Goal: Task Accomplishment & Management: Use online tool/utility

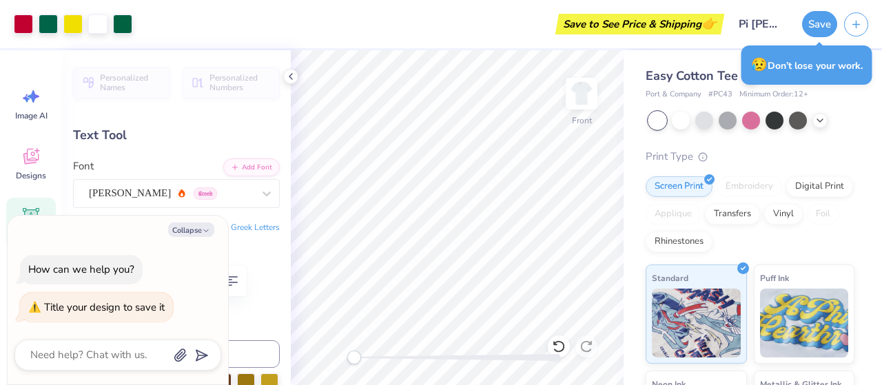
scroll to position [134, 0]
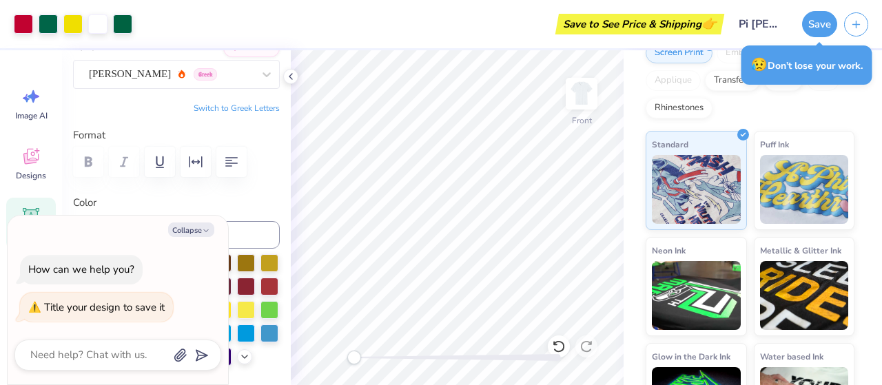
type input "13.58"
type input "1.97"
type input "8.07"
click at [227, 210] on label "Color" at bounding box center [176, 203] width 207 height 16
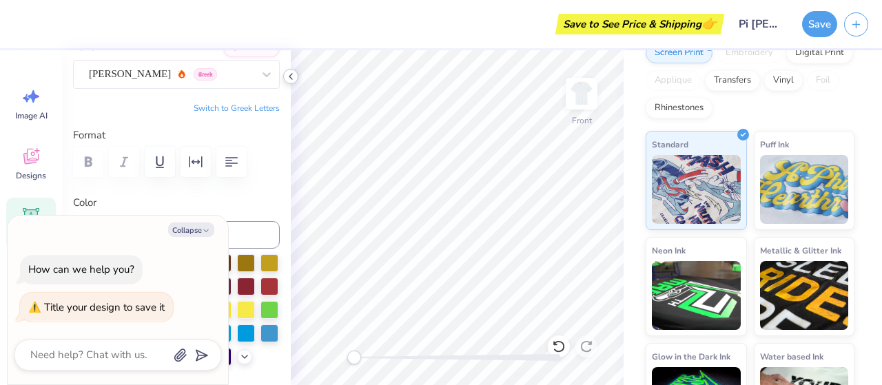
click at [291, 81] on icon at bounding box center [290, 76] width 11 height 11
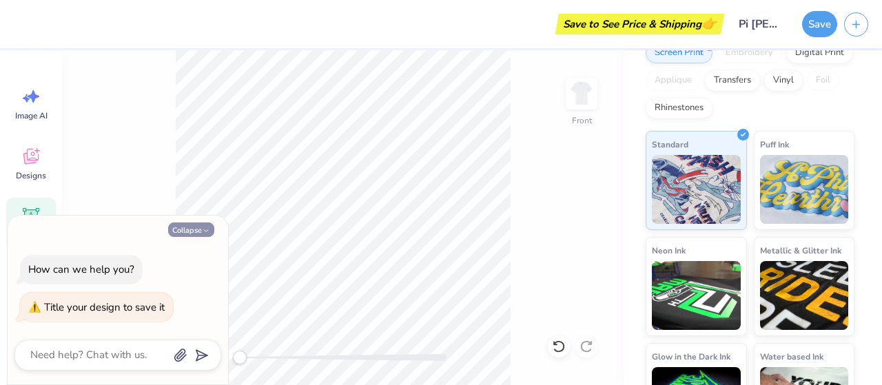
click at [200, 236] on button "Collapse" at bounding box center [191, 230] width 46 height 14
type textarea "x"
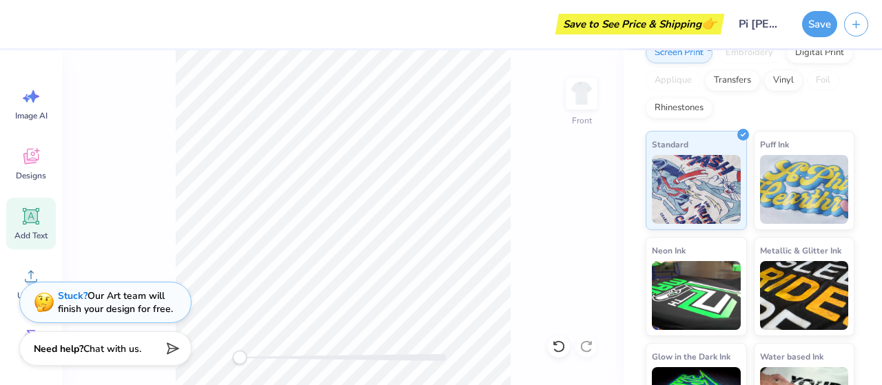
scroll to position [11, 3]
click at [31, 213] on icon at bounding box center [31, 216] width 17 height 17
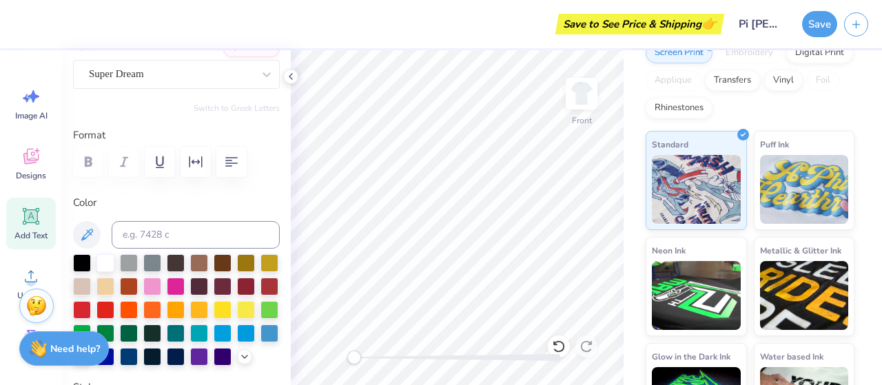
type input "6.45"
type input "1.87"
type input "13.07"
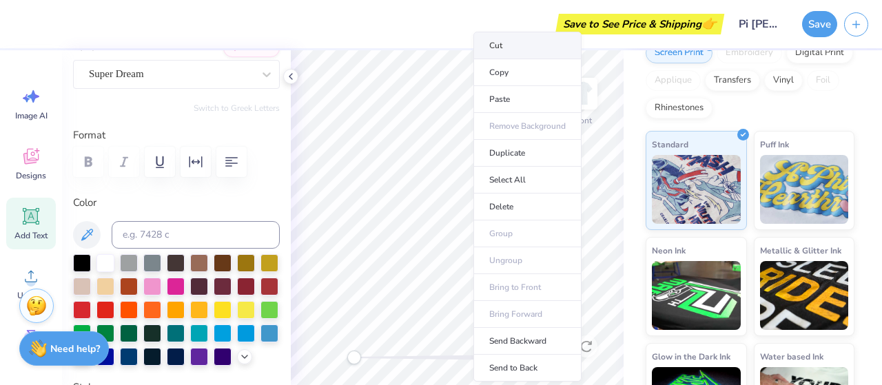
click at [509, 54] on li "Cut" at bounding box center [527, 46] width 108 height 28
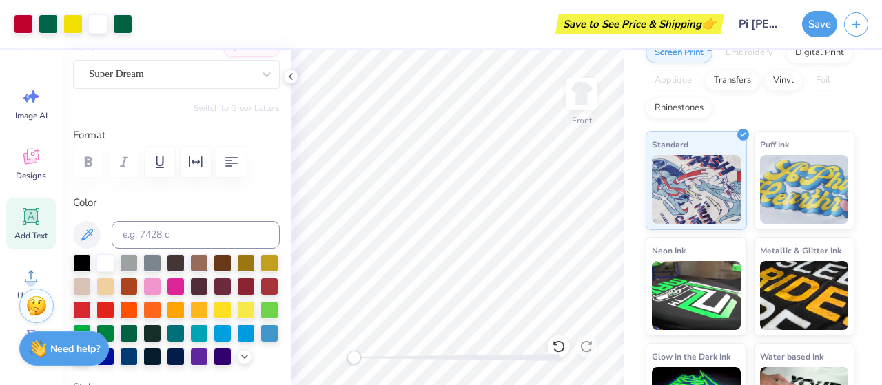
type input "13.58"
type input "1.97"
type input "8.07"
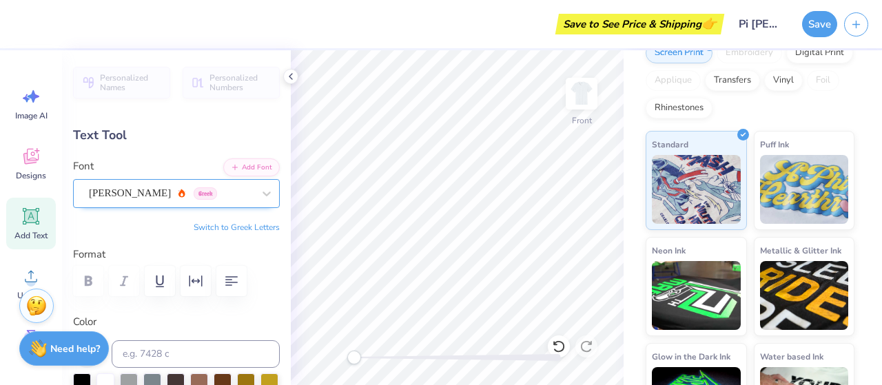
scroll to position [11, 1]
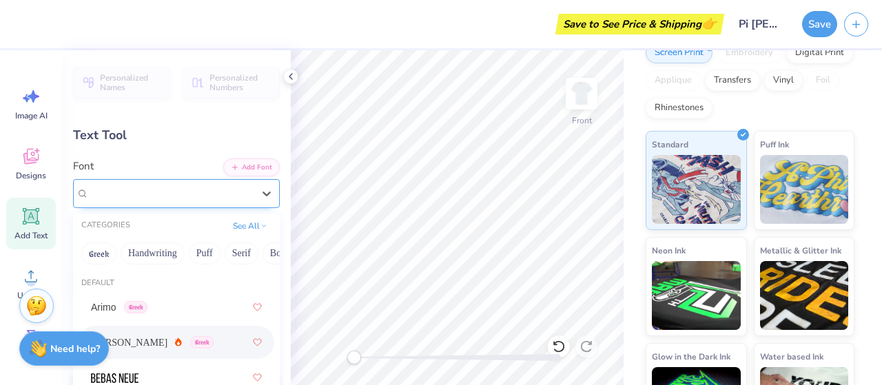
click at [224, 185] on div "[PERSON_NAME] Greek" at bounding box center [171, 193] width 167 height 21
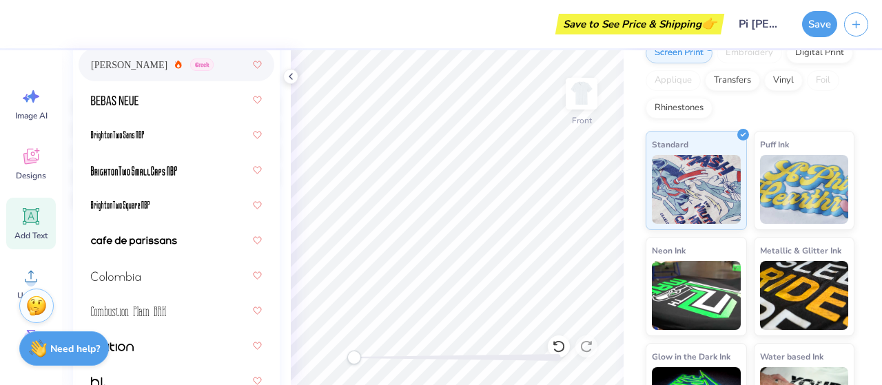
scroll to position [284, 0]
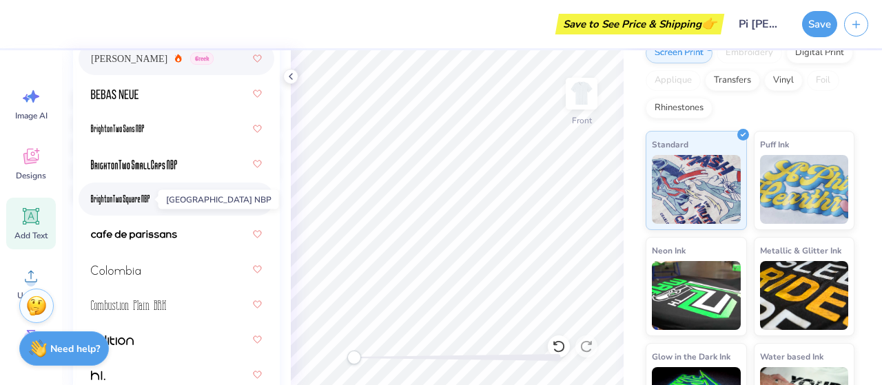
click at [140, 197] on img at bounding box center [120, 200] width 59 height 10
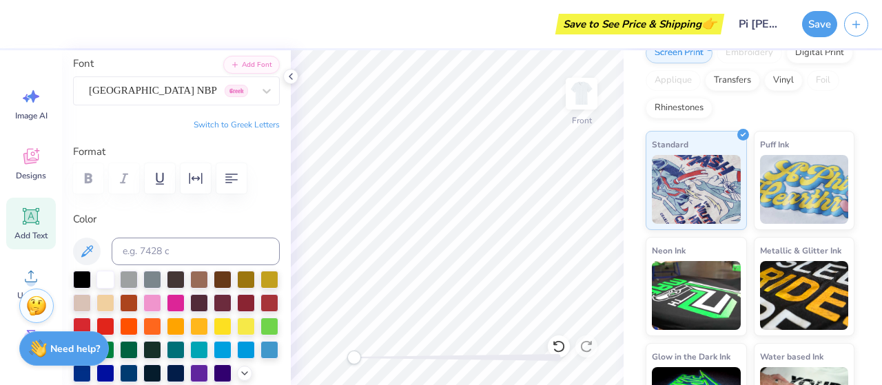
scroll to position [96, 0]
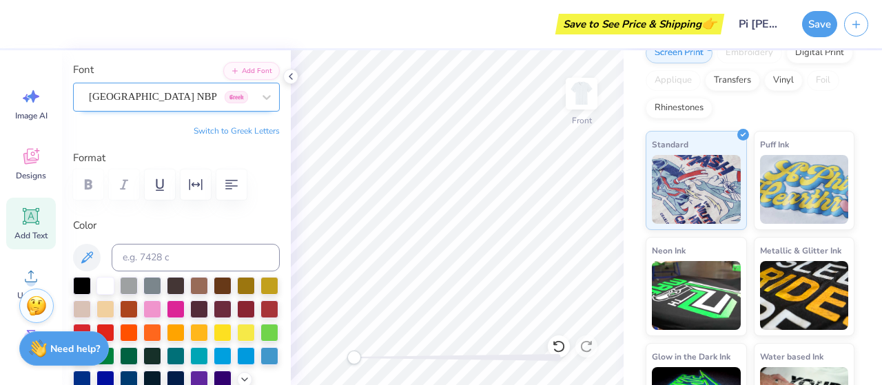
click at [141, 102] on div "[GEOGRAPHIC_DATA] NBP Greek" at bounding box center [171, 96] width 167 height 21
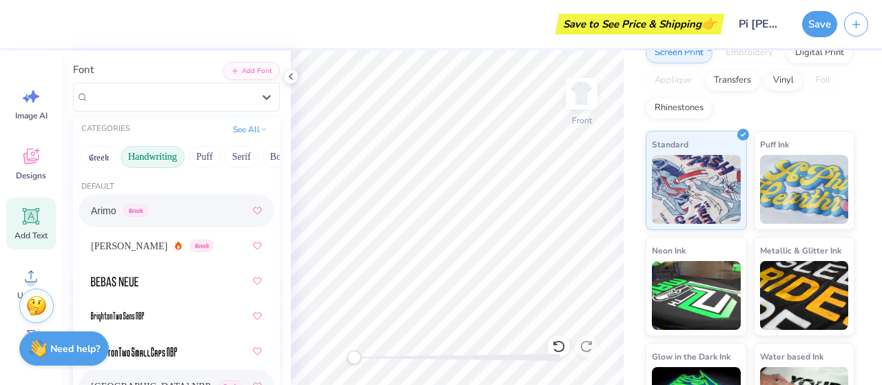
click at [154, 164] on button "Handwriting" at bounding box center [153, 157] width 64 height 22
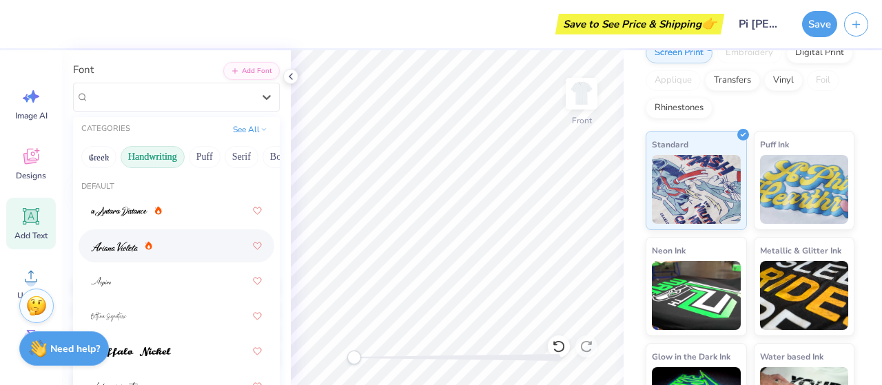
click at [128, 258] on div at bounding box center [176, 246] width 171 height 25
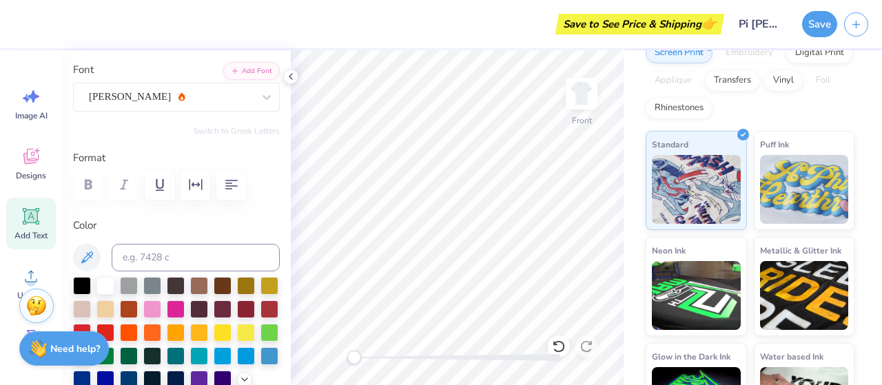
scroll to position [11, 6]
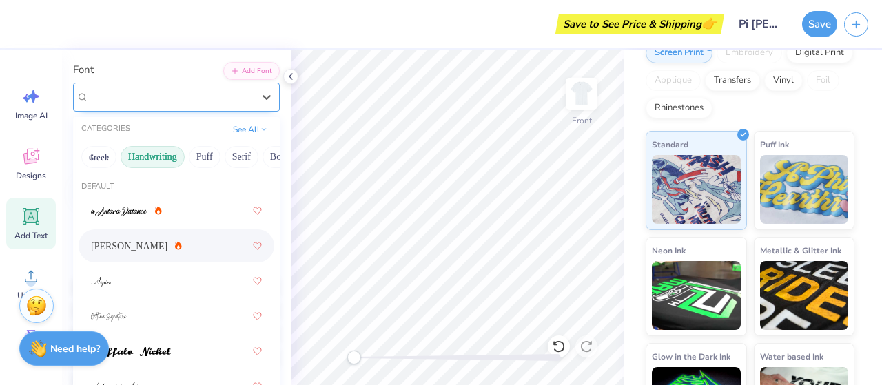
click at [161, 86] on div "[PERSON_NAME]" at bounding box center [171, 96] width 167 height 21
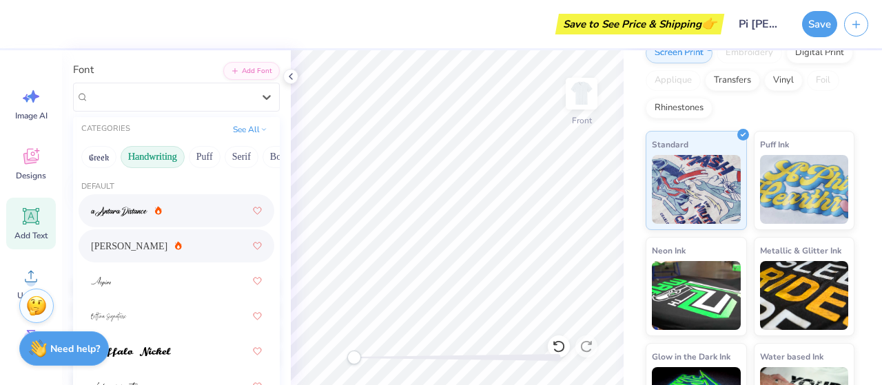
scroll to position [85, 0]
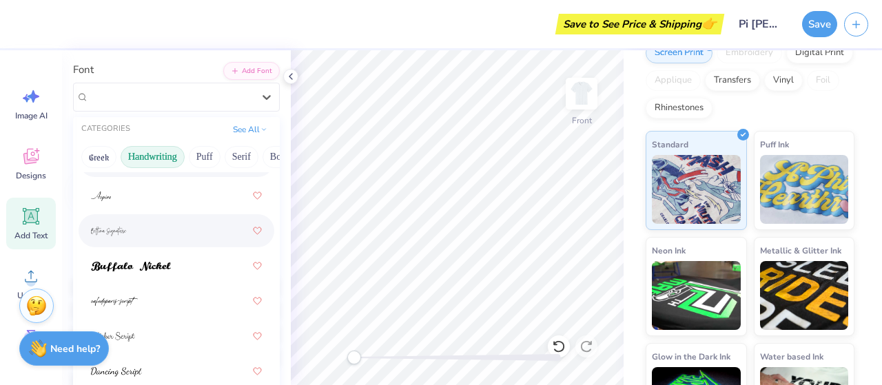
click at [126, 227] on img at bounding box center [109, 232] width 36 height 10
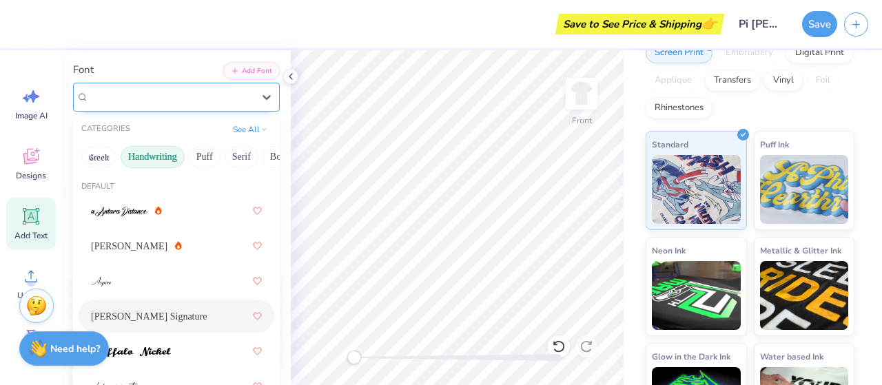
click at [149, 93] on div "[PERSON_NAME] Signature" at bounding box center [171, 96] width 167 height 21
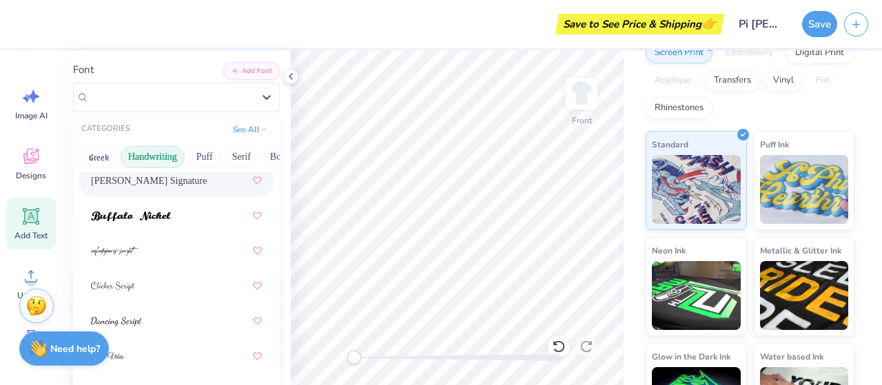
scroll to position [139, 0]
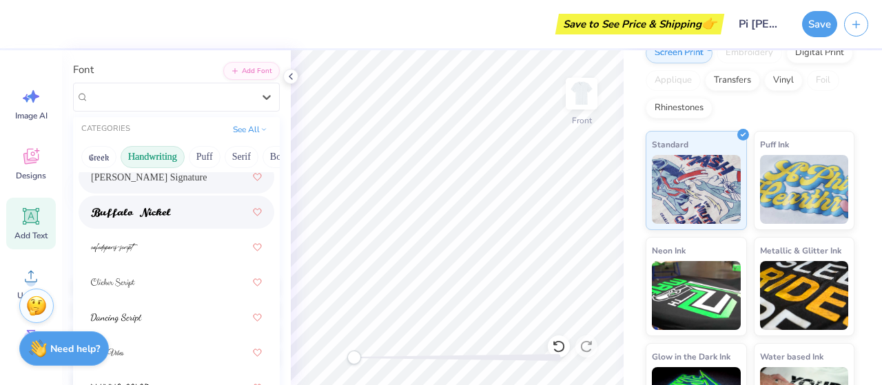
click at [134, 221] on div at bounding box center [176, 212] width 171 height 25
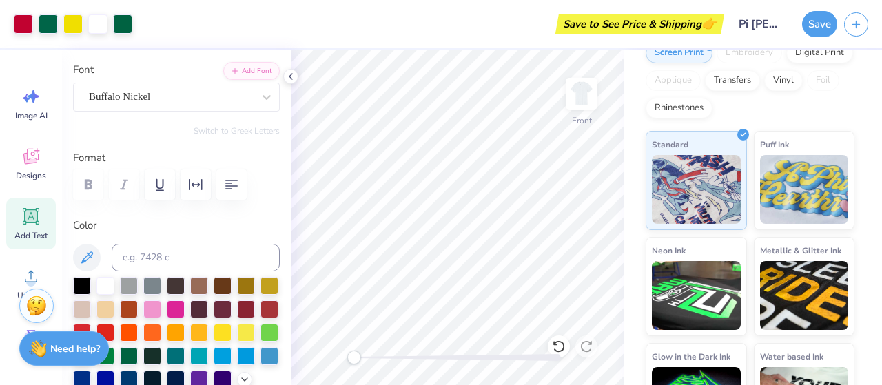
click at [14, 218] on div "Add Text" at bounding box center [31, 224] width 50 height 52
type input "6.45"
type input "1.87"
type input "13.07"
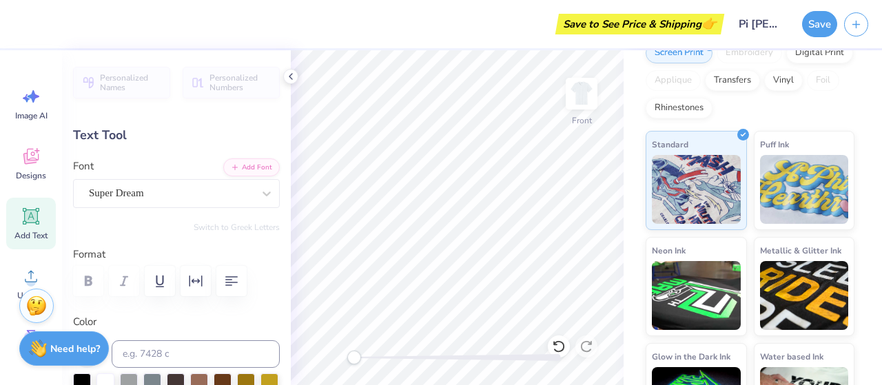
scroll to position [11, 1]
type textarea "T"
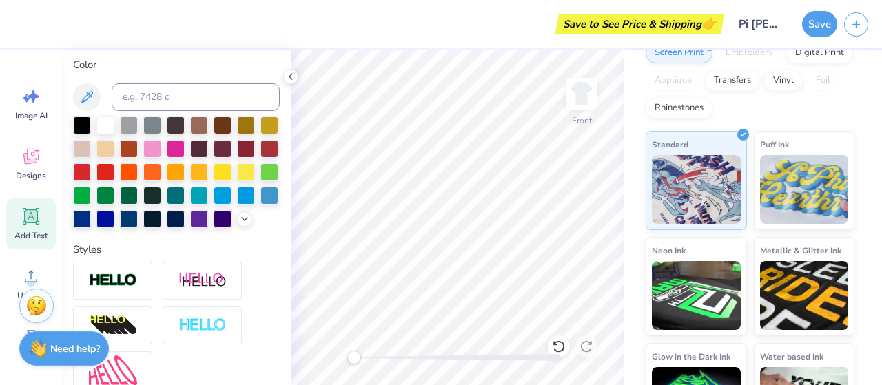
scroll to position [257, 0]
type textarea "Pi [PERSON_NAME] Phi"
click at [114, 200] on div at bounding box center [105, 194] width 18 height 18
click at [138, 190] on div at bounding box center [129, 194] width 18 height 18
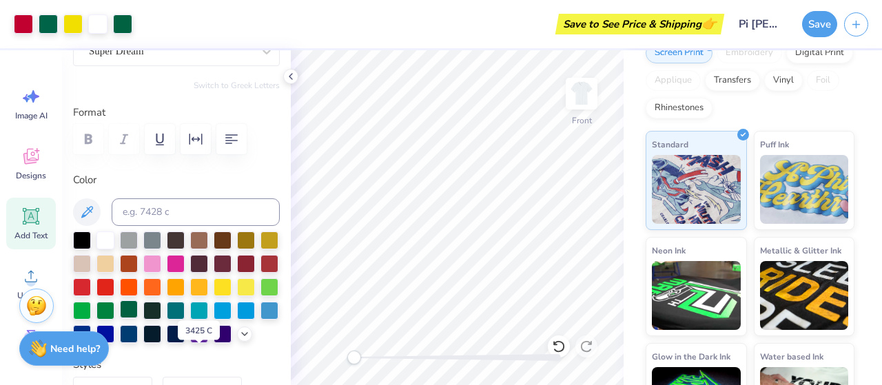
scroll to position [85, 0]
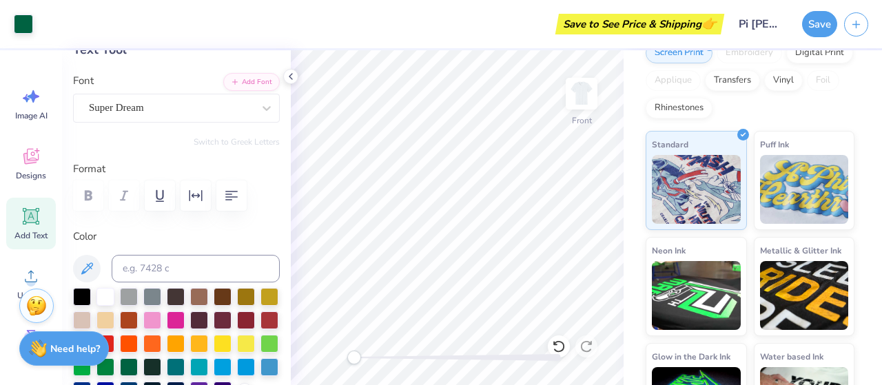
type input "13.23"
type input "2.47"
type input "18.54"
click at [167, 110] on div "Super Dream" at bounding box center [171, 107] width 167 height 21
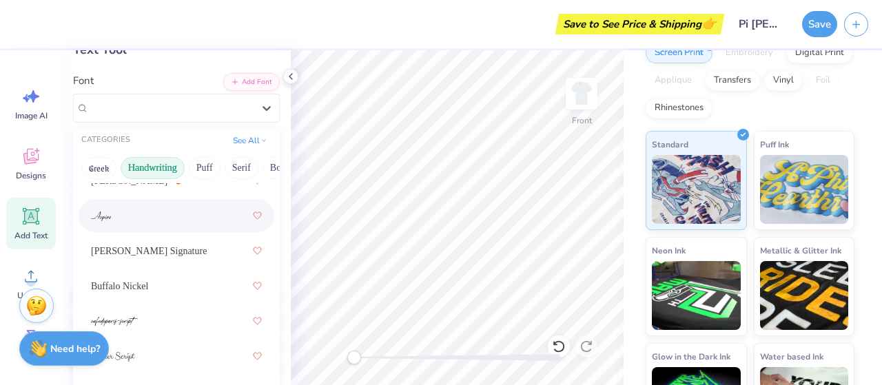
scroll to position [80, 0]
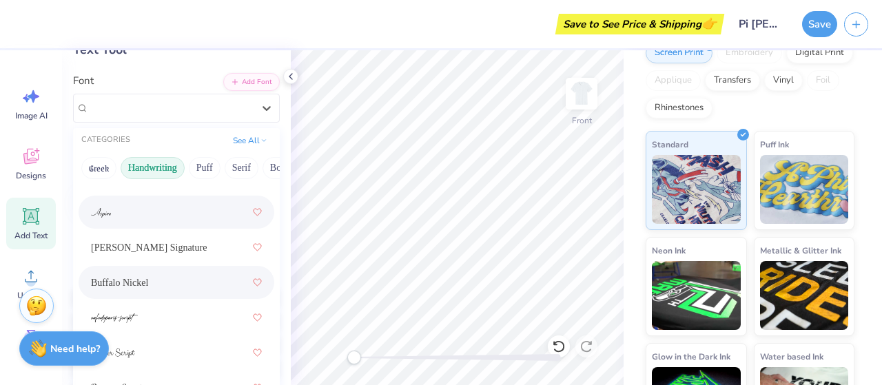
click at [148, 276] on span "Buffalo Nickel" at bounding box center [119, 283] width 57 height 14
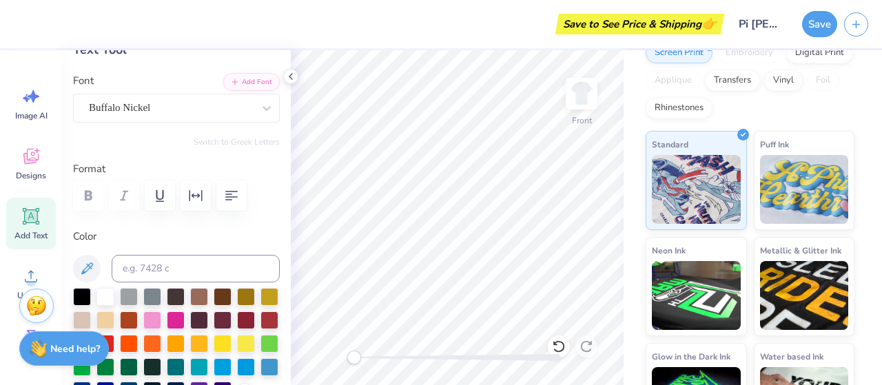
type input "9.83"
type input "1.32"
type input "20.90"
type input "-0.8"
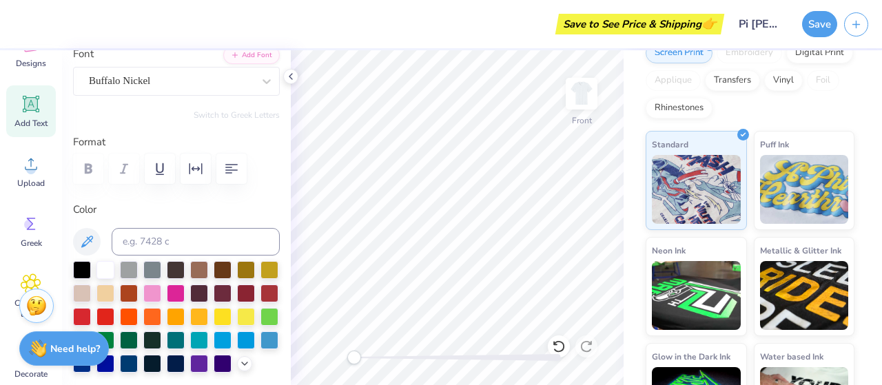
scroll to position [218, 0]
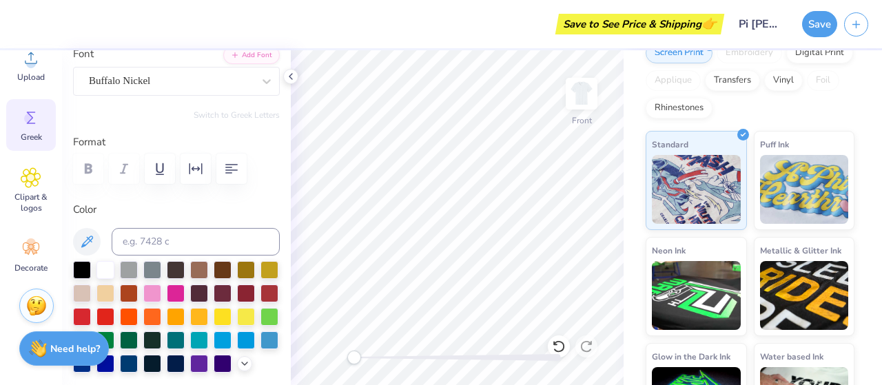
click at [33, 119] on circle at bounding box center [29, 119] width 10 height 10
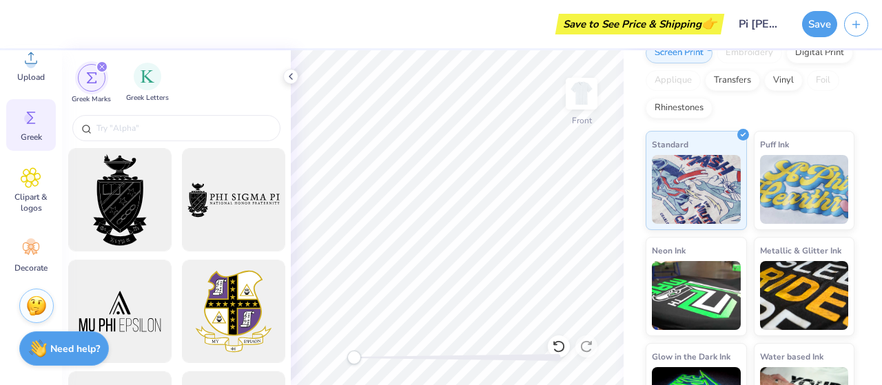
click at [161, 78] on div "Greek Letters" at bounding box center [147, 83] width 43 height 41
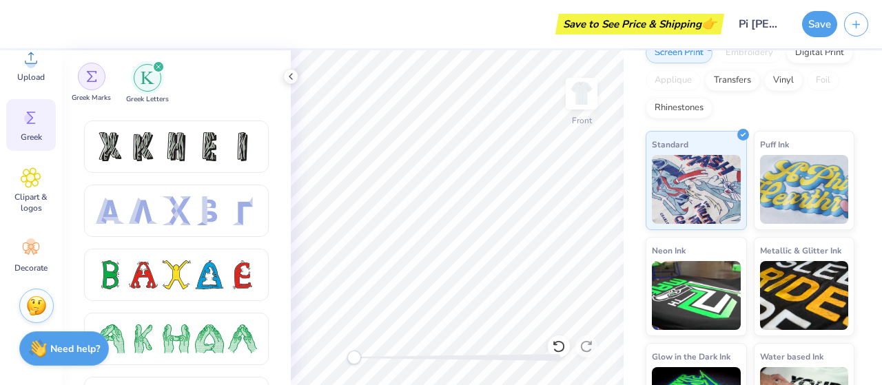
scroll to position [0, 0]
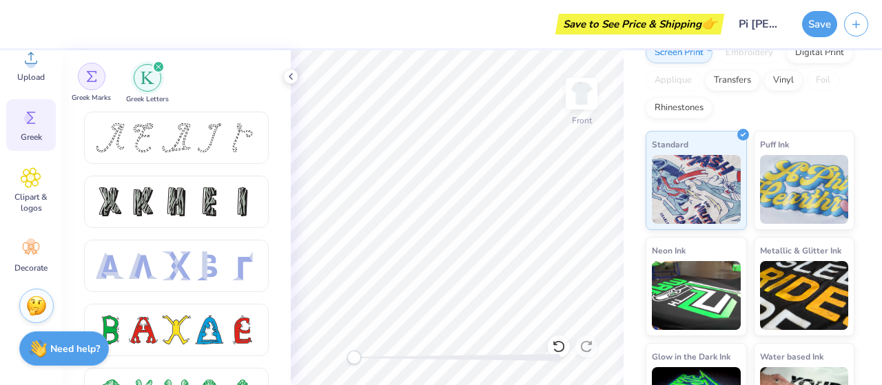
click at [98, 74] on div "filter for Greek Marks" at bounding box center [92, 77] width 28 height 28
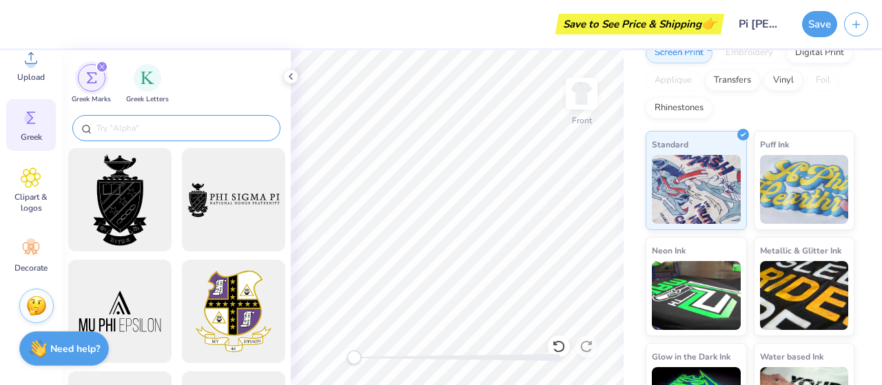
click at [135, 134] on input "text" at bounding box center [183, 128] width 176 height 14
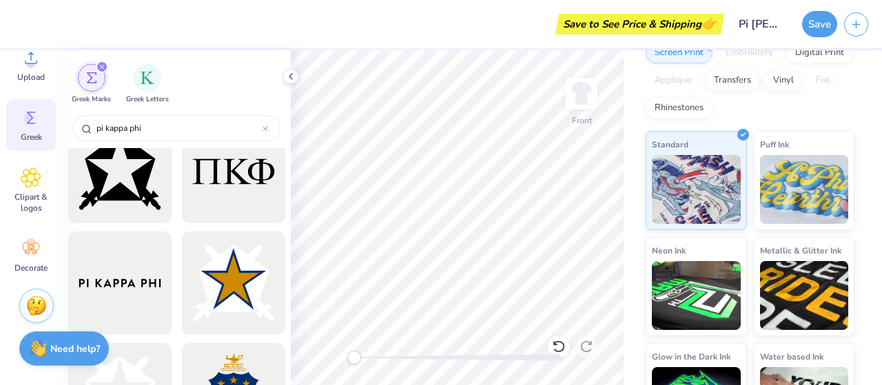
scroll to position [332, 0]
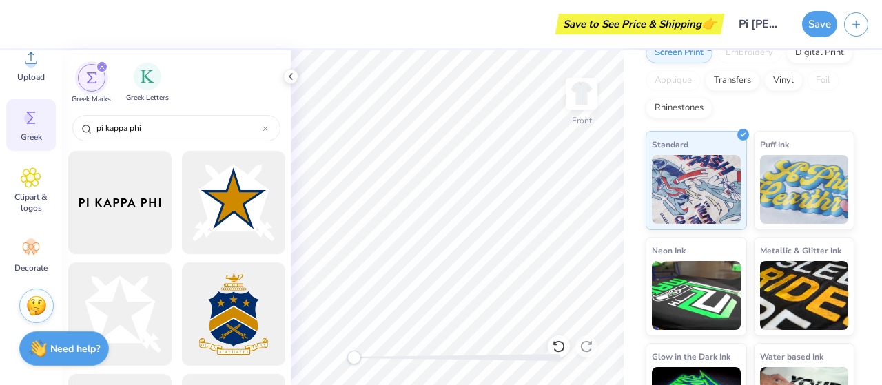
type input "pi kappa phi"
click at [150, 92] on div "Greek Letters" at bounding box center [147, 83] width 43 height 41
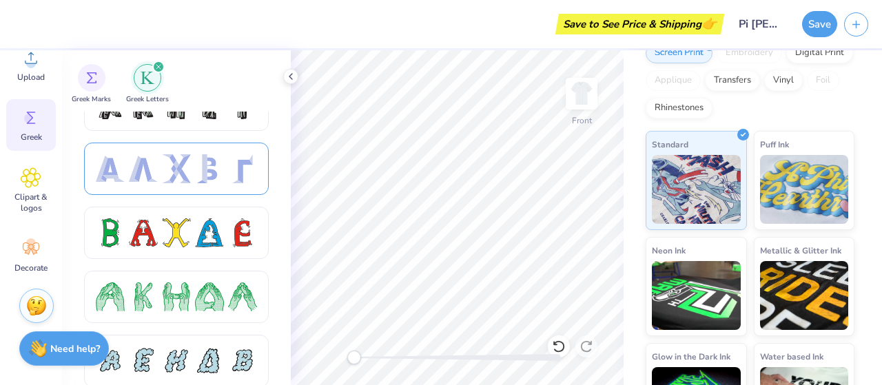
scroll to position [0, 0]
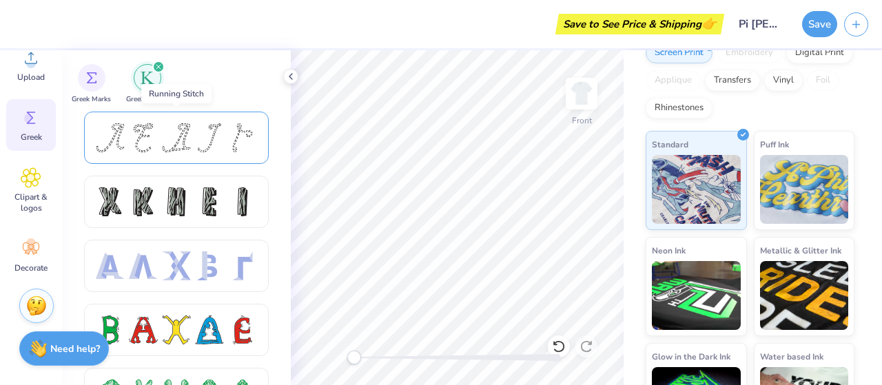
click at [170, 160] on div at bounding box center [176, 138] width 185 height 52
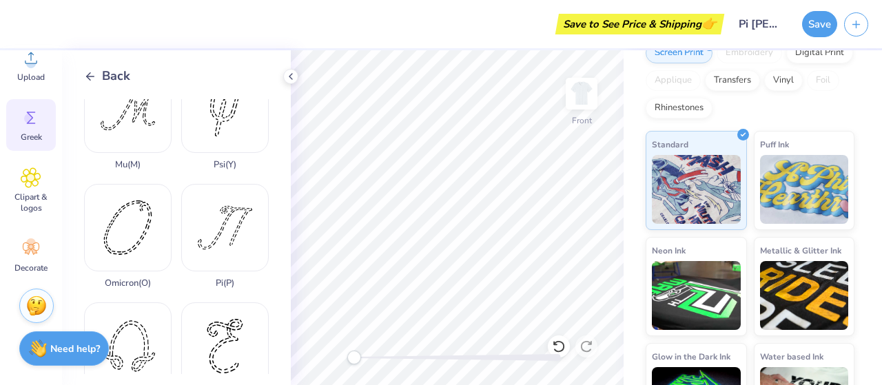
scroll to position [627, 0]
click at [210, 219] on div "Pi ( P )" at bounding box center [225, 235] width 88 height 105
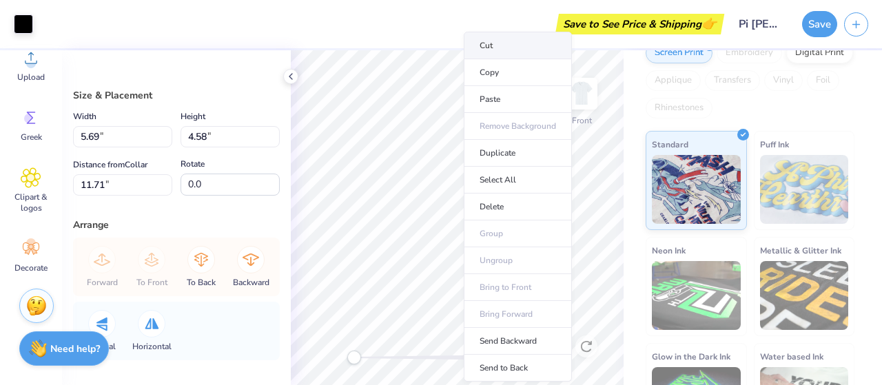
click at [492, 47] on li "Cut" at bounding box center [518, 46] width 108 height 28
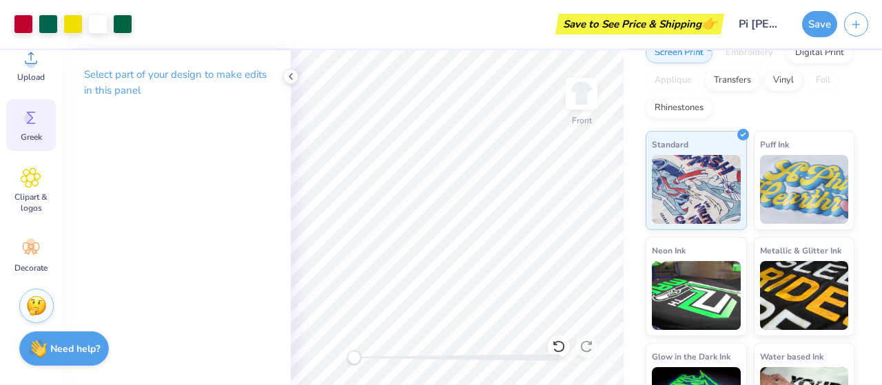
click at [26, 130] on div "Greek" at bounding box center [31, 125] width 50 height 52
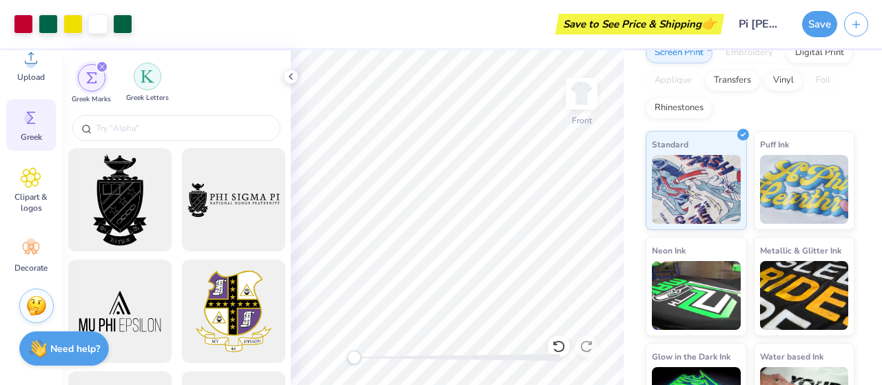
click at [160, 82] on div "Greek Letters" at bounding box center [147, 83] width 43 height 41
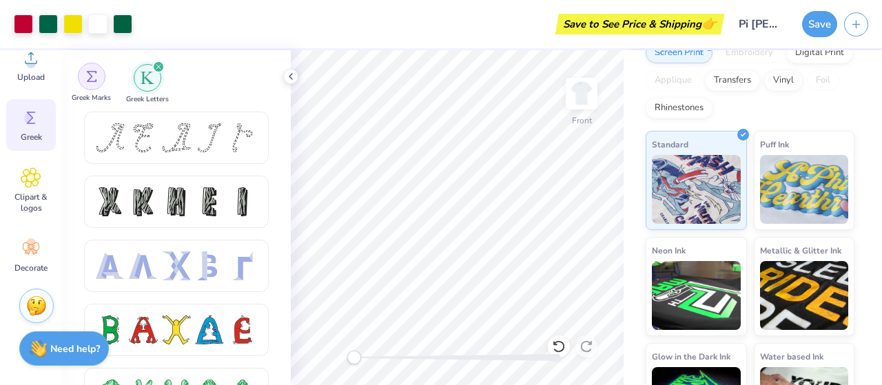
click at [101, 81] on div "filter for Greek Marks" at bounding box center [92, 77] width 28 height 28
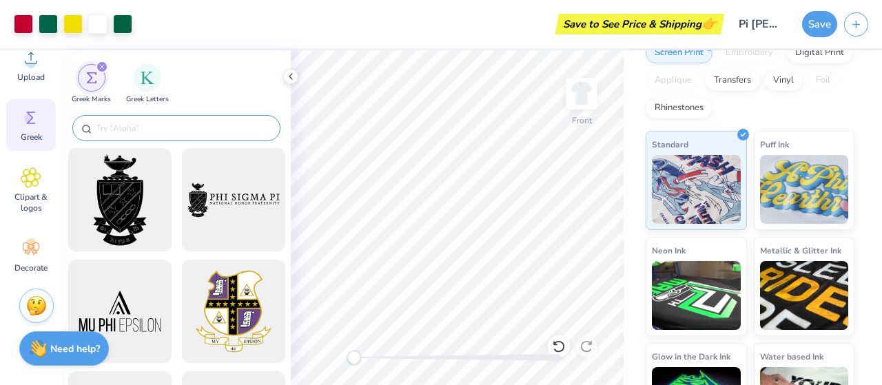
click at [135, 123] on input "text" at bounding box center [183, 128] width 176 height 14
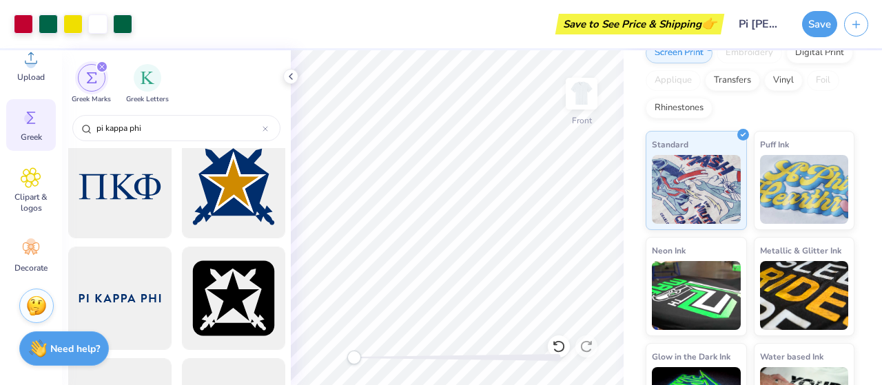
scroll to position [573, 0]
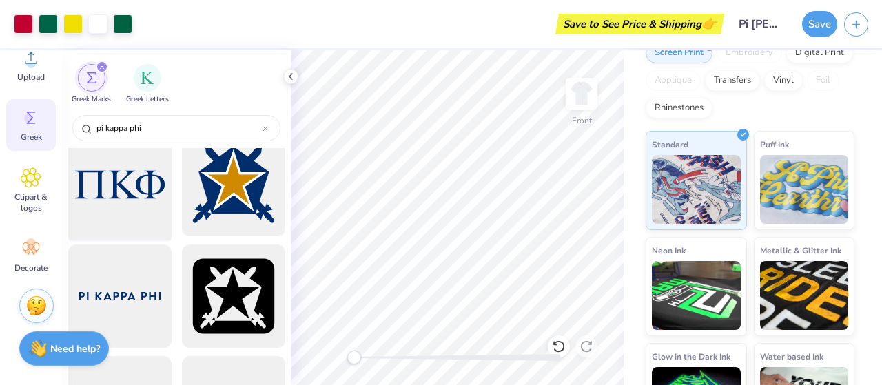
type input "pi kappa phi"
click at [134, 192] on div at bounding box center [120, 185] width 114 height 114
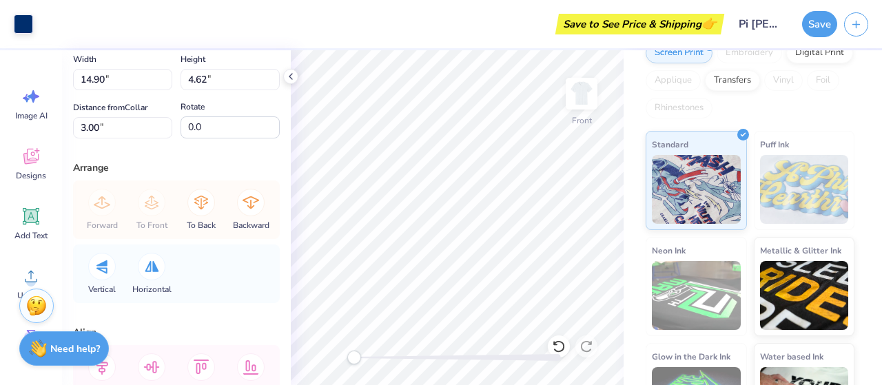
scroll to position [152, 0]
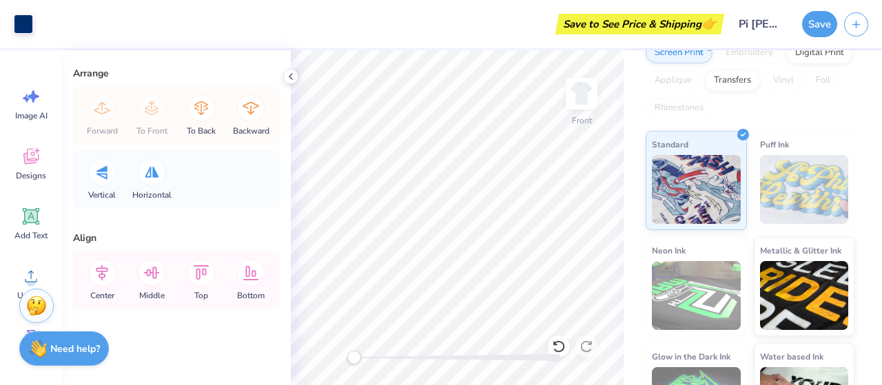
type input "7.32"
type input "2.27"
click at [28, 210] on icon at bounding box center [31, 216] width 21 height 21
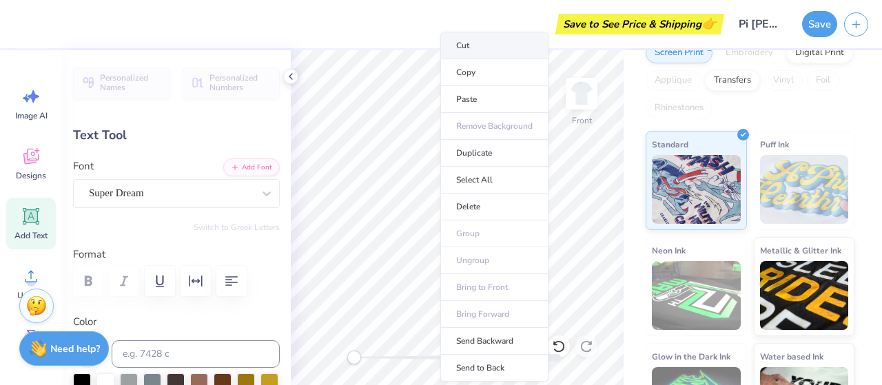
click at [471, 52] on li "Cut" at bounding box center [494, 46] width 108 height 28
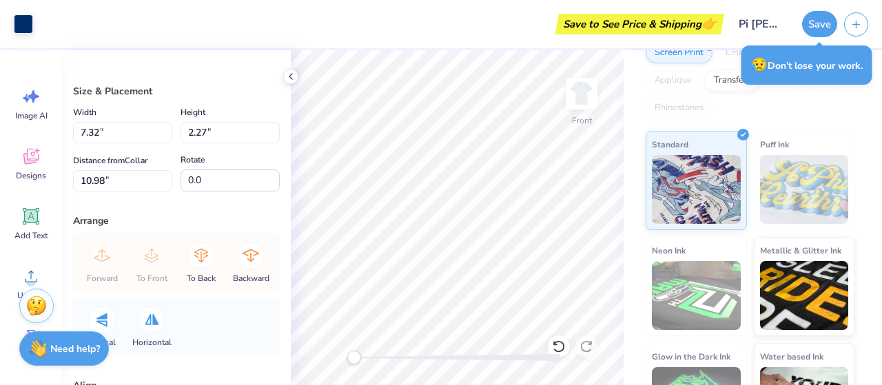
scroll to position [0, 0]
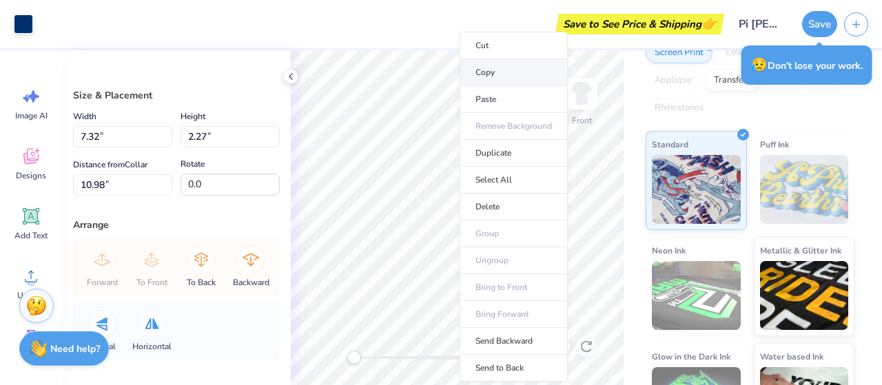
click at [493, 74] on li "Copy" at bounding box center [514, 72] width 108 height 27
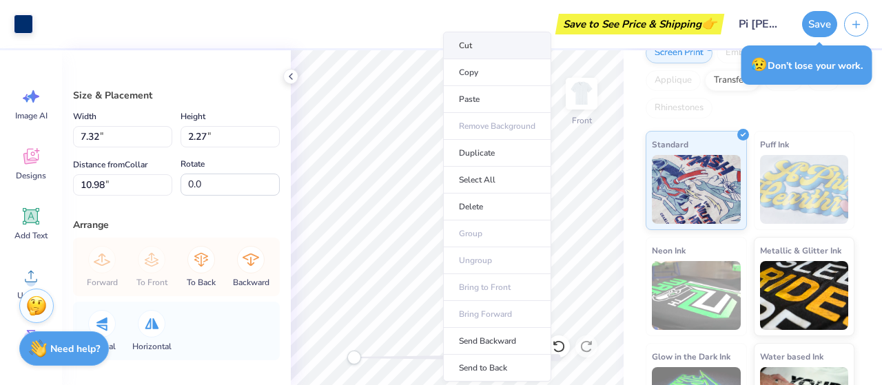
click at [480, 45] on li "Cut" at bounding box center [497, 46] width 108 height 28
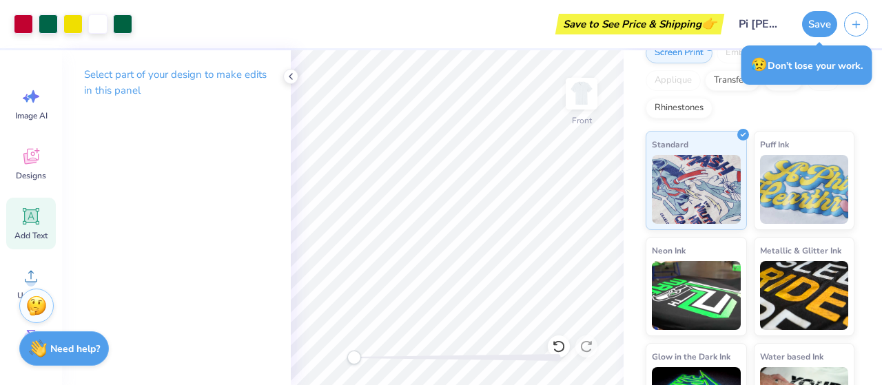
click at [31, 207] on icon at bounding box center [31, 216] width 21 height 21
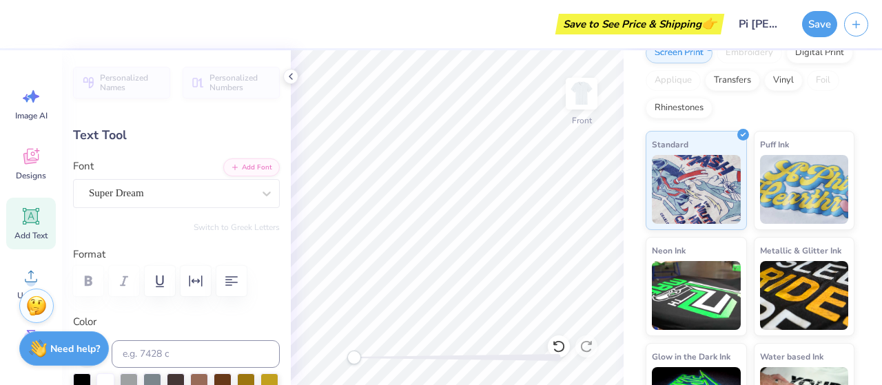
scroll to position [11, 2]
type textarea "T"
paste textarea
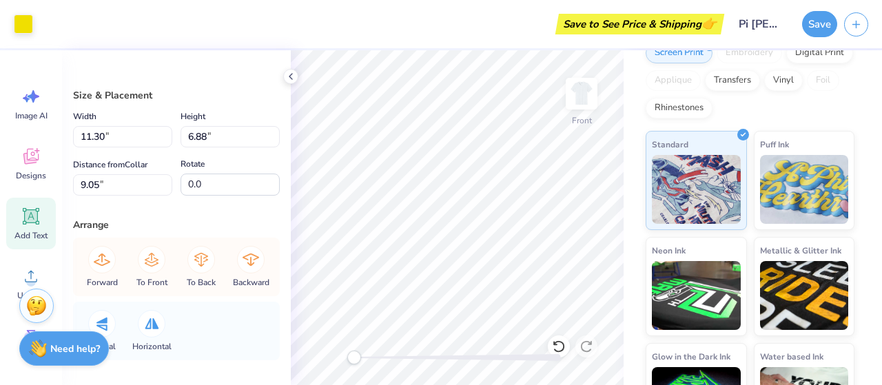
click at [39, 221] on icon at bounding box center [31, 216] width 21 height 21
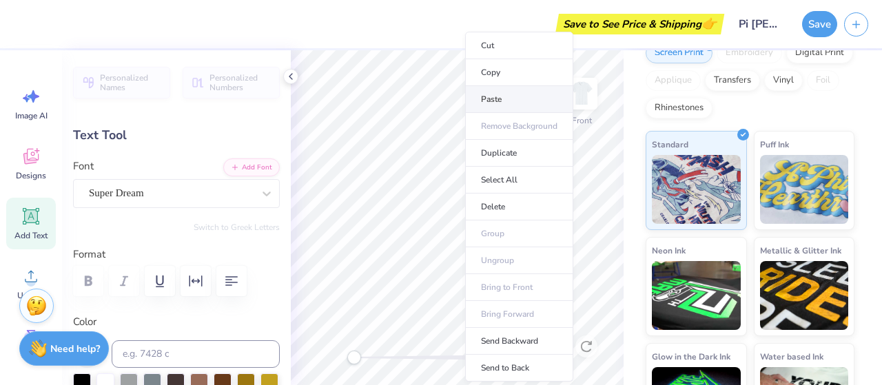
click at [496, 94] on li "Paste" at bounding box center [519, 99] width 108 height 27
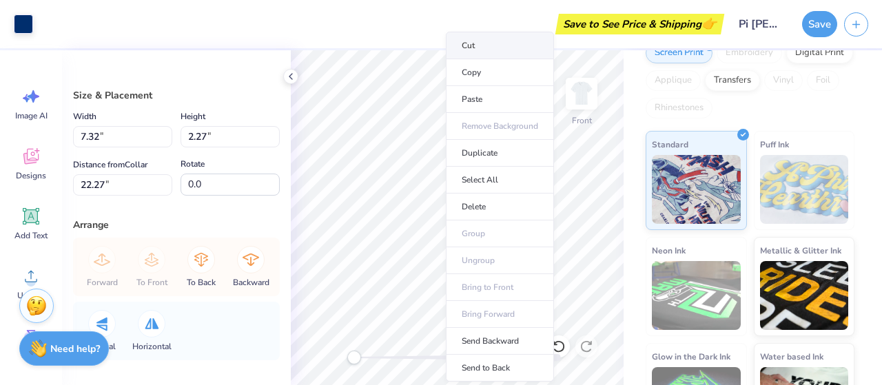
click at [489, 35] on li "Cut" at bounding box center [500, 46] width 108 height 28
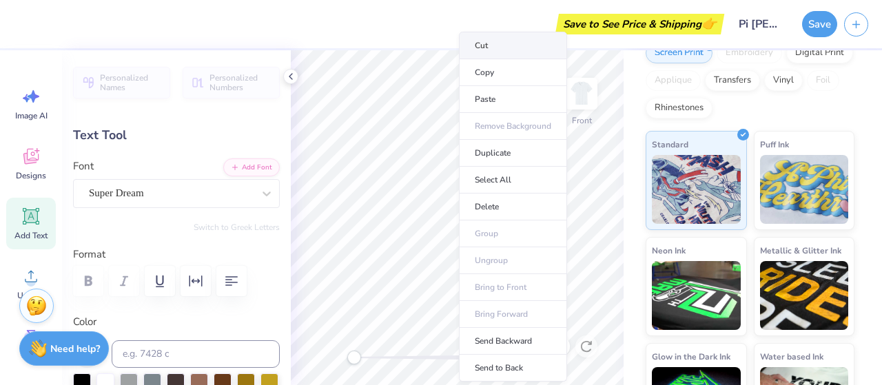
click at [478, 47] on li "Cut" at bounding box center [513, 46] width 108 height 28
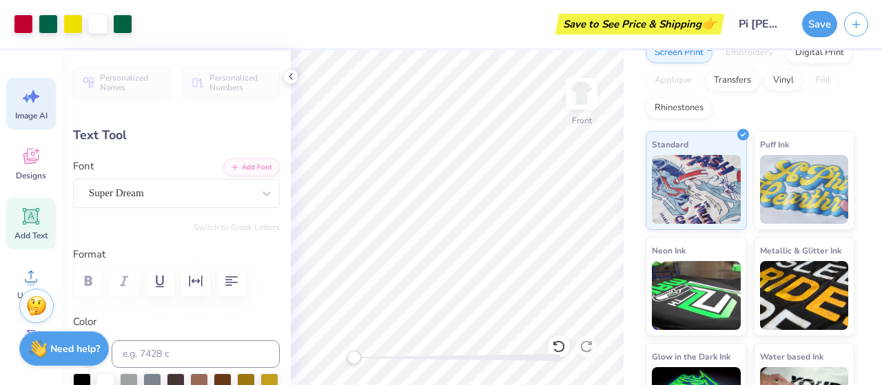
click at [34, 92] on icon at bounding box center [34, 96] width 12 height 12
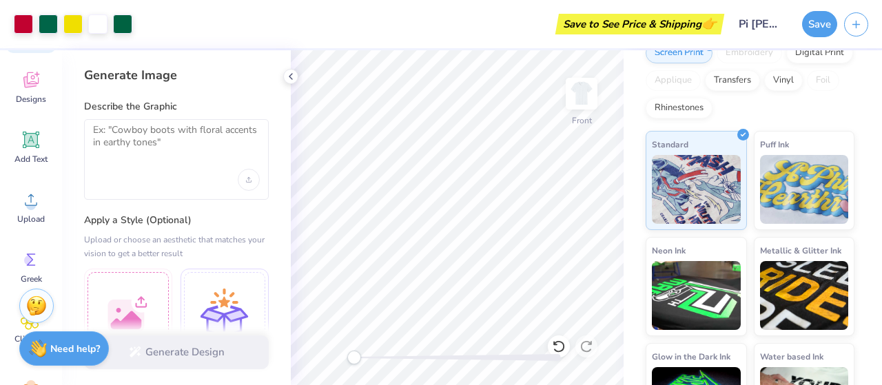
scroll to position [166, 0]
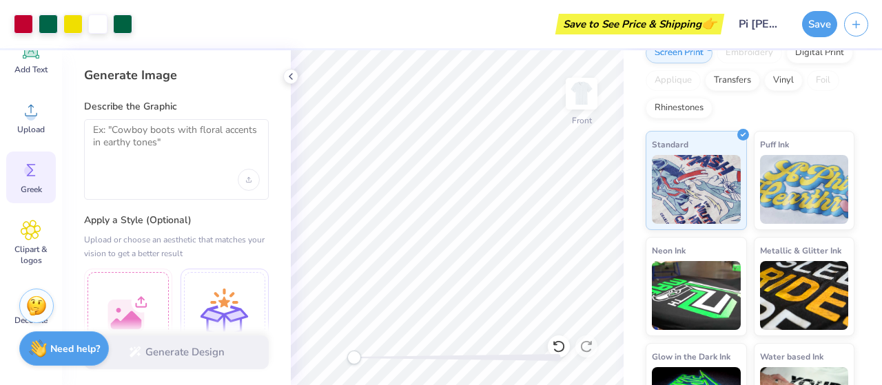
click at [32, 163] on icon at bounding box center [31, 170] width 21 height 21
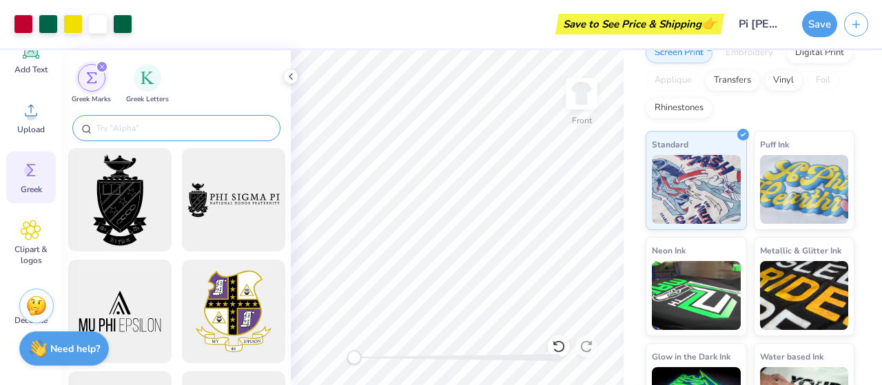
click at [156, 120] on div at bounding box center [176, 128] width 208 height 26
click at [156, 130] on input "text" at bounding box center [183, 128] width 176 height 14
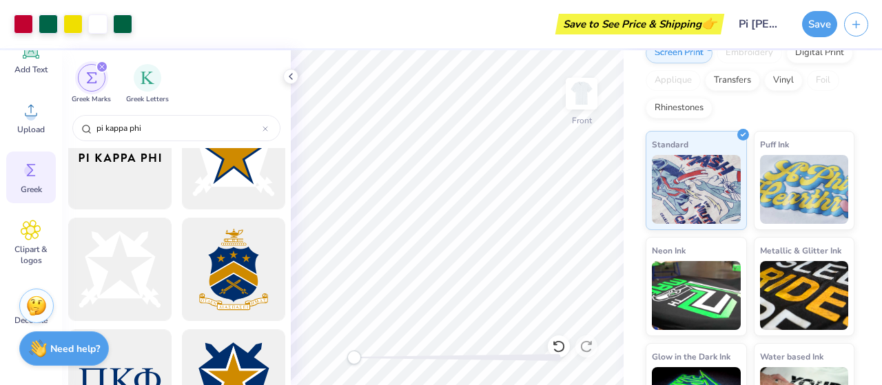
scroll to position [380, 0]
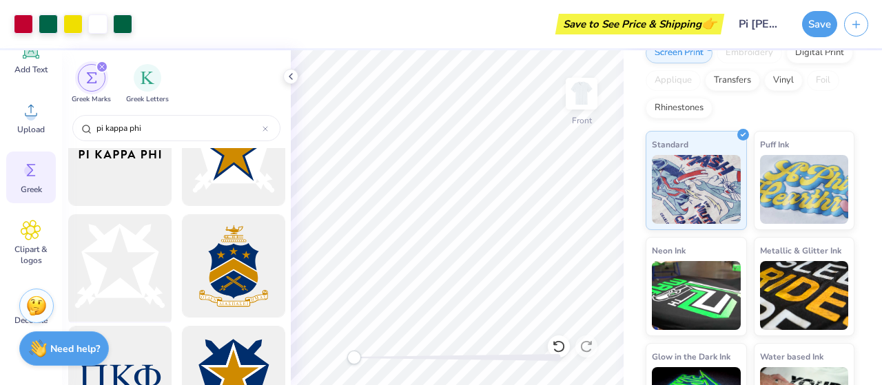
type input "pi kappa phi"
click at [128, 252] on div at bounding box center [120, 267] width 114 height 114
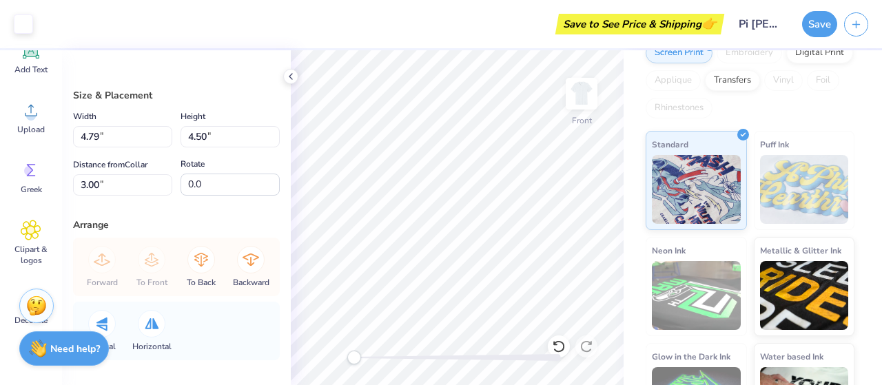
type input "4.79"
type input "4.50"
type input "4.23"
type input "3.97"
type input "10.19"
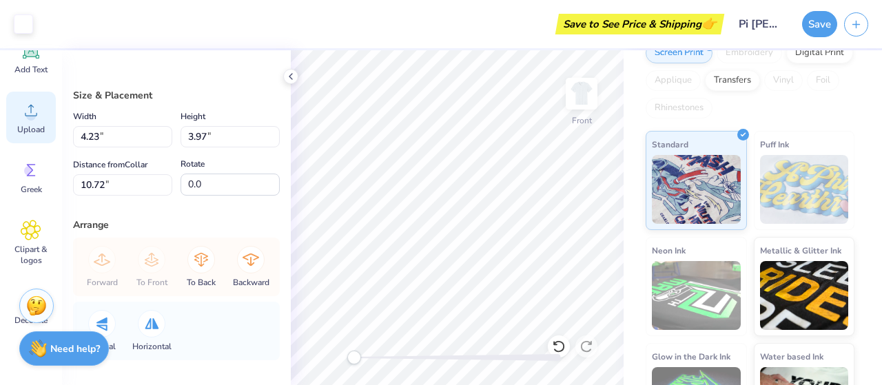
scroll to position [0, 0]
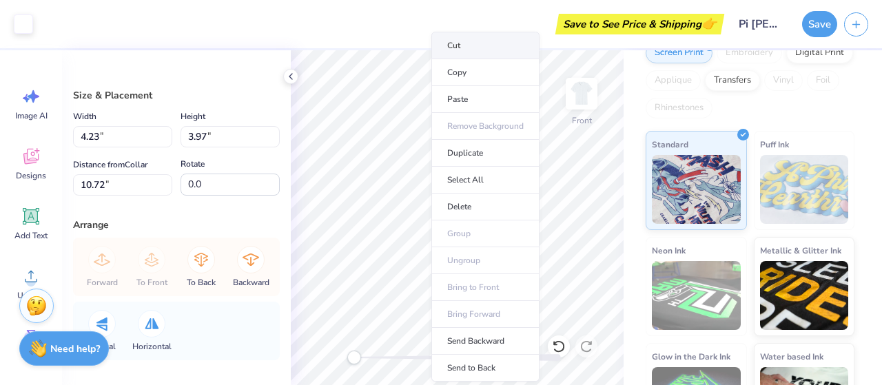
click at [477, 49] on li "Cut" at bounding box center [485, 46] width 108 height 28
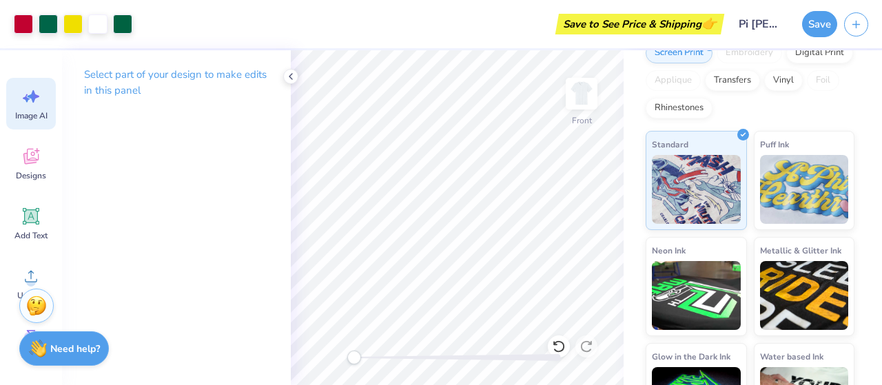
click at [39, 103] on icon at bounding box center [31, 96] width 21 height 21
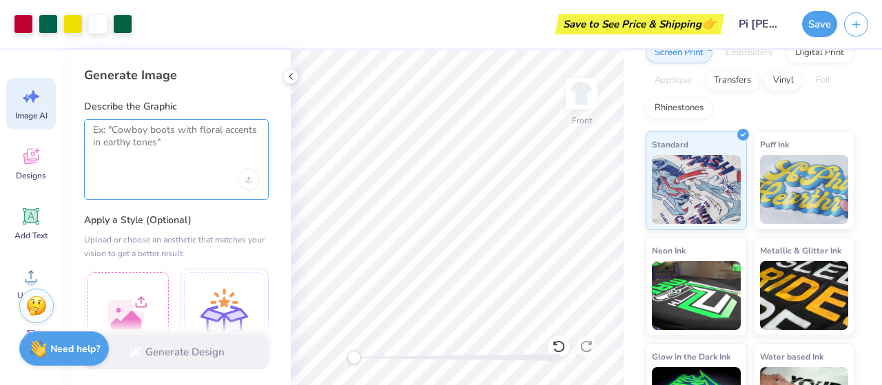
click at [148, 145] on textarea at bounding box center [176, 141] width 167 height 34
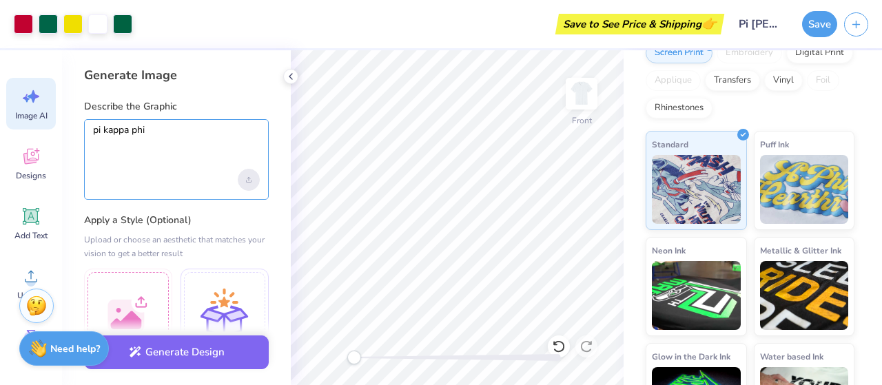
type textarea "pi kappa phi"
click at [253, 179] on div "Upload image" at bounding box center [249, 180] width 22 height 22
click at [182, 172] on div at bounding box center [176, 180] width 167 height 22
click at [190, 136] on textarea "pi kappa phi" at bounding box center [176, 141] width 167 height 34
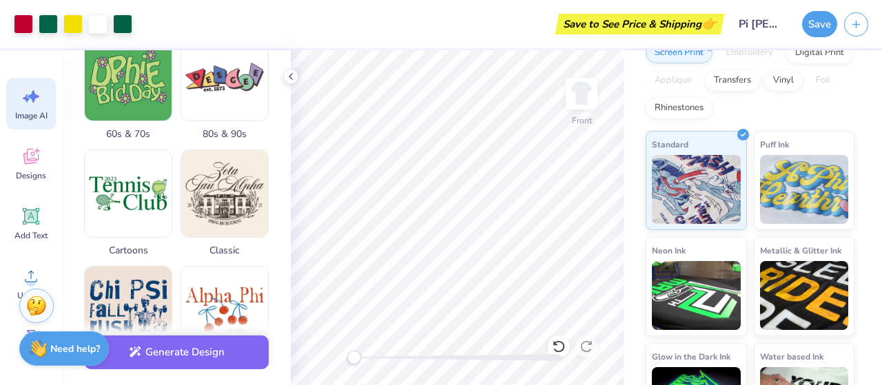
scroll to position [466, 0]
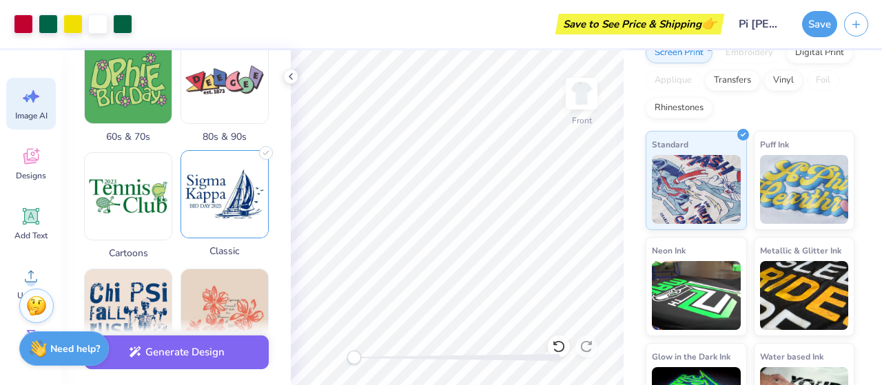
click at [206, 175] on img at bounding box center [224, 194] width 87 height 87
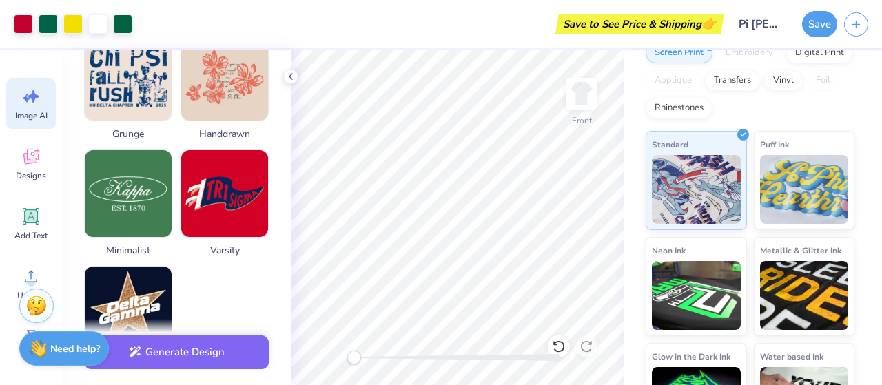
scroll to position [702, 0]
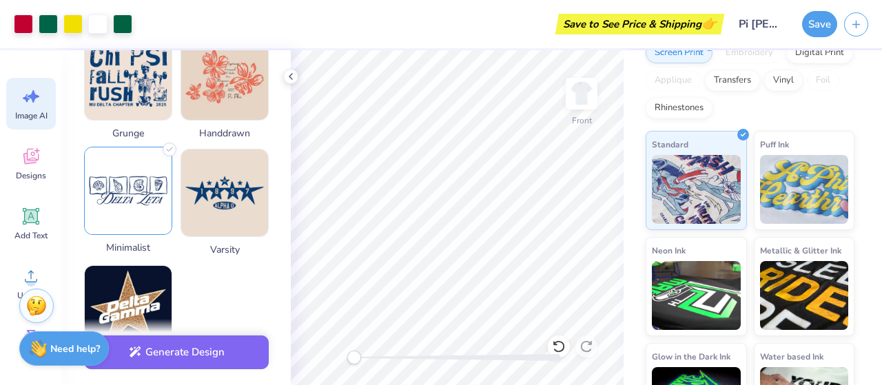
click at [167, 192] on img at bounding box center [128, 190] width 87 height 87
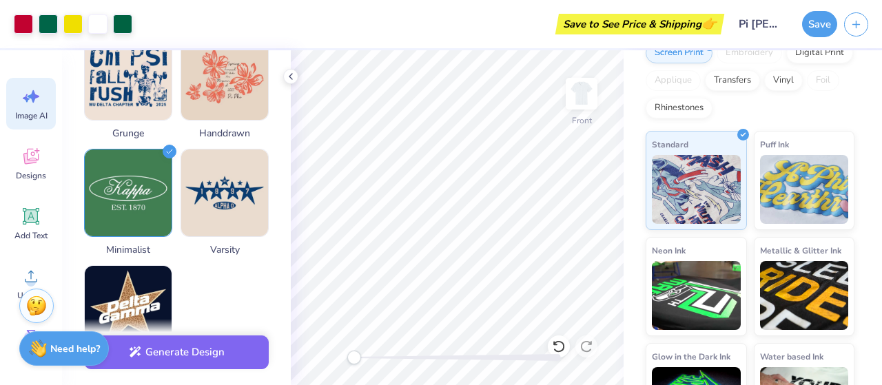
scroll to position [751, 0]
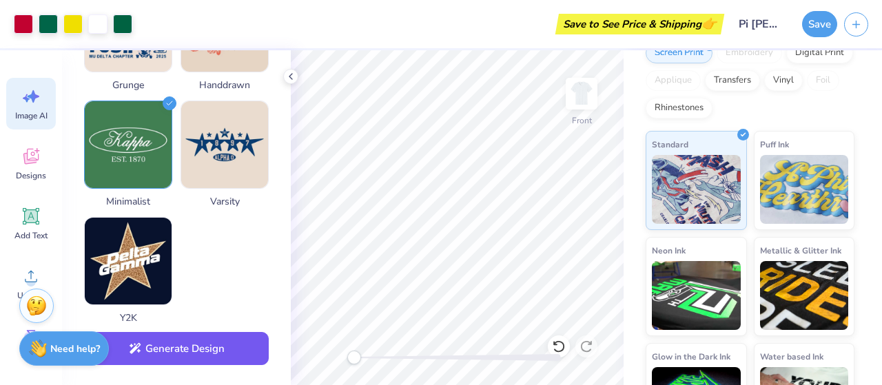
click at [196, 355] on button "Generate Design" at bounding box center [176, 349] width 185 height 34
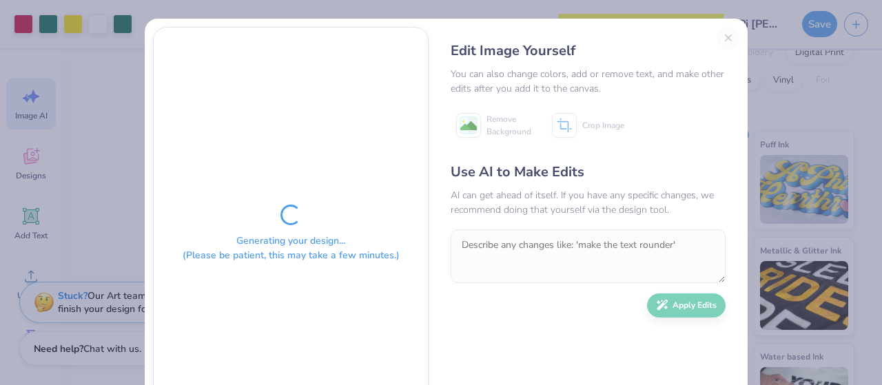
click at [726, 36] on div "Edit Image Yourself You can also change colors, add or remove text, and make ot…" at bounding box center [588, 234] width 303 height 414
click at [720, 41] on div "Edit Image Yourself" at bounding box center [588, 51] width 275 height 21
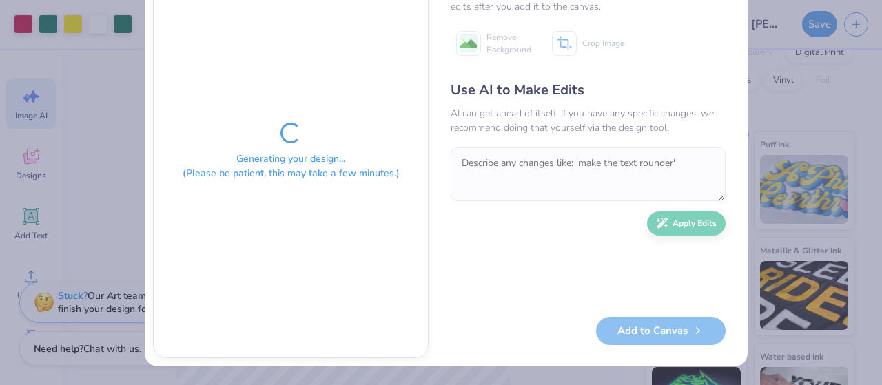
scroll to position [0, 0]
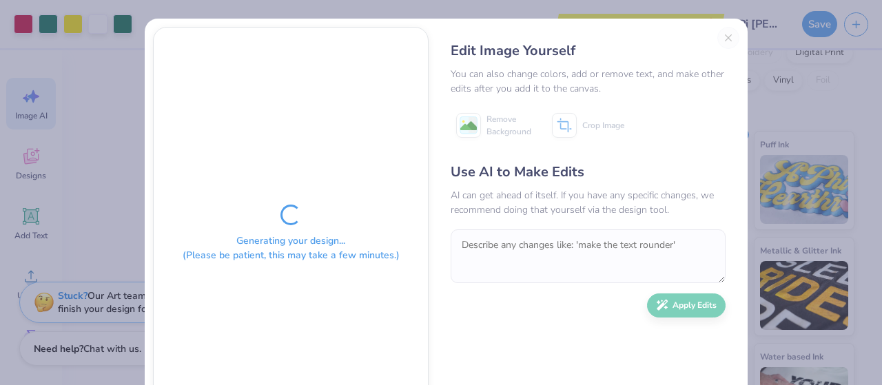
click at [725, 42] on div "Edit Image Yourself You can also change colors, add or remove text, and make ot…" at bounding box center [588, 234] width 303 height 414
click at [764, 39] on div "Generating your design... (Please be patient, this may take a few minutes.) Edi…" at bounding box center [441, 192] width 882 height 385
click at [725, 38] on div "Edit Image Yourself You can also change colors, add or remove text, and make ot…" at bounding box center [588, 234] width 303 height 414
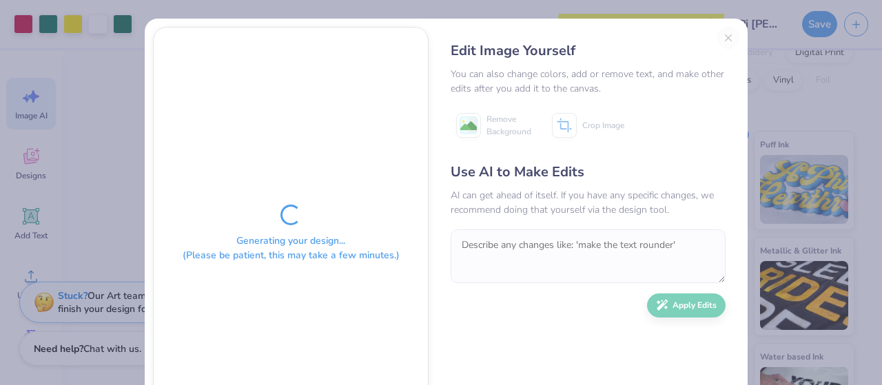
click at [725, 38] on div "Edit Image Yourself You can also change colors, add or remove text, and make ot…" at bounding box center [588, 234] width 303 height 414
click at [588, 46] on div "Edit Image Yourself" at bounding box center [588, 51] width 275 height 21
click at [108, 123] on div "Generating your design... (Please be patient, this may take a few minutes.) Edi…" at bounding box center [441, 192] width 882 height 385
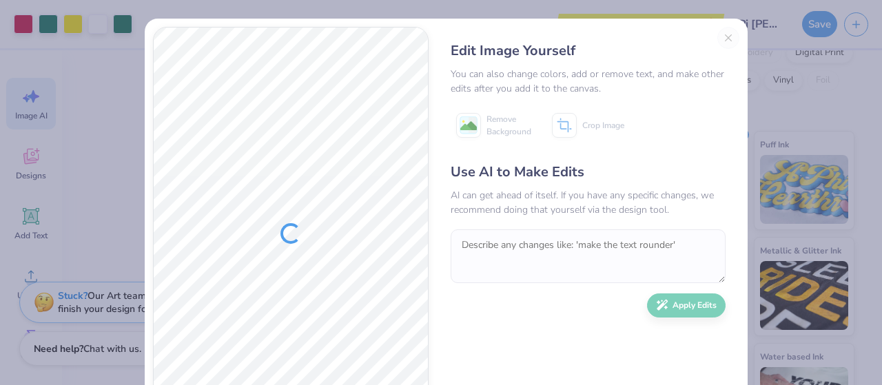
click at [416, 248] on div at bounding box center [291, 234] width 274 height 412
click at [722, 37] on div "Edit Image Yourself You can also change colors, add or remove text, and make ot…" at bounding box center [588, 234] width 303 height 414
click at [726, 41] on button "Close" at bounding box center [728, 38] width 22 height 22
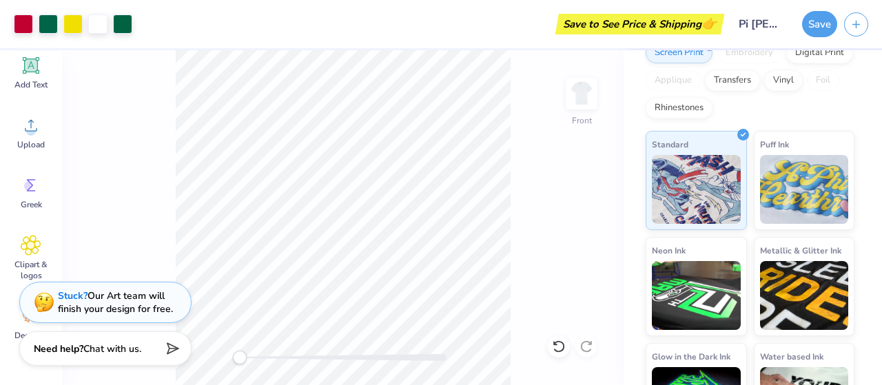
scroll to position [218, 0]
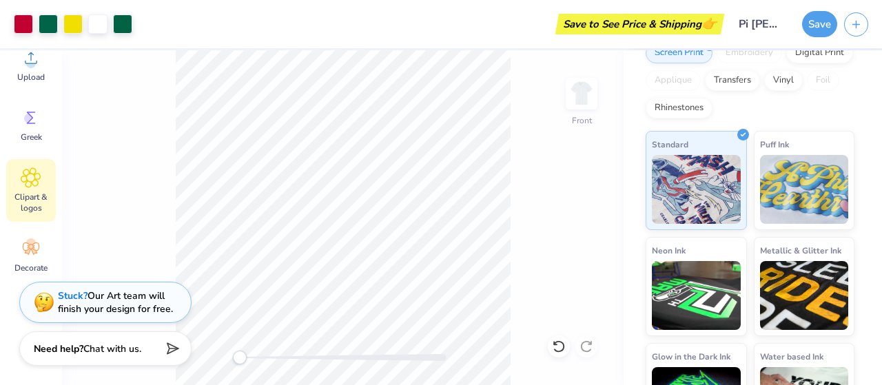
click at [31, 180] on icon at bounding box center [31, 178] width 8 height 8
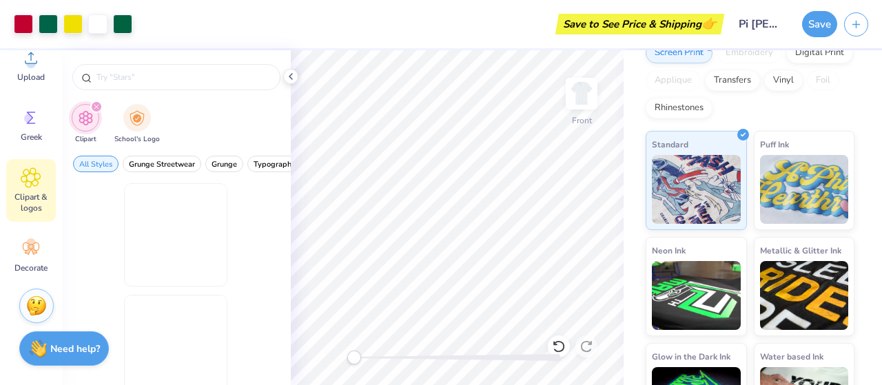
scroll to position [0, 0]
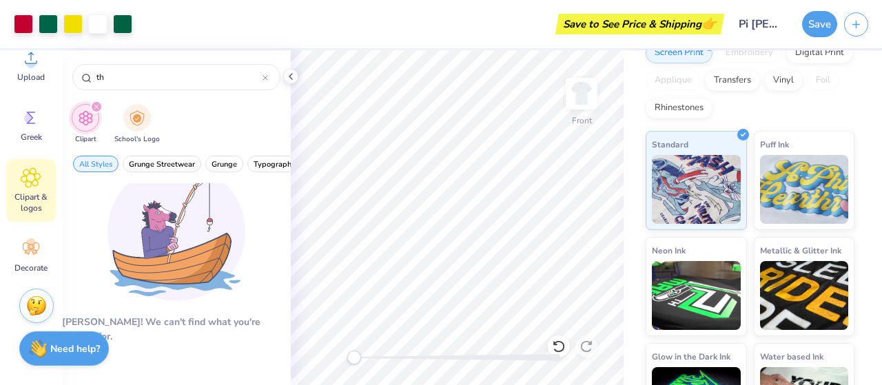
type input "t"
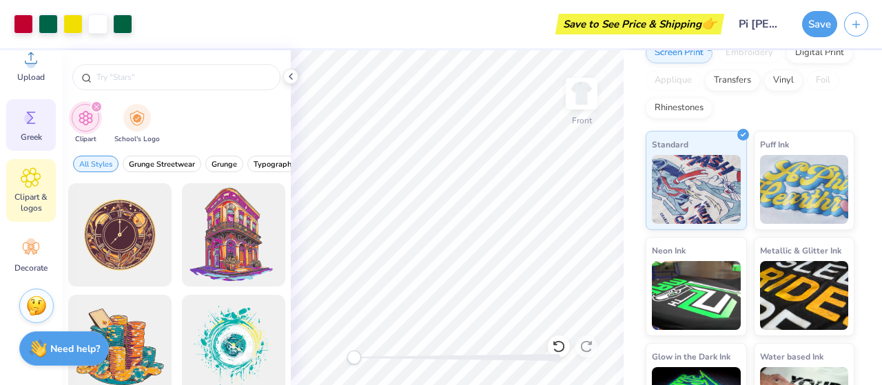
click at [37, 124] on icon at bounding box center [31, 118] width 21 height 21
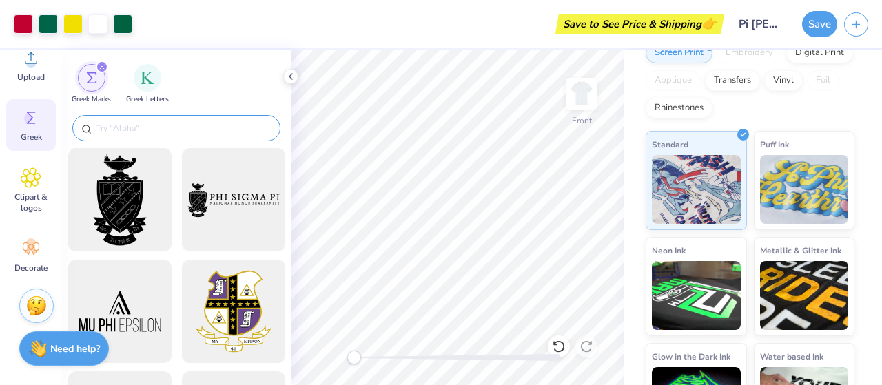
click at [156, 118] on div at bounding box center [176, 128] width 208 height 26
click at [155, 123] on input "text" at bounding box center [183, 128] width 176 height 14
click at [155, 79] on div "filter for Greek Letters" at bounding box center [148, 77] width 28 height 28
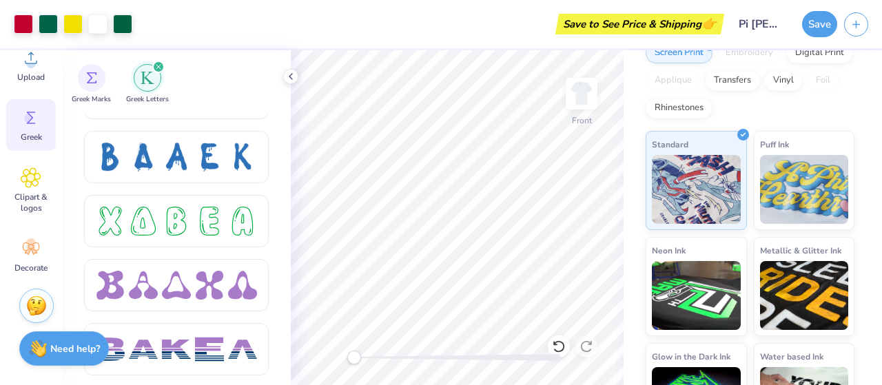
scroll to position [2037, 0]
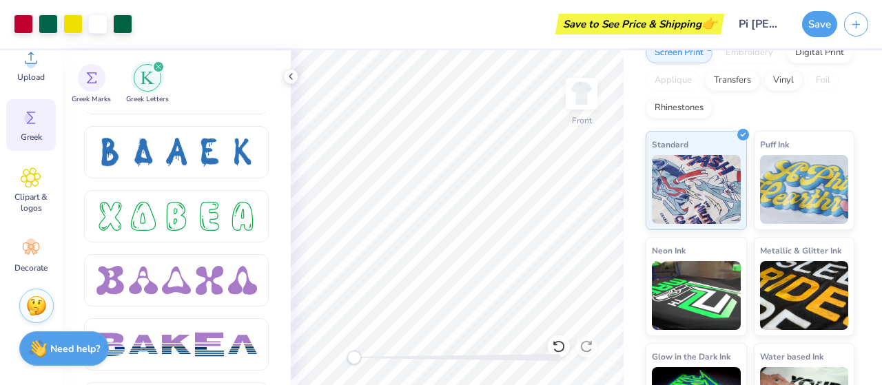
click at [168, 220] on div at bounding box center [176, 216] width 29 height 29
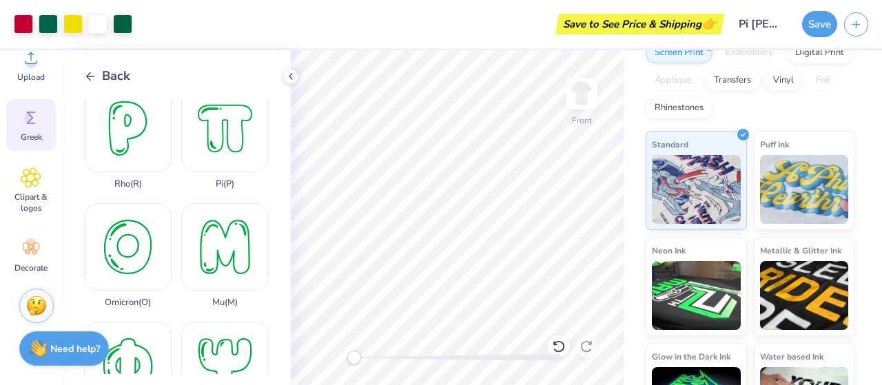
scroll to position [611, 0]
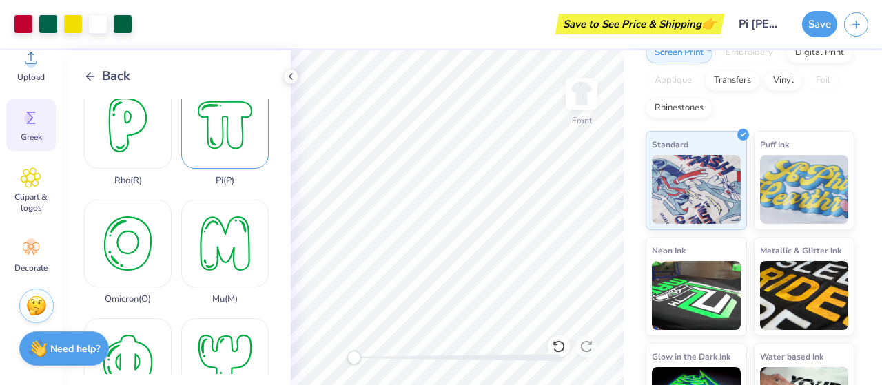
click at [213, 128] on div "Pi ( P )" at bounding box center [225, 133] width 88 height 105
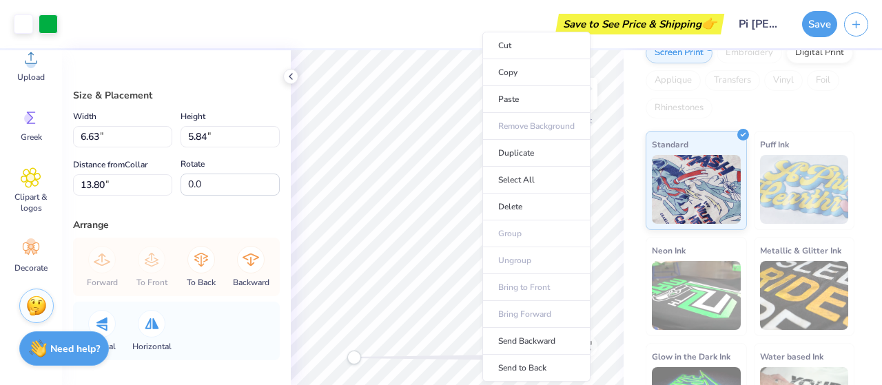
type input "6.63"
type input "5.84"
type input "13.80"
click at [509, 37] on li "Cut" at bounding box center [536, 46] width 108 height 28
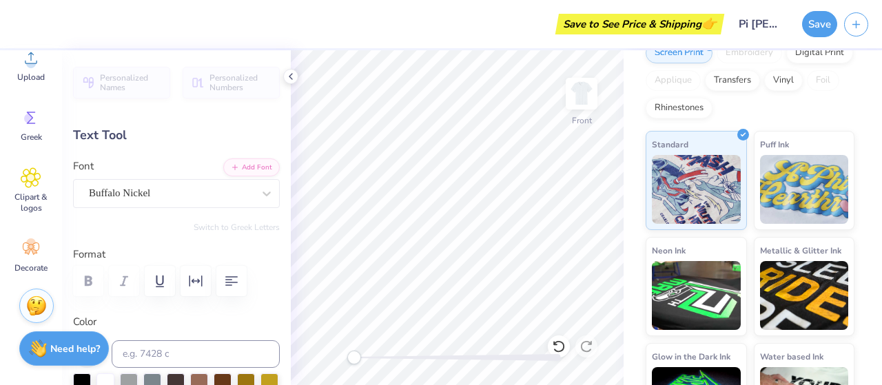
type input "8.20"
type input "1.14"
type input "12.09"
type input "0.0"
type input "12.10"
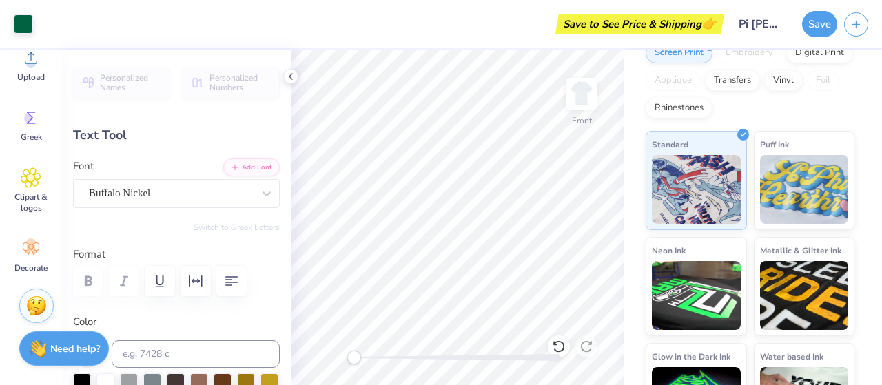
type input "-0.8"
type input "9.03"
type input "1.26"
type input "11.98"
type input "-0.8"
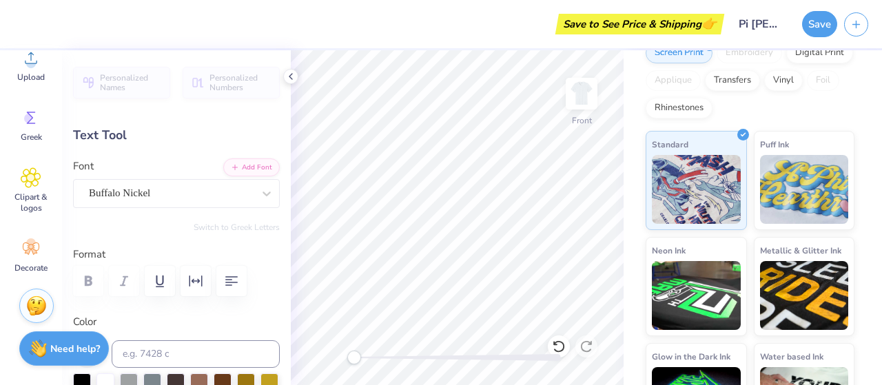
type input "8.63"
type input "1.20"
type input "11.29"
type input "0.0"
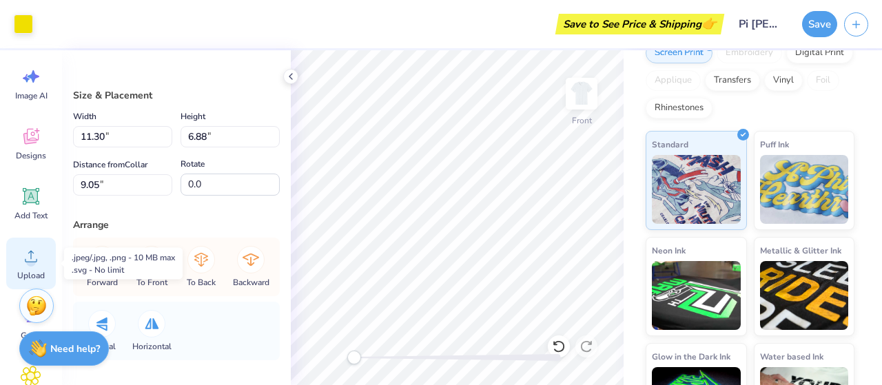
scroll to position [0, 0]
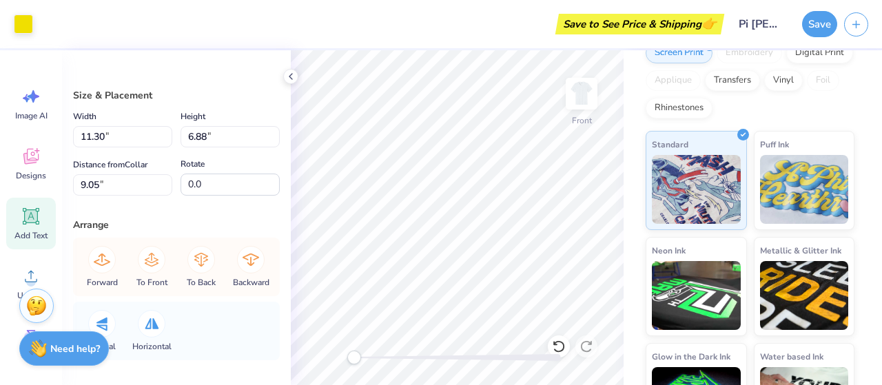
click at [28, 223] on icon at bounding box center [31, 216] width 21 height 21
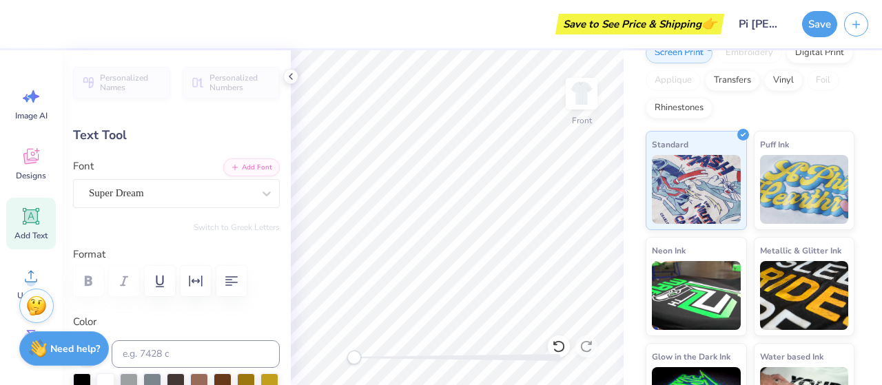
scroll to position [11, 2]
type textarea "T"
type textarea "Epslion Beta"
type input "14.90"
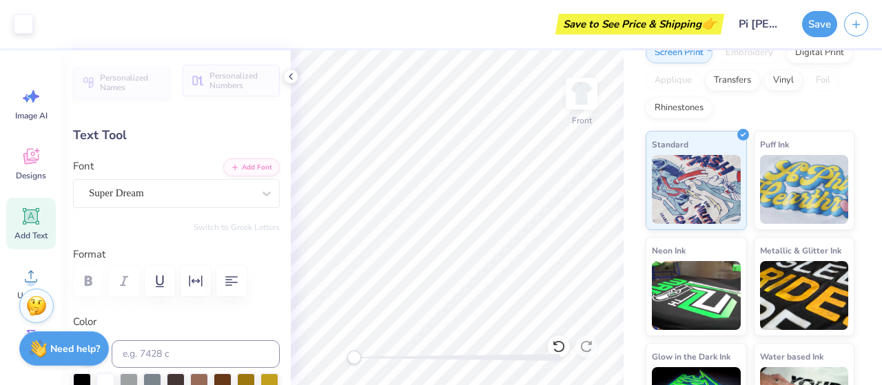
type input "2.39"
type input "12.81"
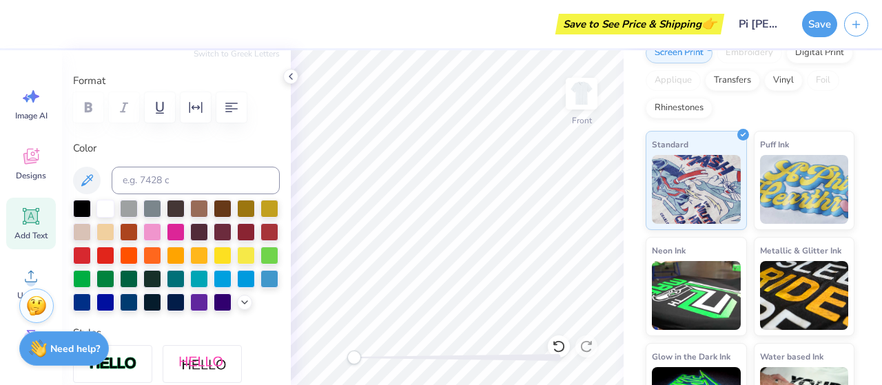
scroll to position [176, 0]
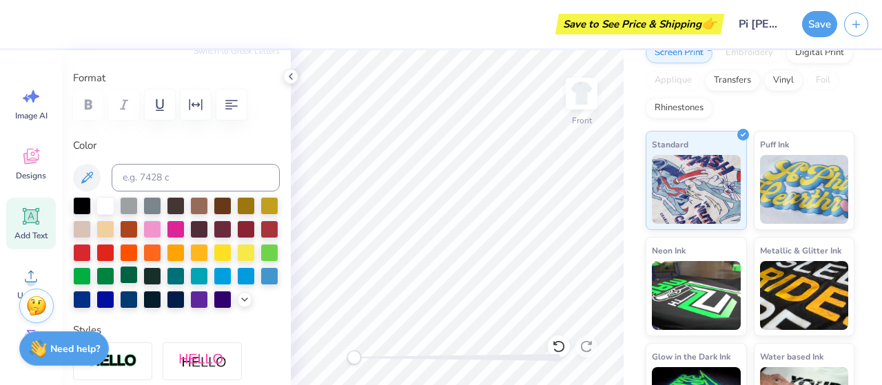
type textarea "Epsilon Beta"
click at [138, 268] on div at bounding box center [129, 275] width 18 height 18
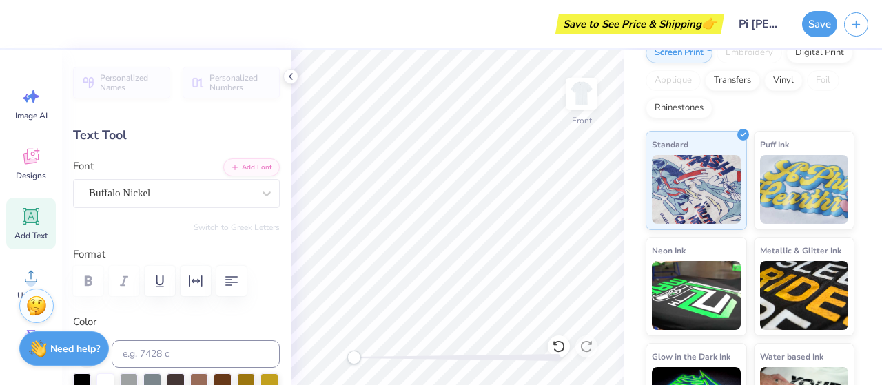
type input "14.86"
type input "2.39"
type input "12.81"
type input "0.0"
click at [263, 205] on div at bounding box center [266, 193] width 25 height 25
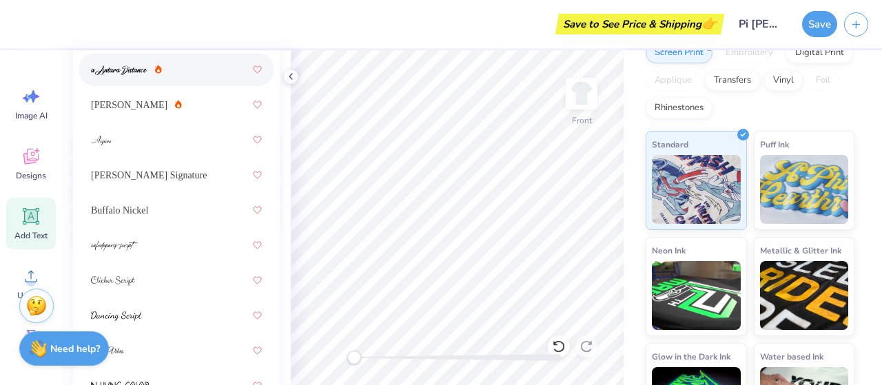
scroll to position [241, 0]
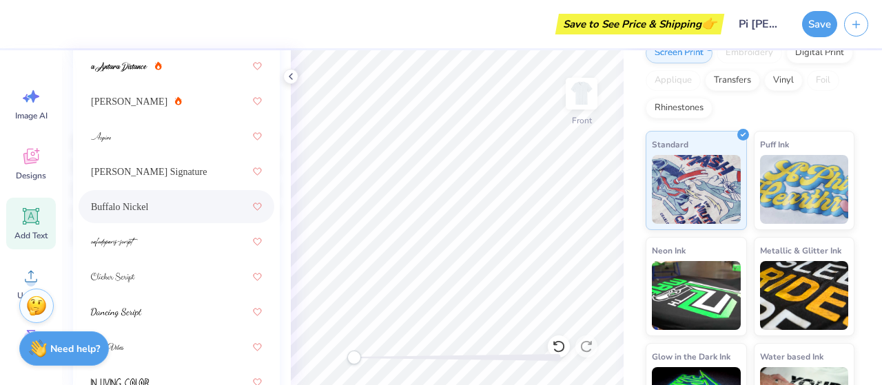
click at [148, 202] on span "Buffalo Nickel" at bounding box center [119, 207] width 57 height 14
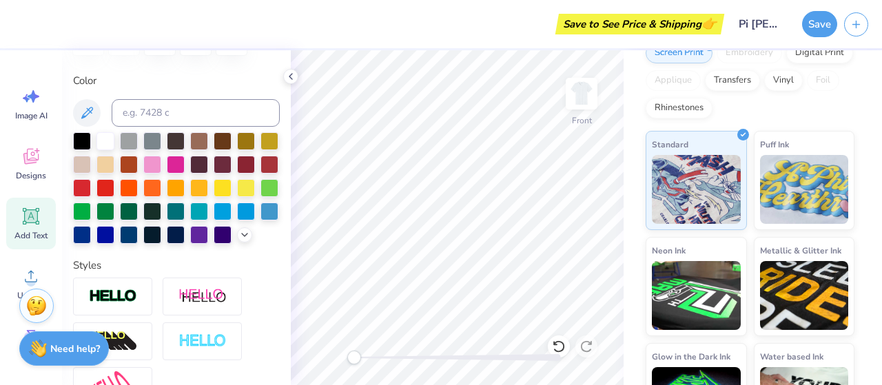
type input "7.94"
type input "1.17"
type input "13.81"
type input "5.76"
type input "0.85"
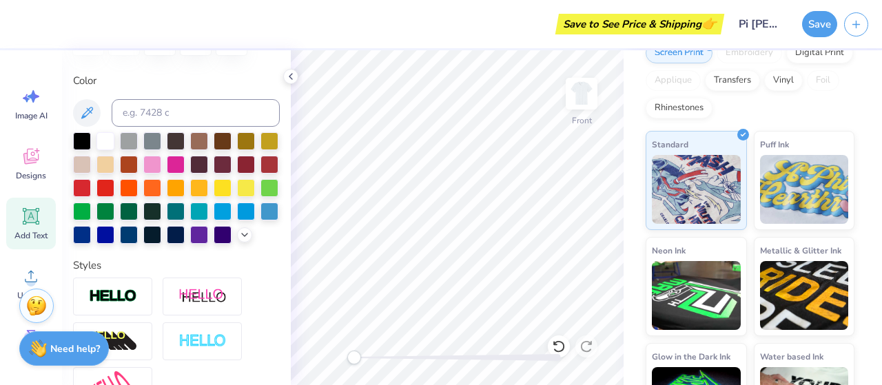
type input "14.13"
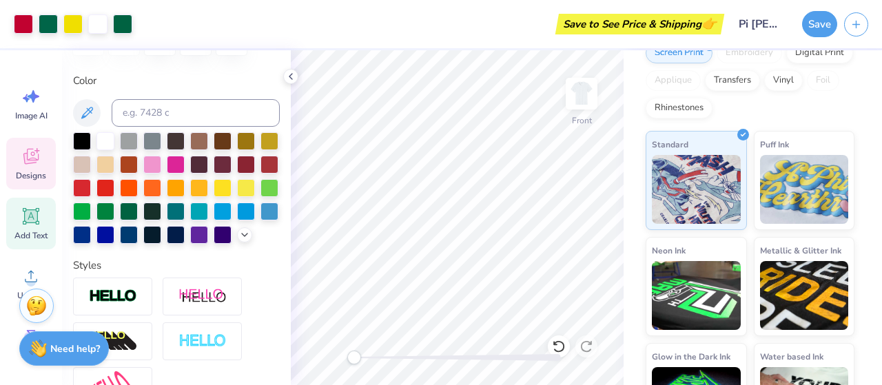
click at [42, 166] on div "Designs" at bounding box center [31, 164] width 50 height 52
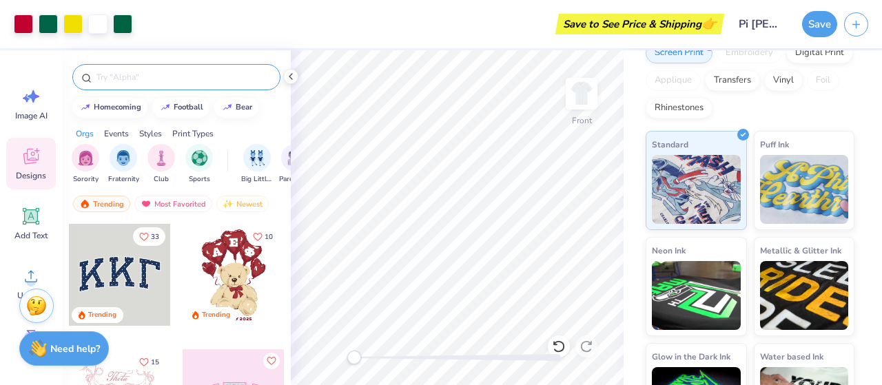
click at [183, 82] on input "text" at bounding box center [183, 77] width 176 height 14
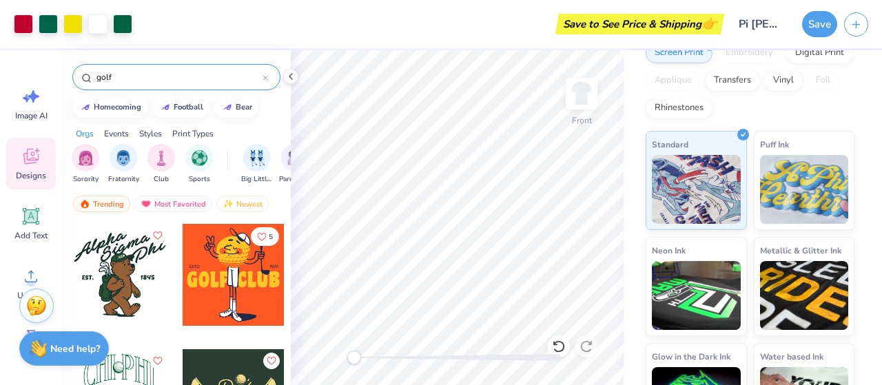
type input "golf"
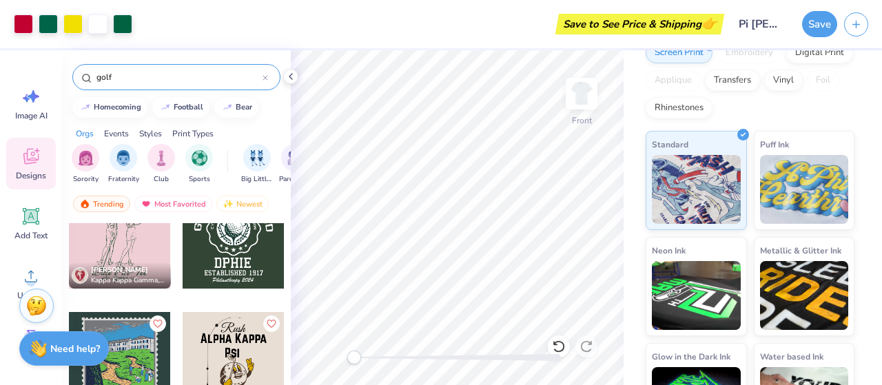
scroll to position [2269, 0]
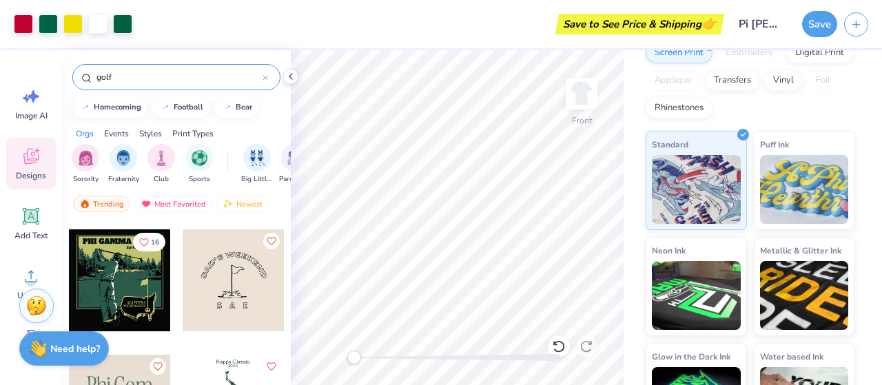
scroll to position [488, 0]
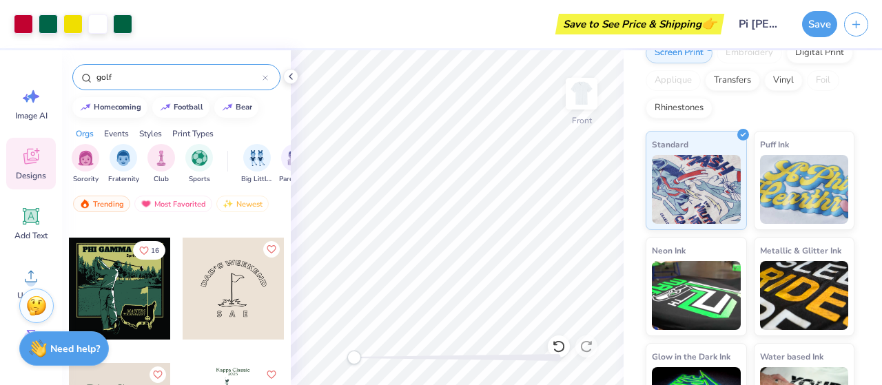
click at [139, 286] on div at bounding box center [120, 289] width 102 height 102
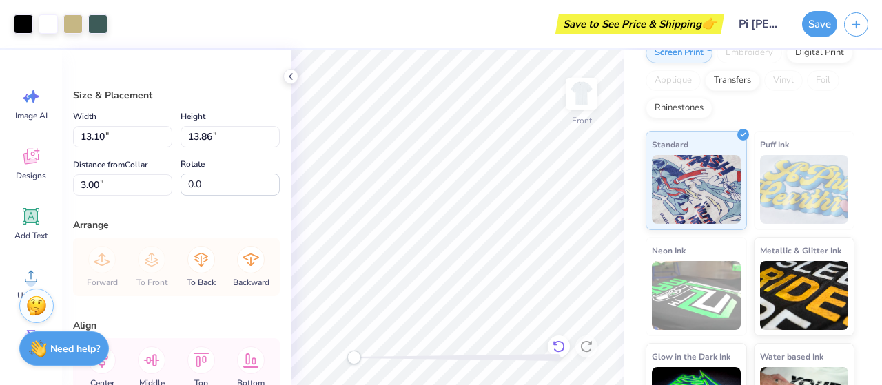
click at [564, 349] on icon at bounding box center [559, 346] width 12 height 12
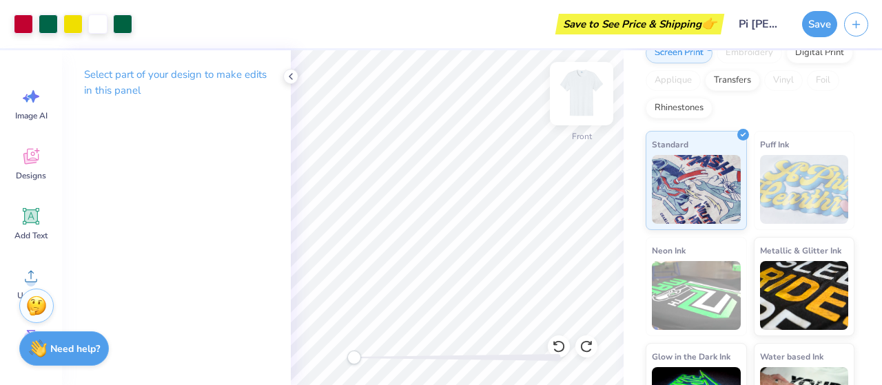
click at [578, 81] on img at bounding box center [581, 93] width 55 height 55
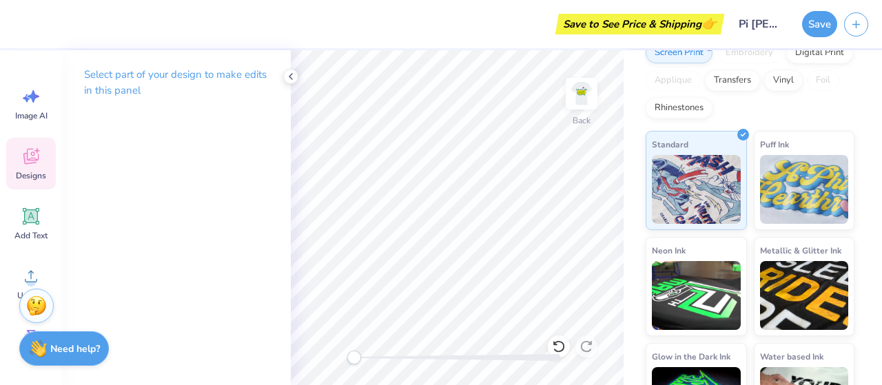
scroll to position [209, 0]
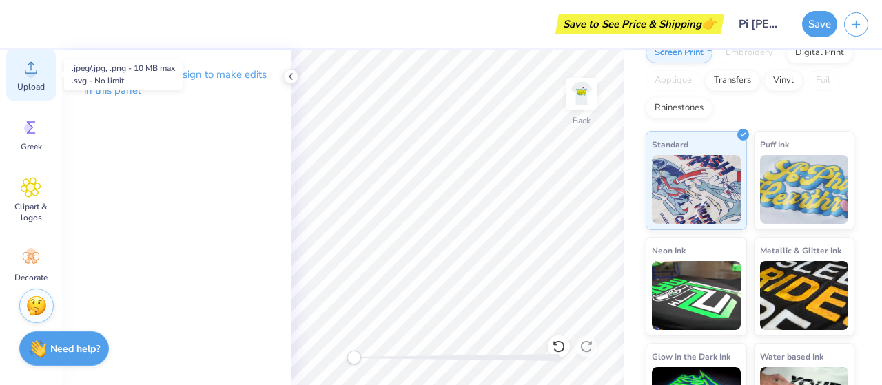
click at [22, 70] on icon at bounding box center [31, 67] width 21 height 21
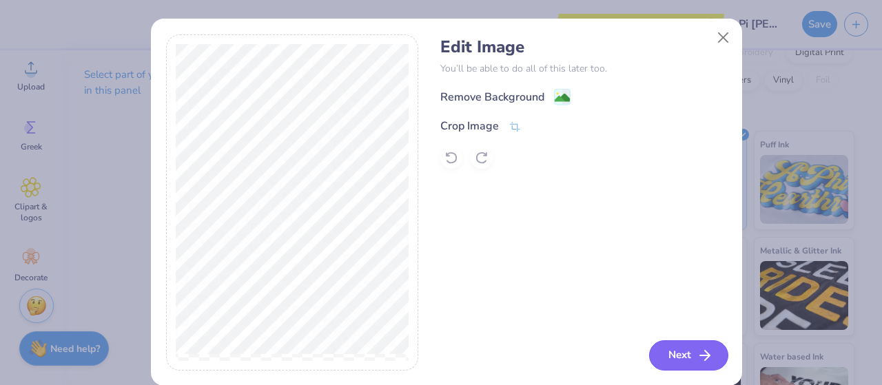
click at [700, 357] on icon "button" at bounding box center [705, 355] width 17 height 17
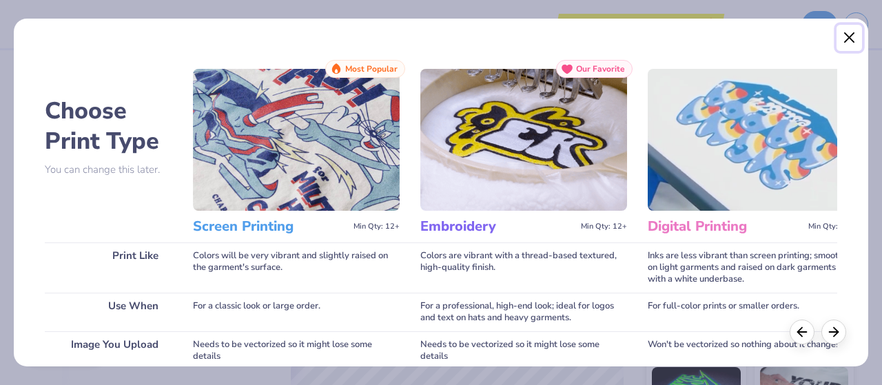
click at [839, 25] on button "Close" at bounding box center [850, 38] width 26 height 26
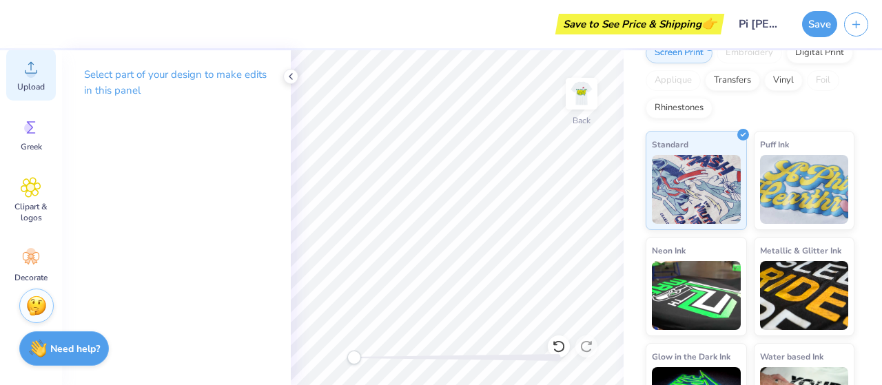
click at [23, 80] on div "Upload" at bounding box center [31, 75] width 50 height 52
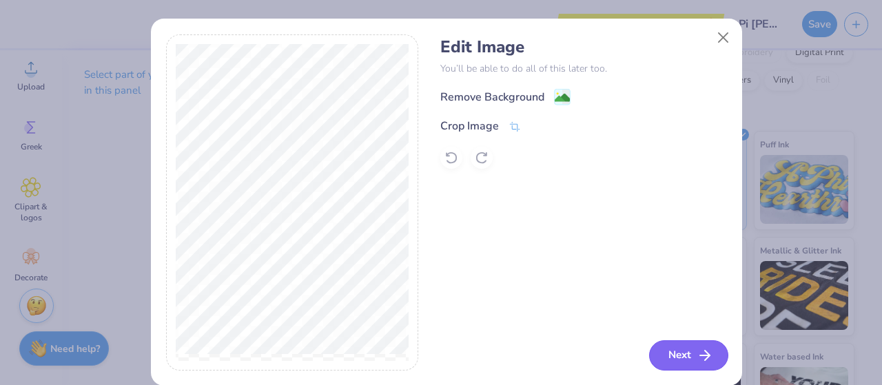
click at [661, 352] on button "Next" at bounding box center [688, 355] width 79 height 30
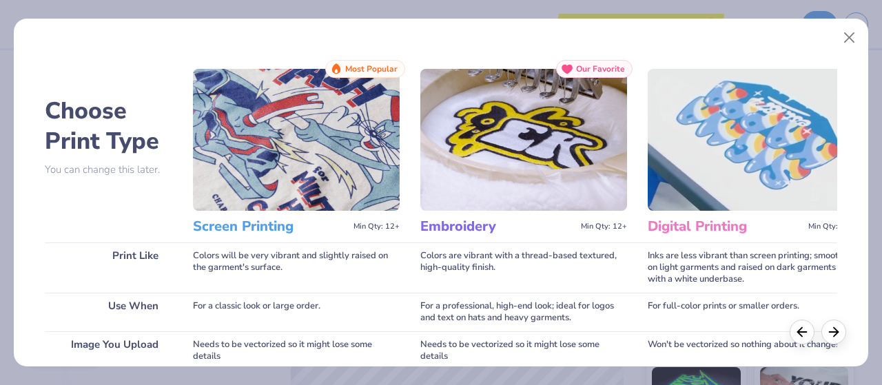
drag, startPoint x: 372, startPoint y: 229, endPoint x: 282, endPoint y: 196, distance: 96.2
click at [282, 196] on img at bounding box center [296, 140] width 207 height 142
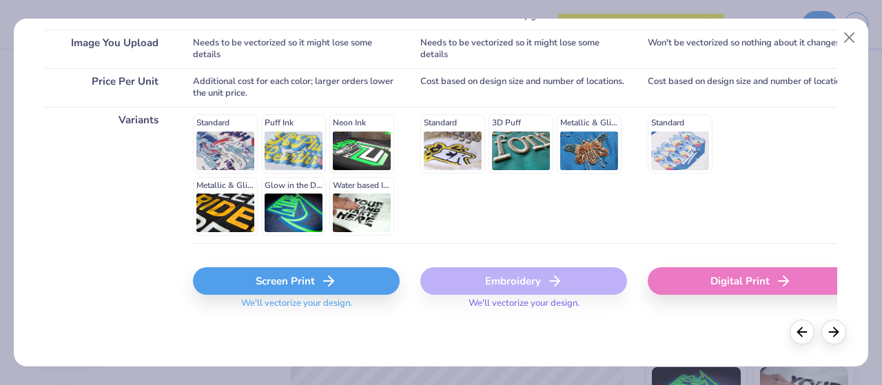
click at [319, 277] on div "Screen Print" at bounding box center [296, 281] width 207 height 28
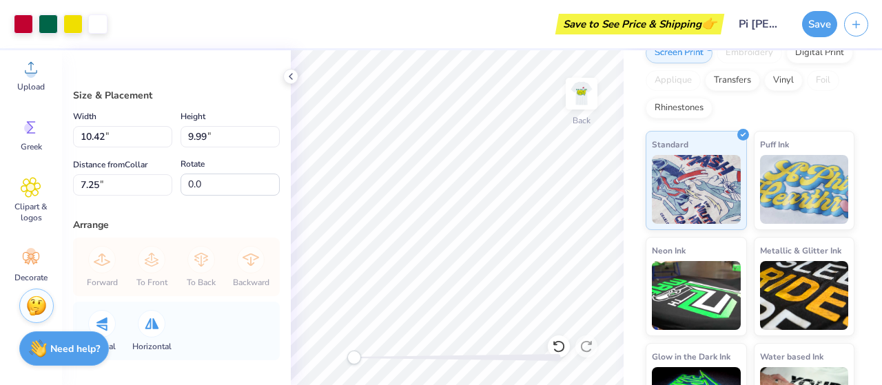
type input "4.20"
type input "4.03"
type input "1.07"
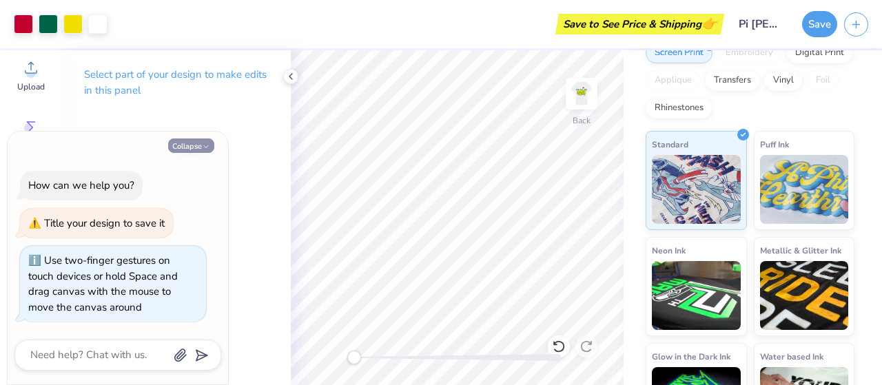
click at [197, 147] on button "Collapse" at bounding box center [191, 146] width 46 height 14
type textarea "x"
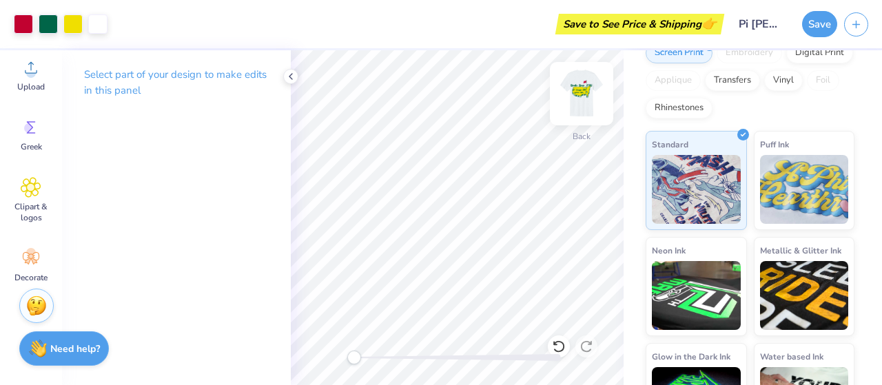
click at [574, 104] on img at bounding box center [581, 93] width 55 height 55
click at [575, 99] on img at bounding box center [581, 93] width 55 height 55
click at [580, 109] on img at bounding box center [581, 93] width 55 height 55
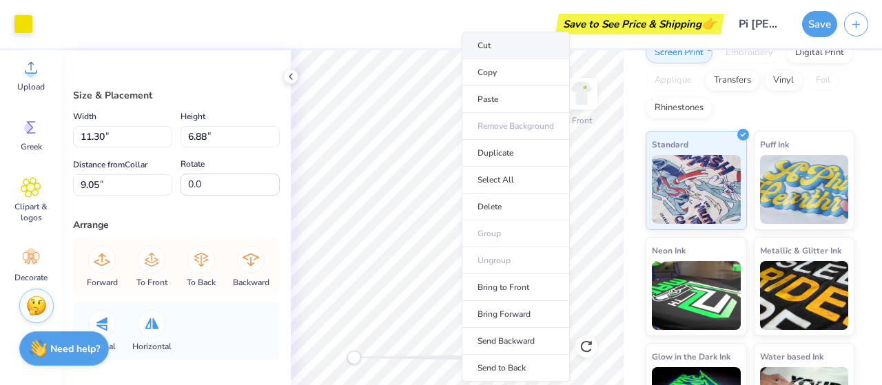
click at [501, 45] on li "Cut" at bounding box center [516, 46] width 108 height 28
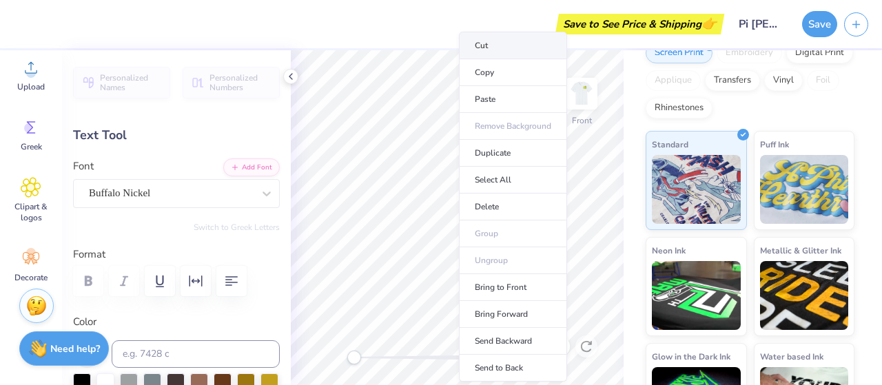
click at [493, 45] on li "Cut" at bounding box center [513, 46] width 108 height 28
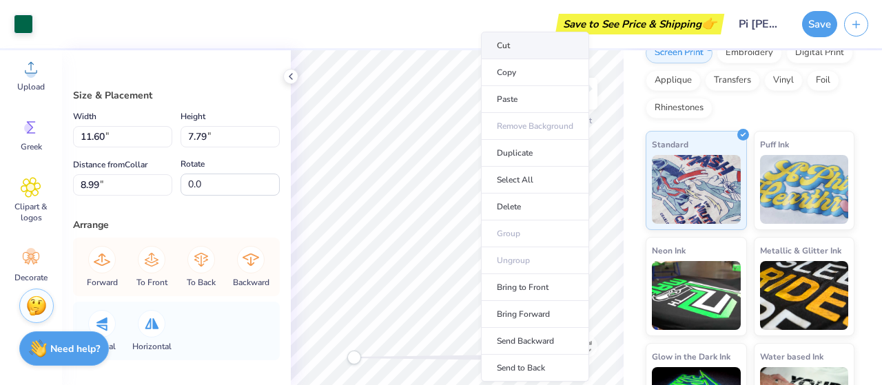
click at [511, 43] on li "Cut" at bounding box center [535, 46] width 108 height 28
click at [510, 37] on li "Cut" at bounding box center [539, 46] width 108 height 28
click at [513, 53] on li "Cut" at bounding box center [539, 46] width 108 height 28
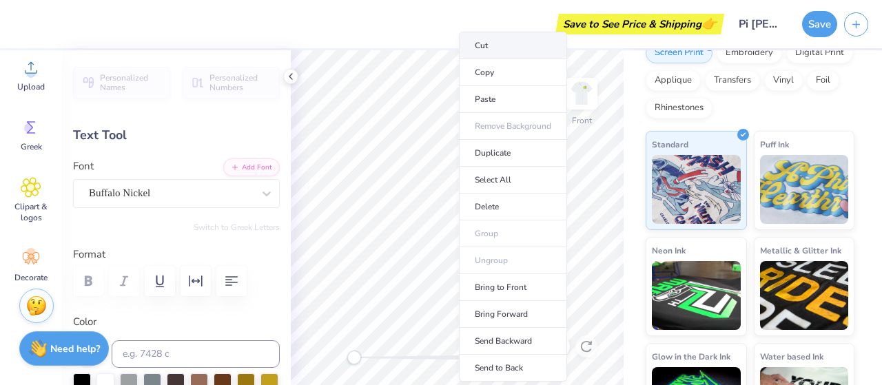
click at [493, 57] on li "Cut" at bounding box center [513, 46] width 108 height 28
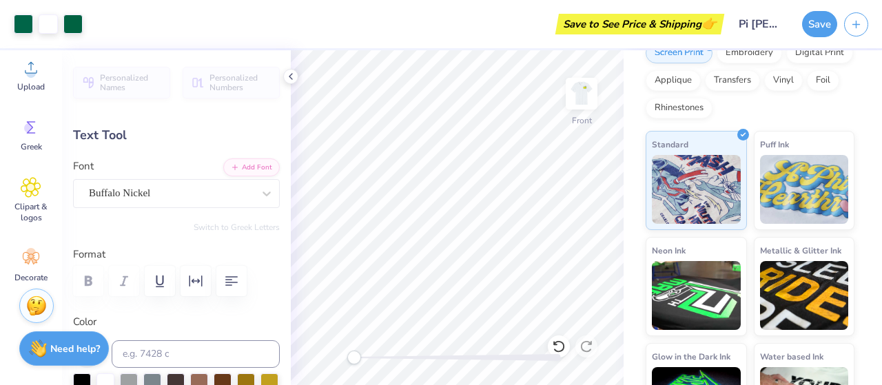
type input "0.0"
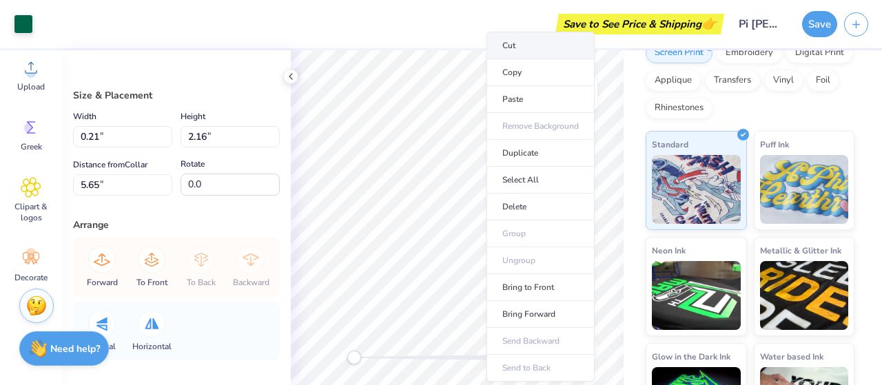
click at [524, 35] on li "Cut" at bounding box center [541, 46] width 108 height 28
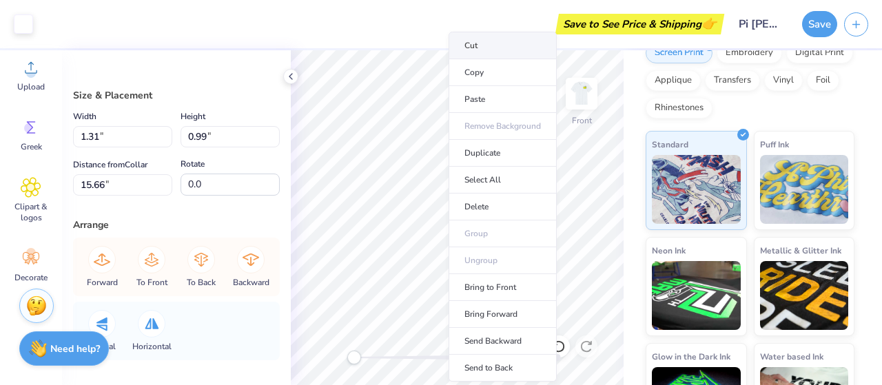
click at [480, 54] on li "Cut" at bounding box center [503, 46] width 108 height 28
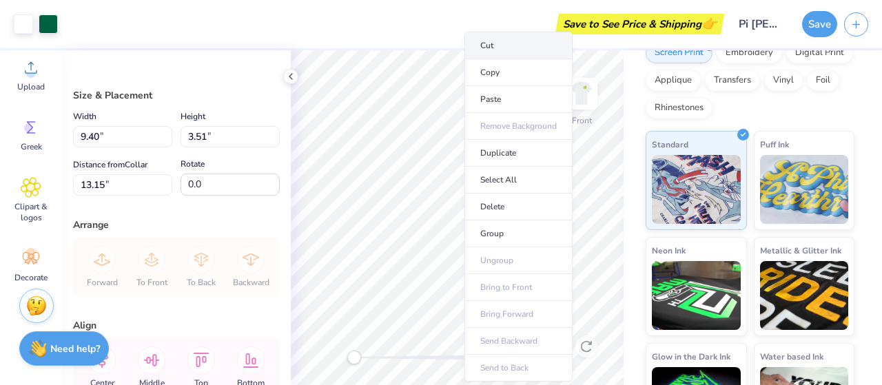
click at [486, 32] on li "Cut" at bounding box center [519, 46] width 108 height 28
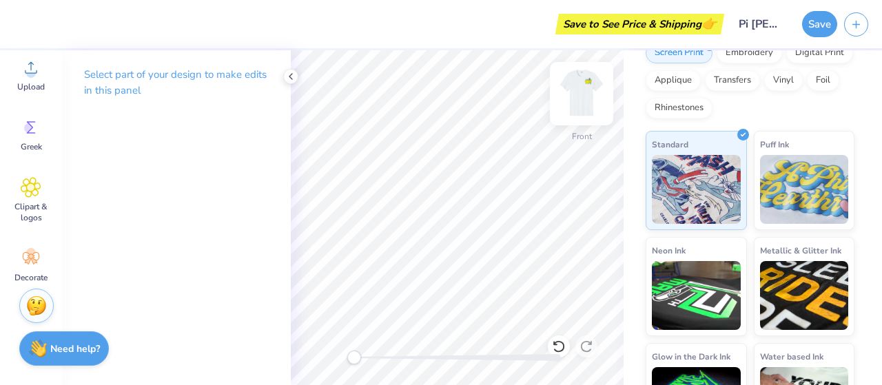
click at [590, 101] on img at bounding box center [581, 93] width 55 height 55
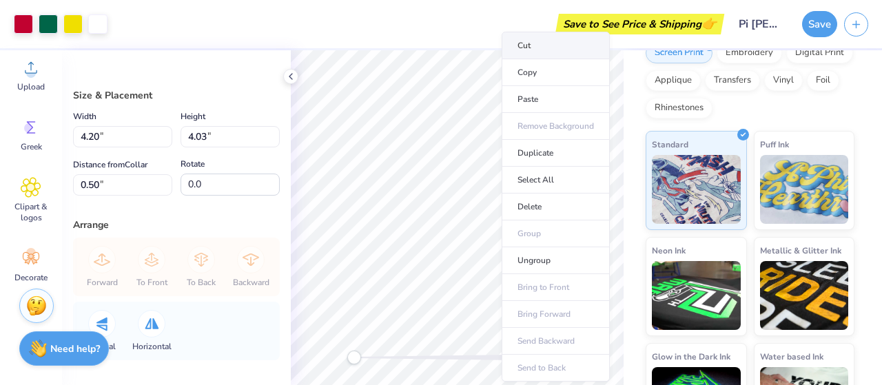
click at [541, 48] on li "Cut" at bounding box center [556, 46] width 108 height 28
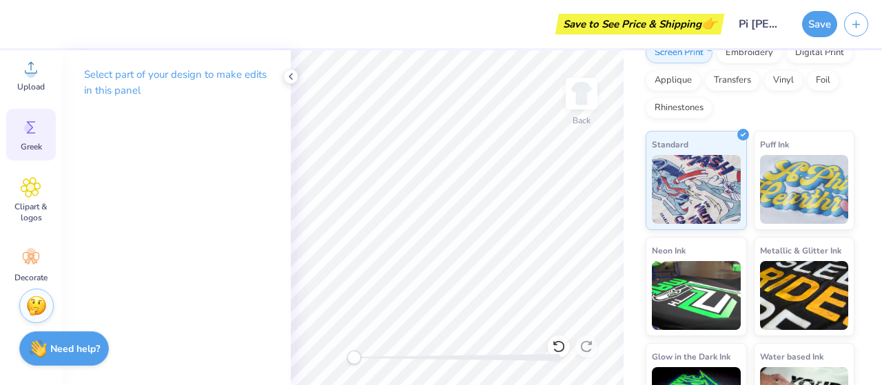
click at [26, 136] on icon at bounding box center [31, 127] width 21 height 21
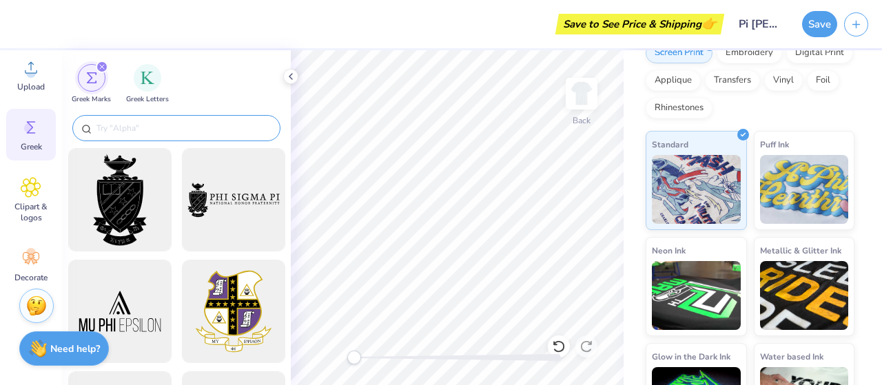
click at [117, 128] on input "text" at bounding box center [183, 128] width 176 height 14
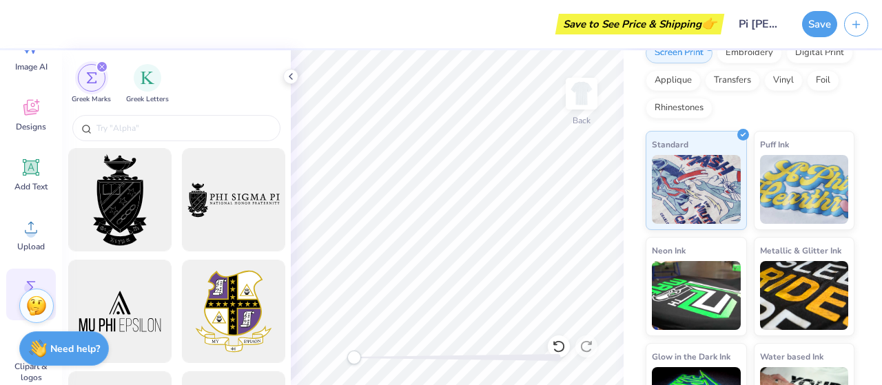
scroll to position [59, 0]
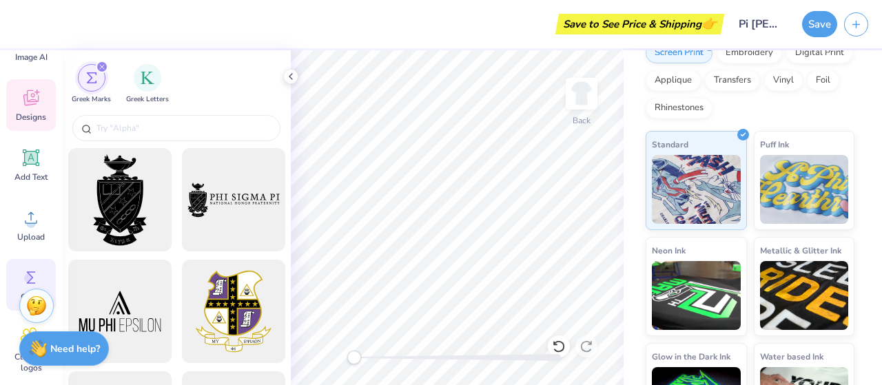
click at [26, 106] on icon at bounding box center [31, 98] width 21 height 21
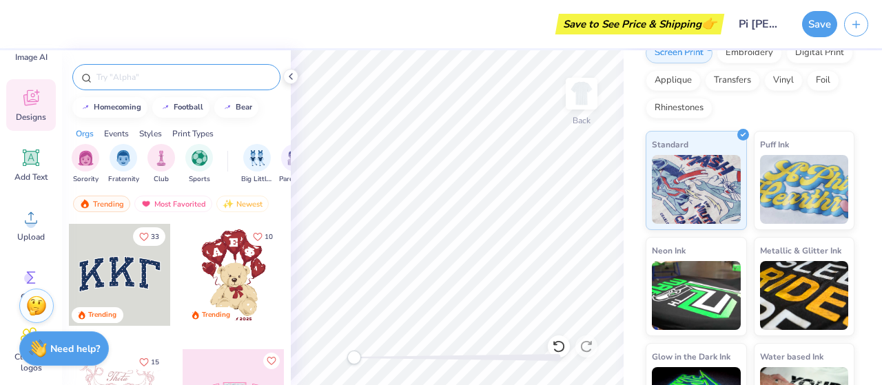
click at [148, 73] on input "text" at bounding box center [183, 77] width 176 height 14
type input "dads day"
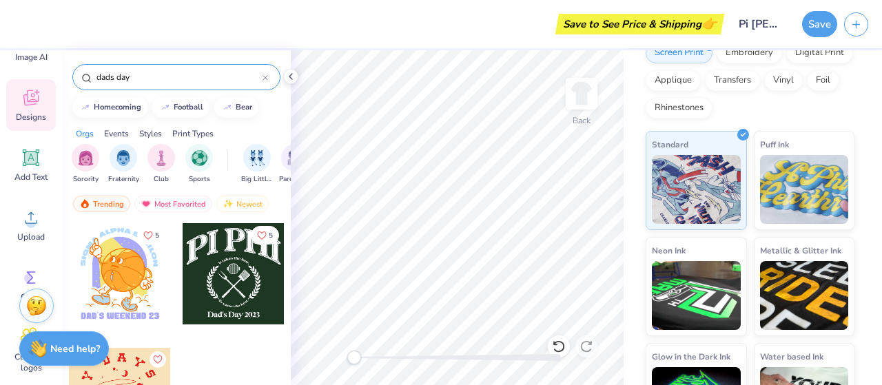
scroll to position [2385, 0]
click at [214, 240] on div at bounding box center [234, 273] width 102 height 102
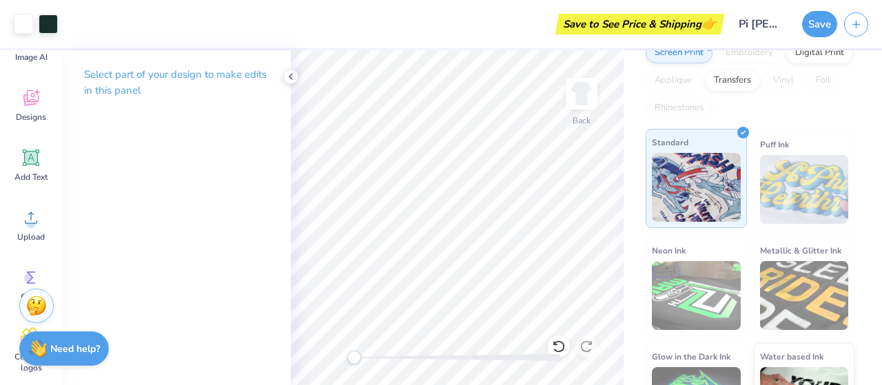
scroll to position [0, 0]
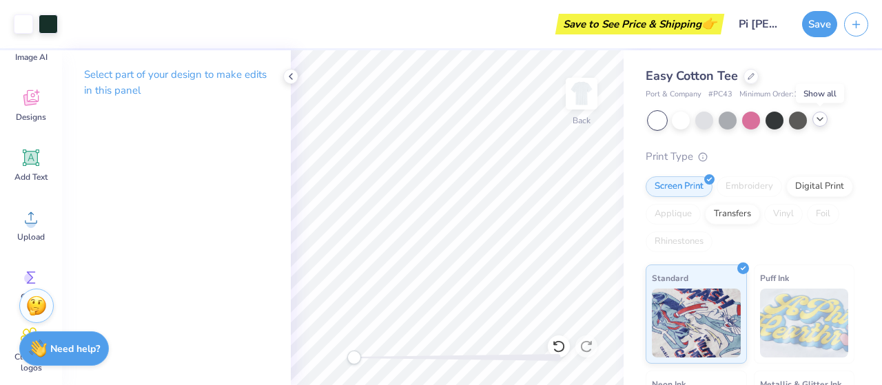
click at [824, 123] on icon at bounding box center [820, 119] width 11 height 11
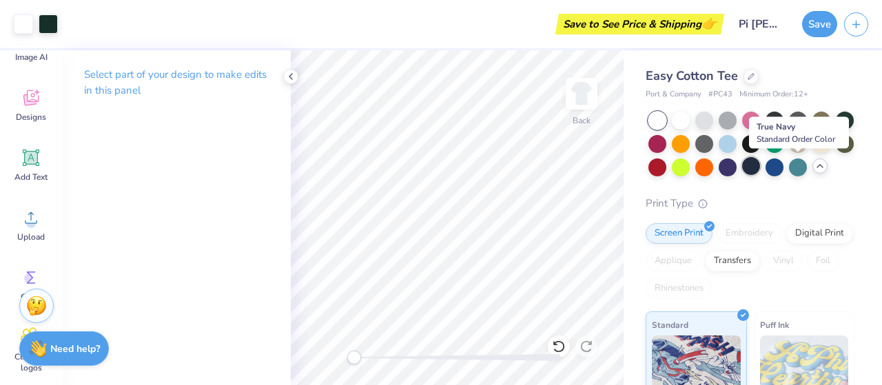
click at [760, 170] on div at bounding box center [751, 166] width 18 height 18
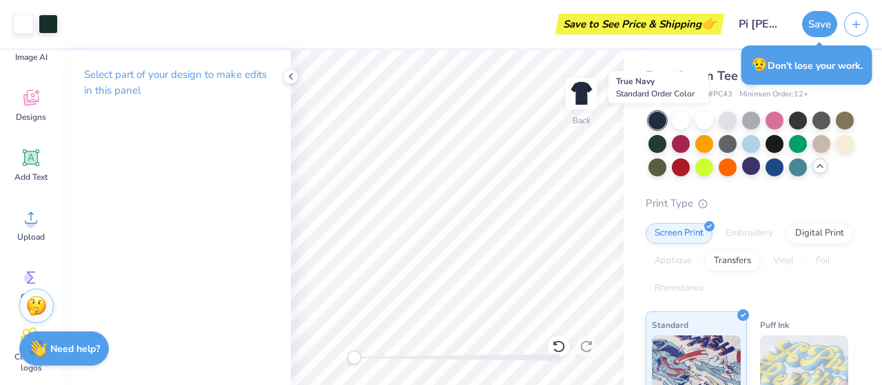
click at [659, 121] on div at bounding box center [658, 121] width 18 height 18
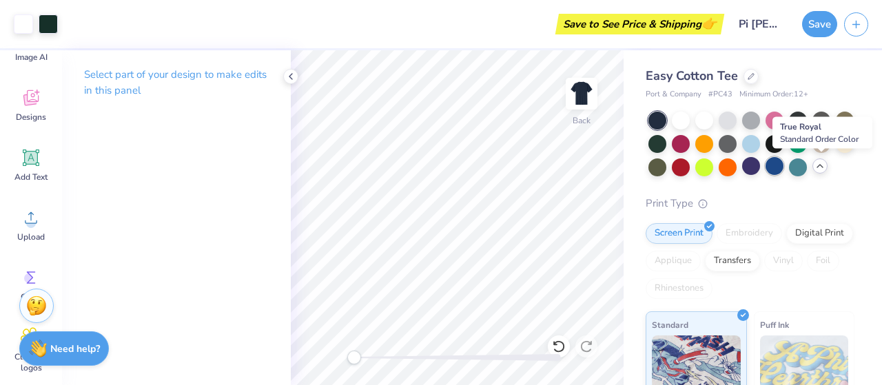
click at [784, 165] on div at bounding box center [775, 166] width 18 height 18
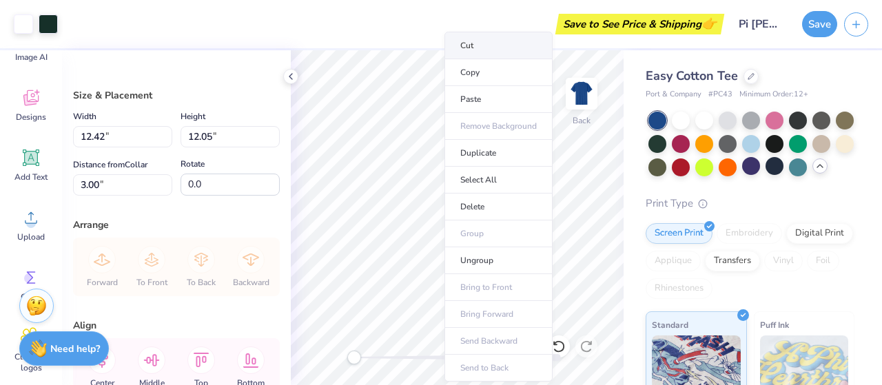
click at [478, 50] on li "Cut" at bounding box center [499, 46] width 108 height 28
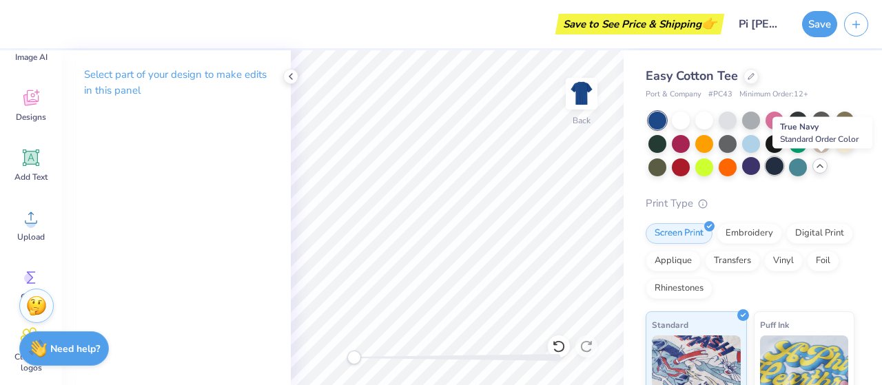
click at [784, 163] on div at bounding box center [775, 166] width 18 height 18
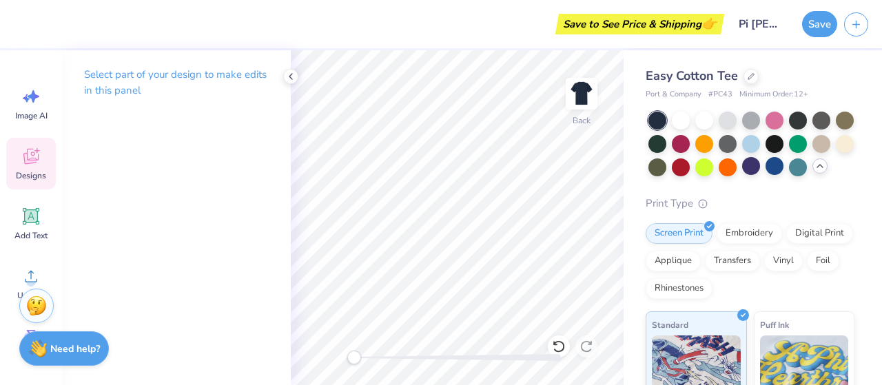
click at [32, 154] on icon at bounding box center [31, 156] width 21 height 21
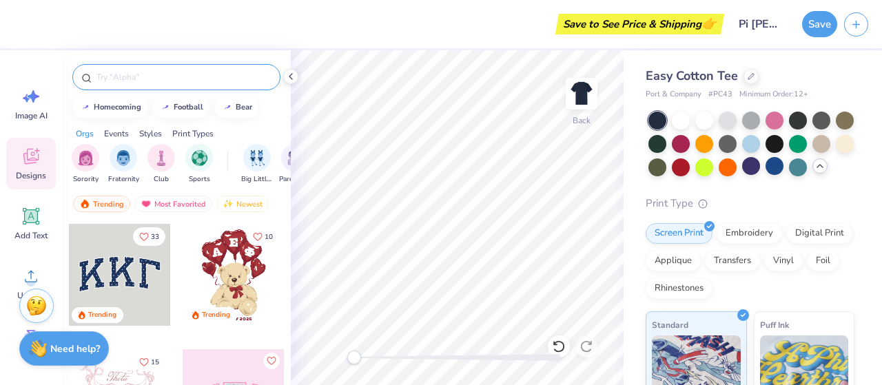
click at [148, 78] on input "text" at bounding box center [183, 77] width 176 height 14
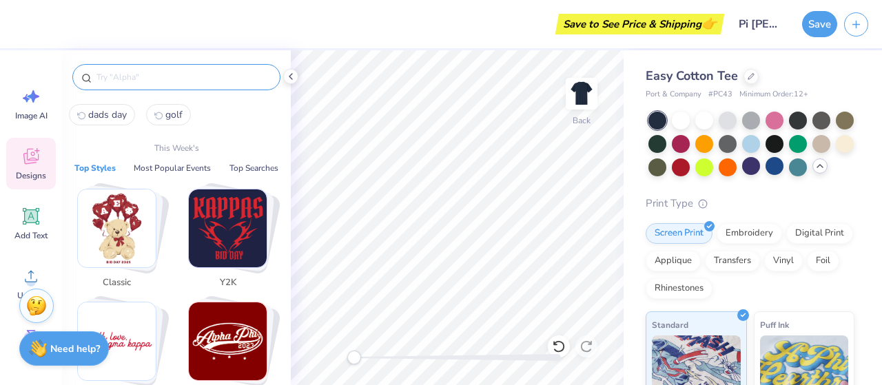
click at [114, 111] on span "dads day" at bounding box center [107, 114] width 39 height 13
type input "dads day"
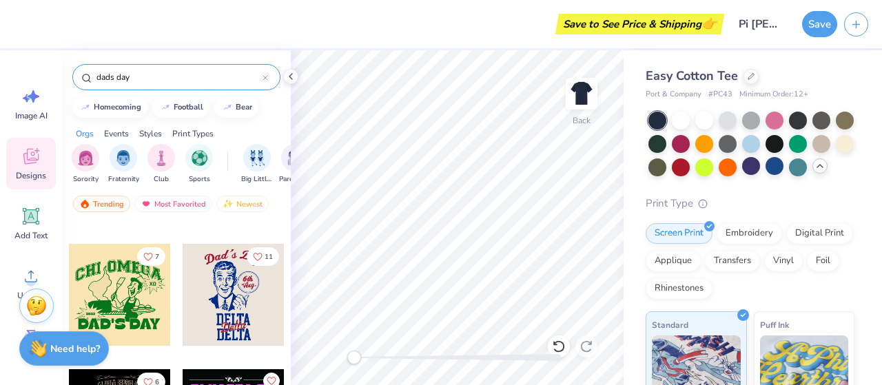
scroll to position [1110, 0]
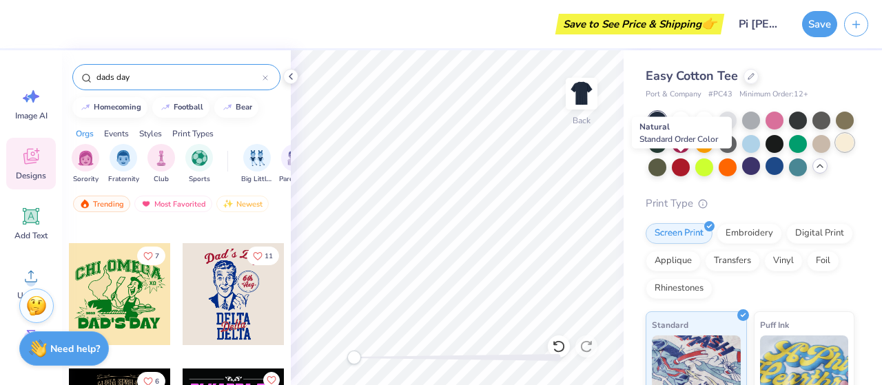
click at [836, 152] on div at bounding box center [845, 143] width 18 height 18
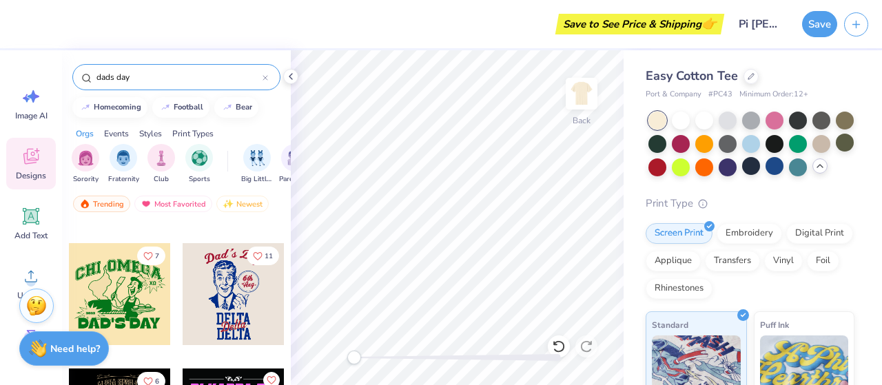
click at [230, 292] on div at bounding box center [234, 294] width 102 height 102
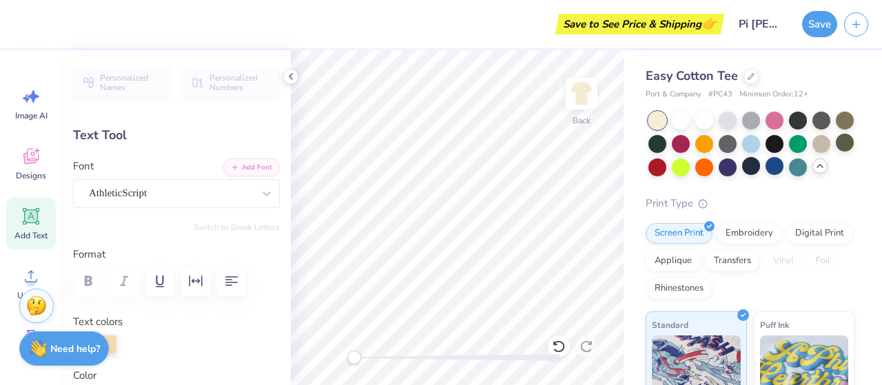
scroll to position [11, 2]
type textarea "PHI"
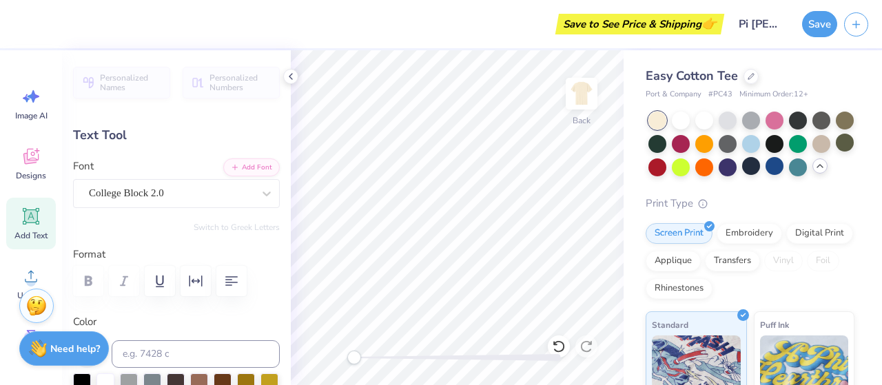
type input "5.09"
type input "1.64"
type input "12.86"
type input "0.0"
click at [553, 347] on icon at bounding box center [559, 347] width 14 height 14
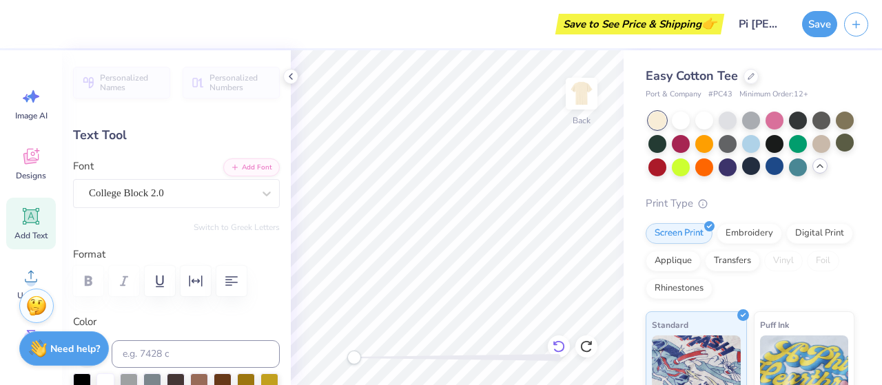
type textarea "D"
type textarea "PI"
type input "15.13"
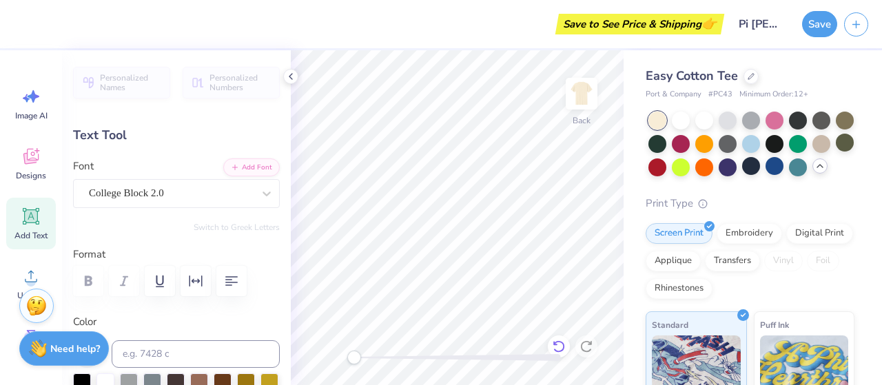
type textarea "D"
type textarea "Kappa"
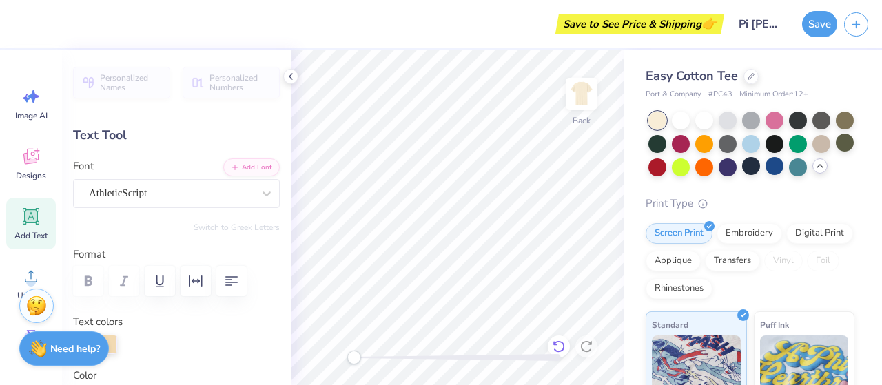
type input "3.68"
type input "2.19"
type input "13.56"
type input "-10.9"
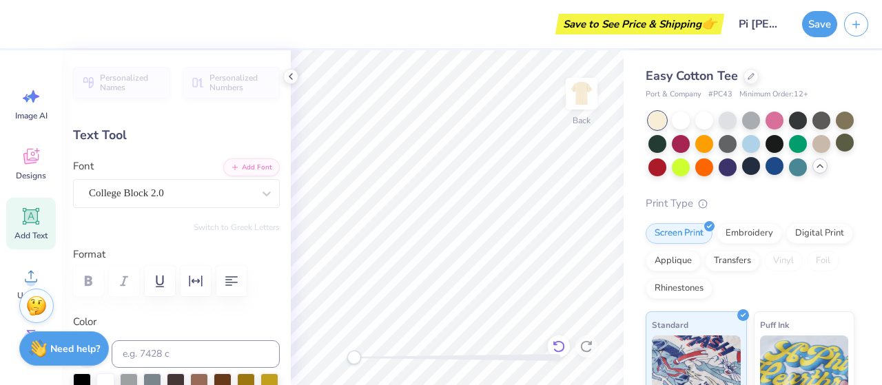
type input "1.60"
type input "1.80"
type input "12.99"
type input "0.0"
type input "5.54"
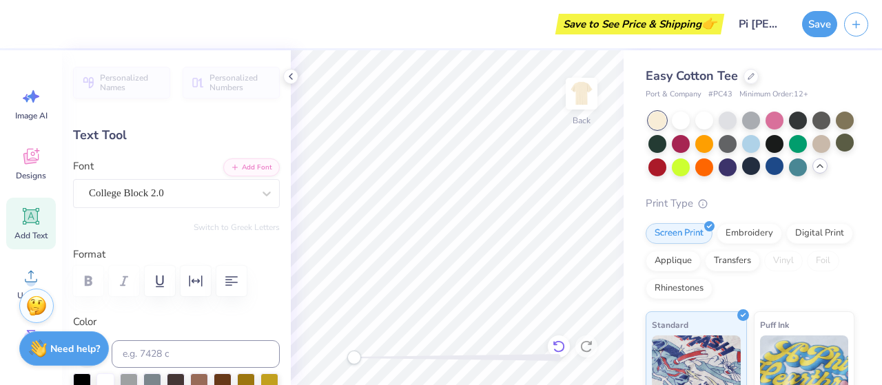
type input "15.26"
type input "3.68"
type input "2.19"
type input "13.07"
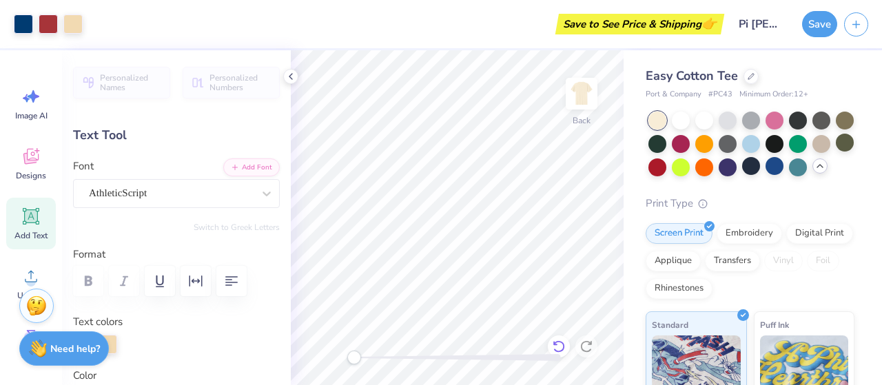
type input "0.0"
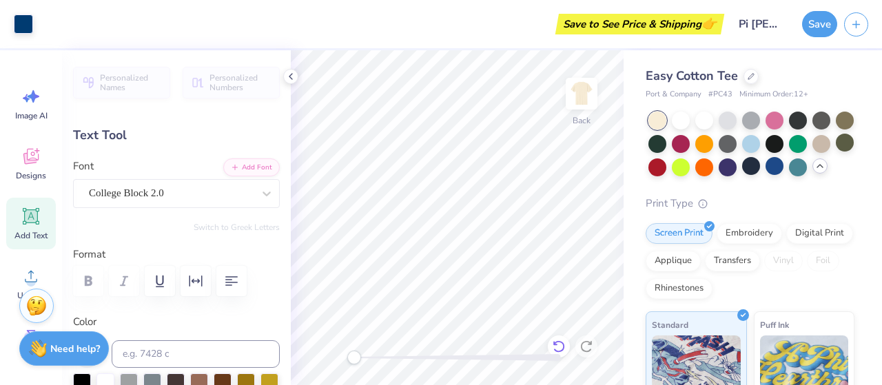
type input "5.54"
type input "1.80"
type input "17.47"
type input "3.68"
type input "2.19"
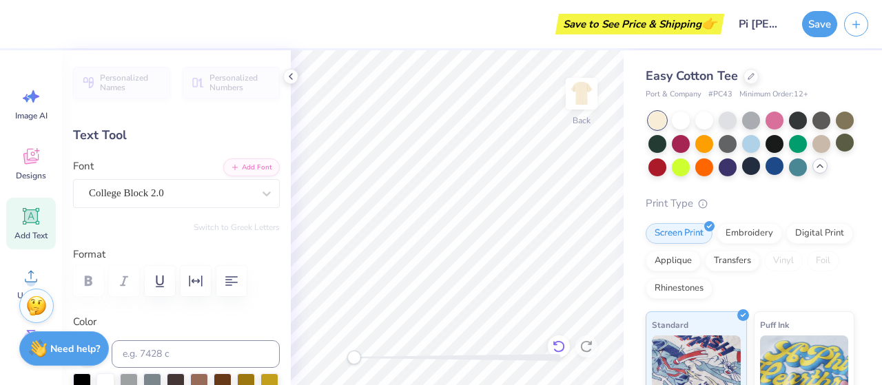
type input "14.05"
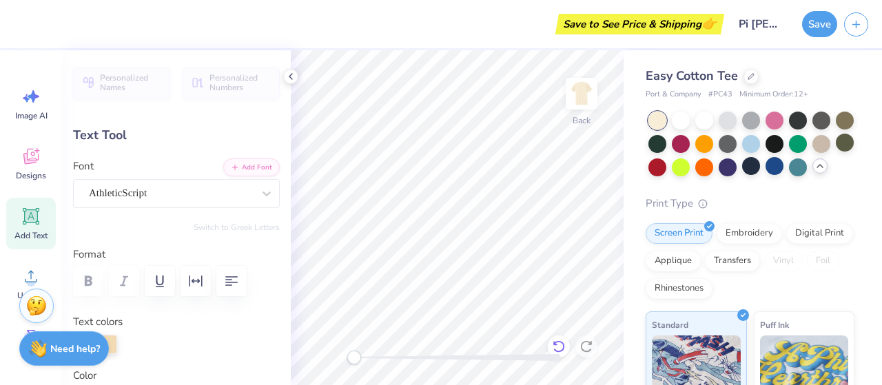
type input "17.4"
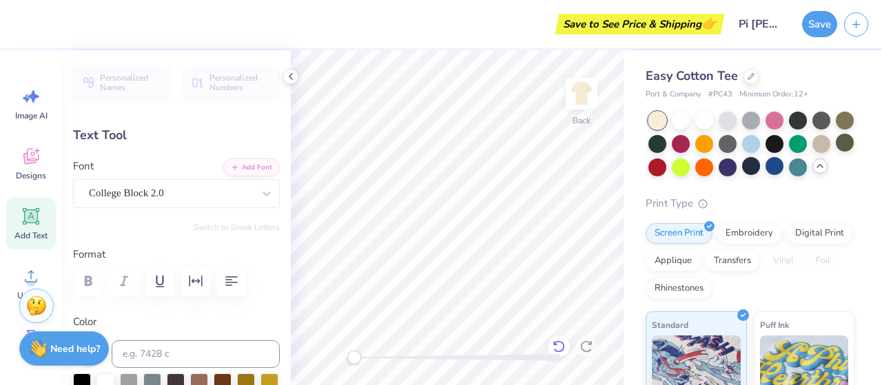
type input "5.54"
type input "1.80"
type input "16.24"
type input "0.0"
type input "1.42"
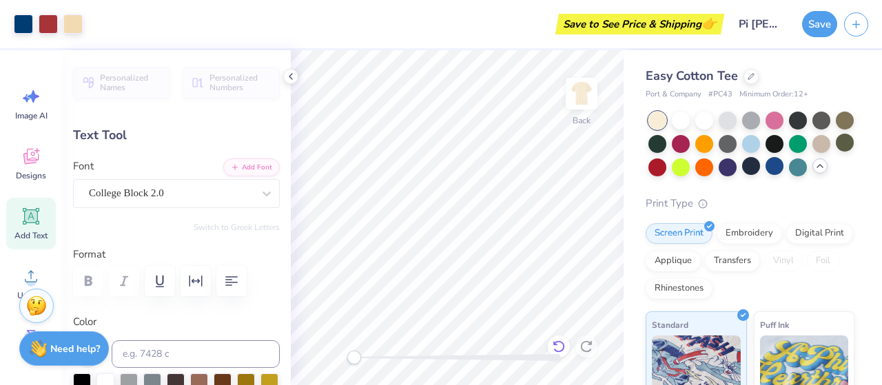
type input "0.91"
type input "6.96"
type input "1.92"
type input "1.16"
type input "7.93"
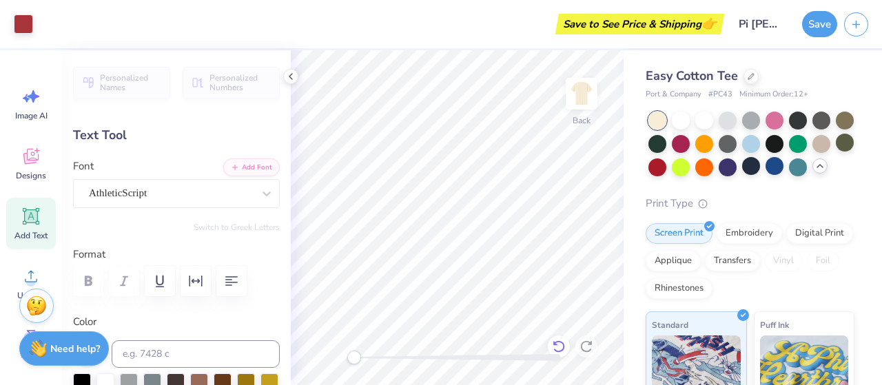
type input "-10.1"
type textarea "."
type input "1.44"
type input "0.94"
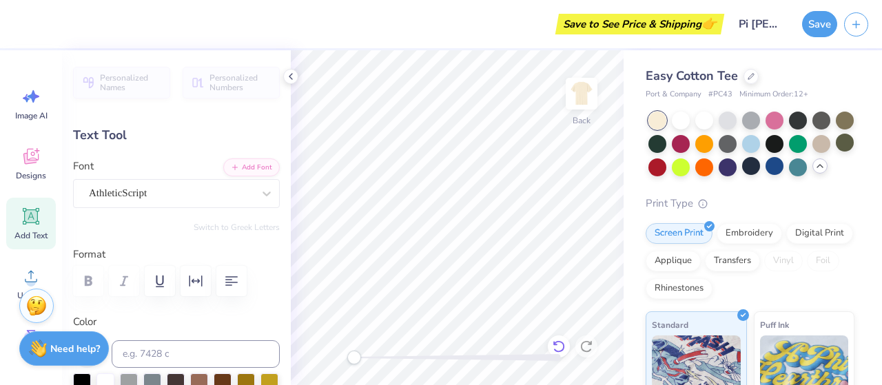
type input "7.02"
type input "0.0"
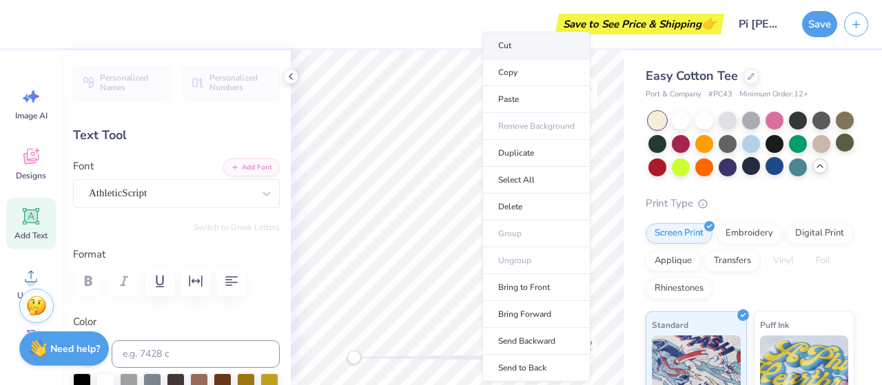
click at [528, 53] on li "Cut" at bounding box center [536, 46] width 108 height 28
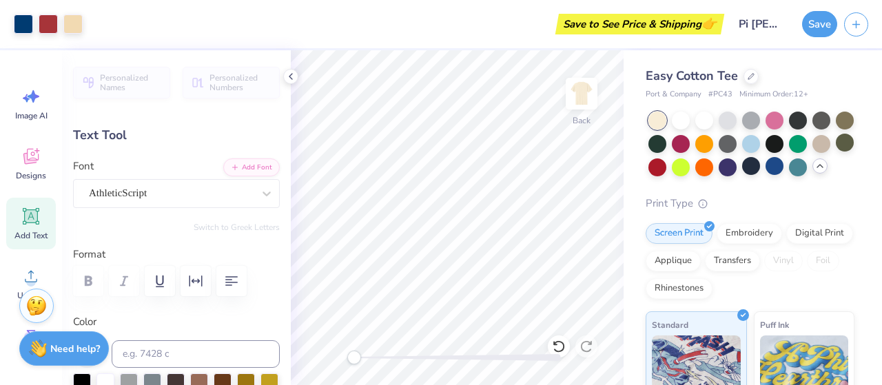
type input "0.0"
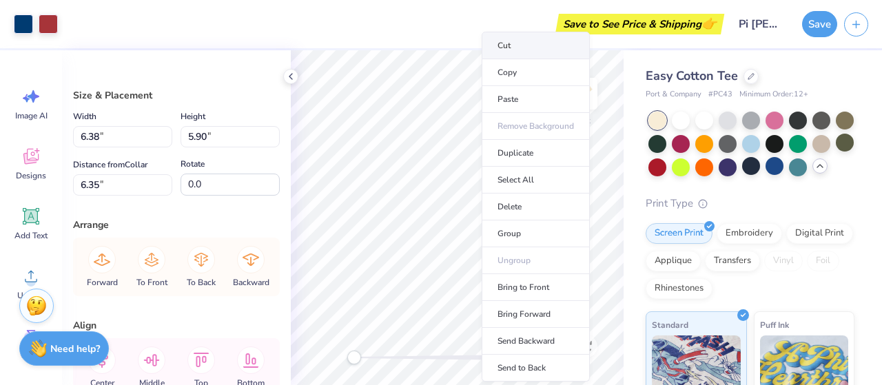
click at [523, 35] on li "Cut" at bounding box center [536, 46] width 108 height 28
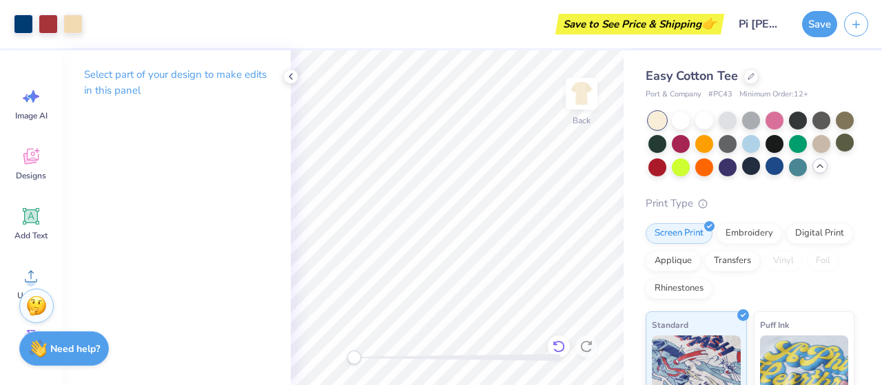
click at [567, 343] on div at bounding box center [559, 347] width 22 height 22
click at [46, 221] on div "Add Text" at bounding box center [31, 224] width 50 height 52
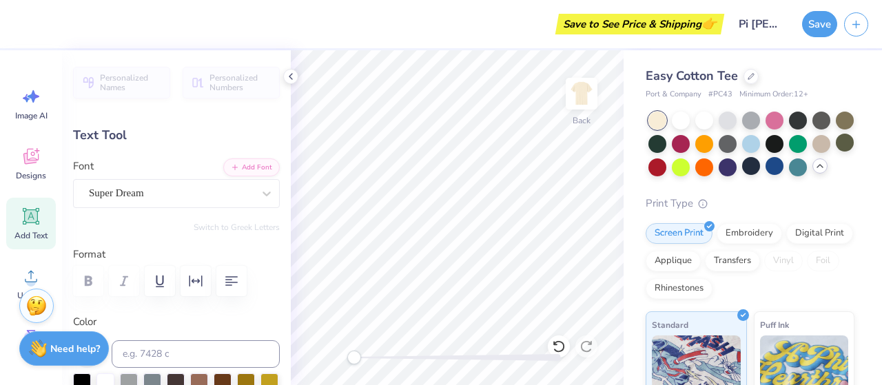
type textarea "ODH"
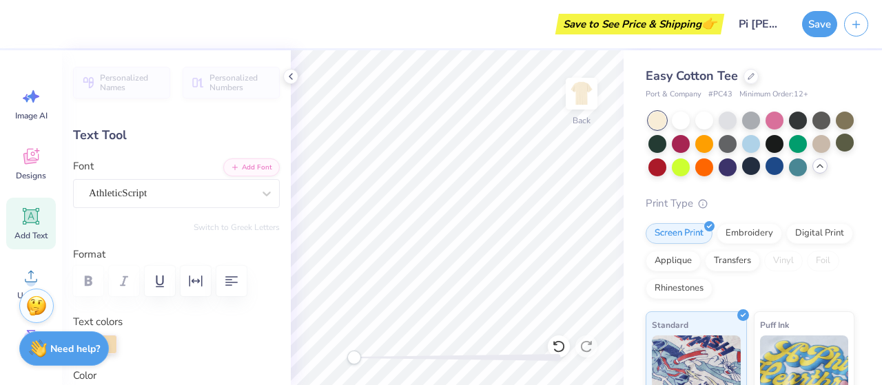
type input "4.20"
type input "2.19"
type input "13.15"
type input "17.4"
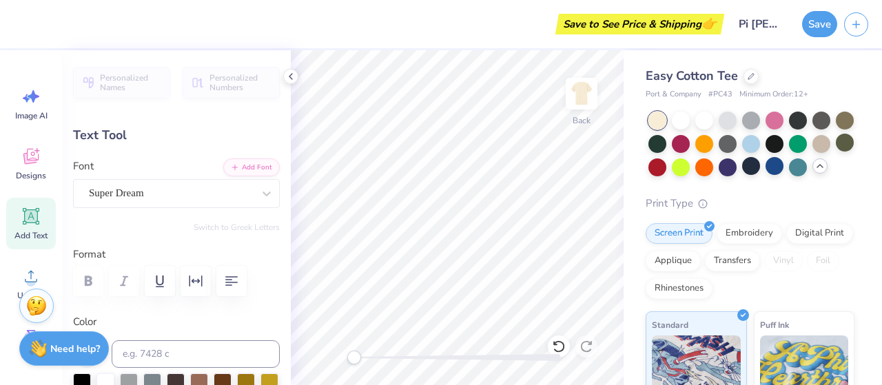
type input "5.01"
type input "1.89"
type input "19.45"
type input "0.0"
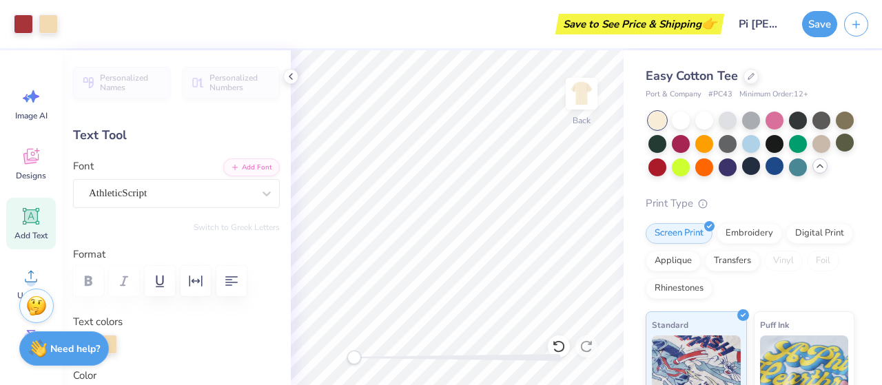
type input "4.20"
type input "2.19"
type input "13.15"
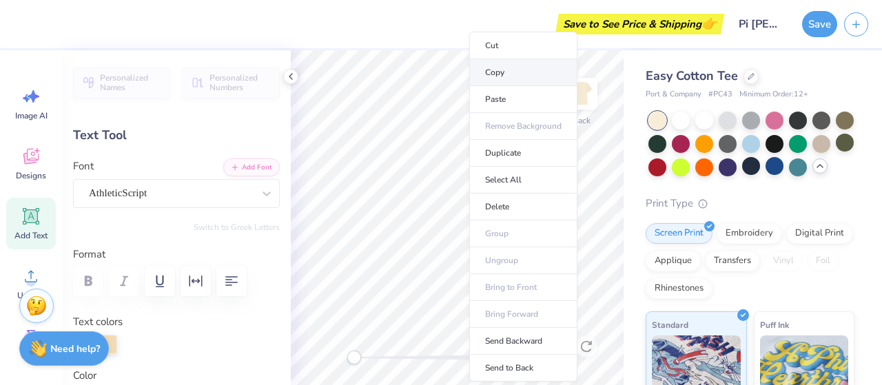
click at [497, 78] on li "Copy" at bounding box center [523, 72] width 108 height 27
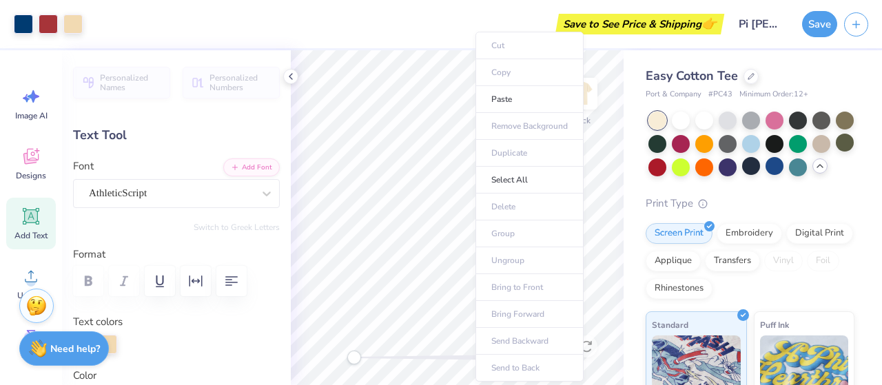
type input "0.0"
click at [508, 99] on li "Paste" at bounding box center [530, 99] width 108 height 27
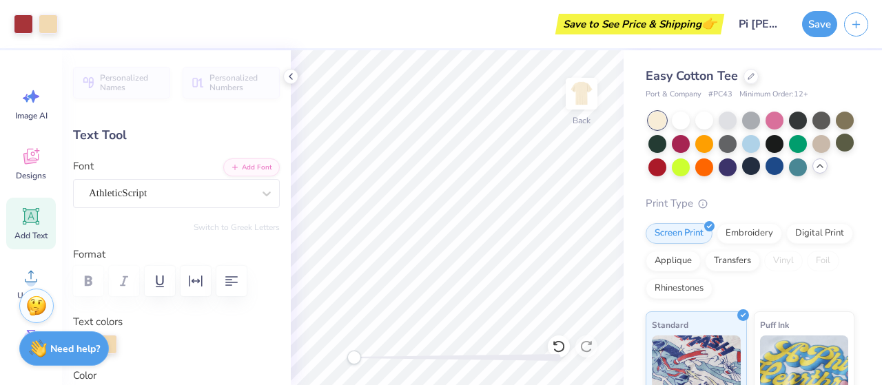
type input "19.25"
type input "17.4"
type textarea "P"
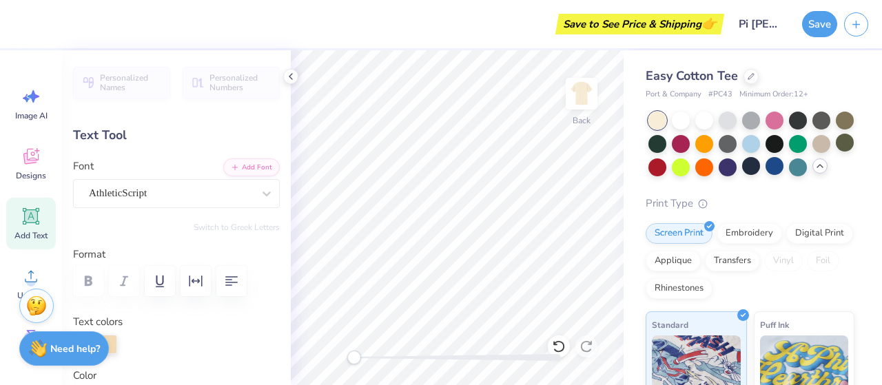
type textarea "ODH"
type input "0.0"
type input "4.42"
type input "2.28"
type input "19.22"
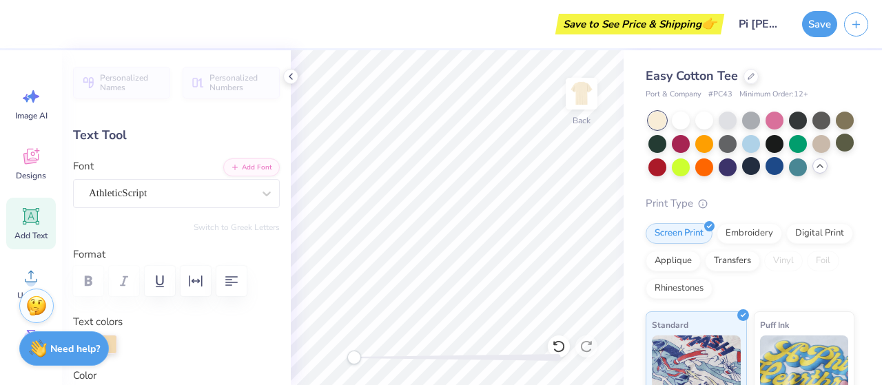
type input "0.1"
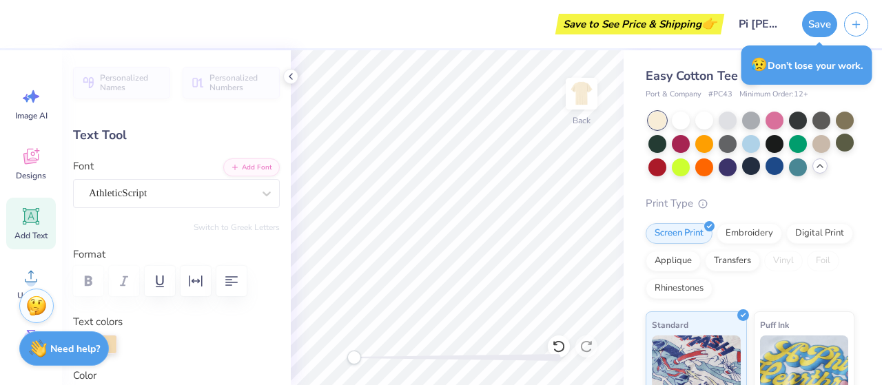
type input "3.07"
type input "1.12"
type input "7.37"
type input "7.2"
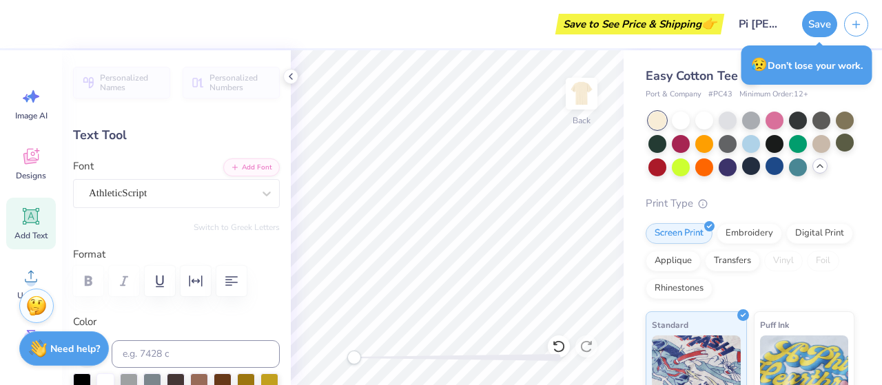
type input "8.81"
type input "2.53"
type input "3.00"
type input "0.0"
type input "3.14"
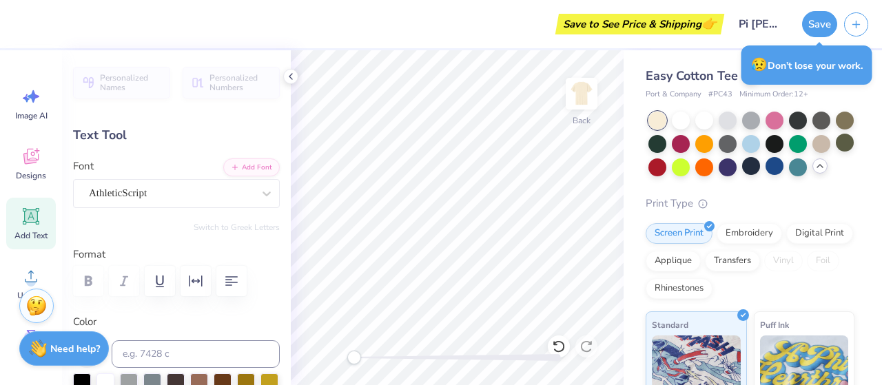
type input "1.34"
type input "7.26"
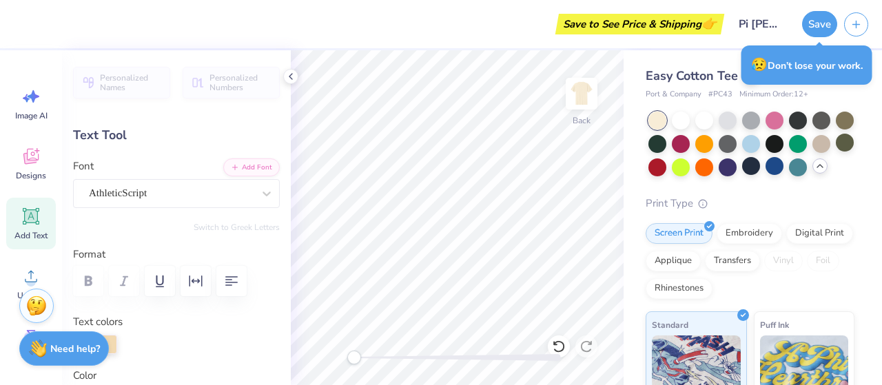
type input "7.2"
type input "2.24"
type input "0.95"
type input "7.24"
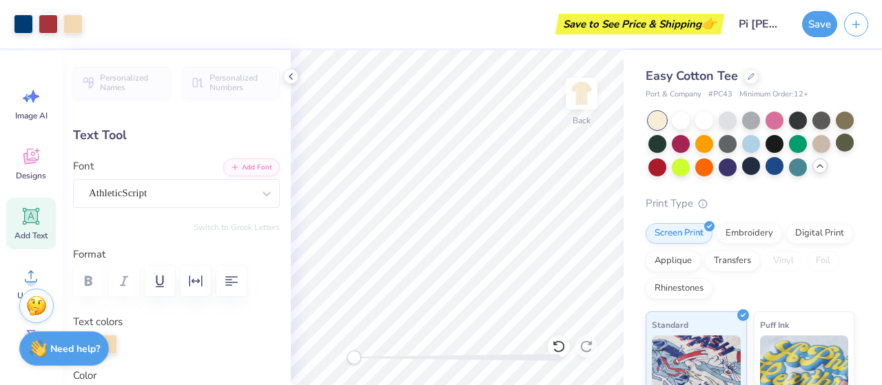
type input "0.0"
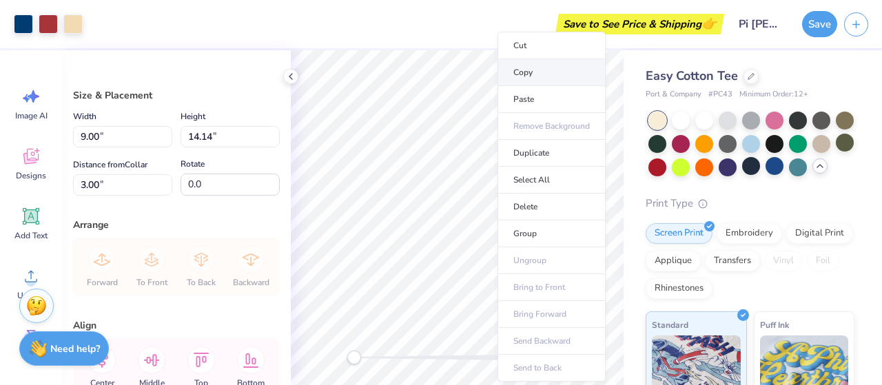
click at [536, 71] on li "Copy" at bounding box center [552, 72] width 108 height 27
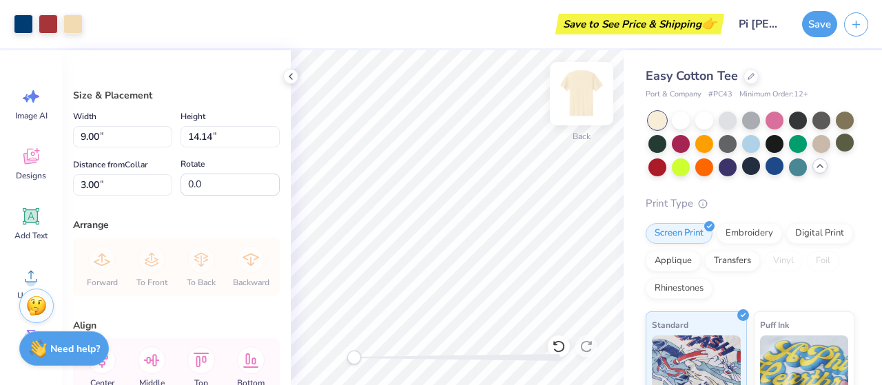
click at [578, 97] on img at bounding box center [581, 93] width 55 height 55
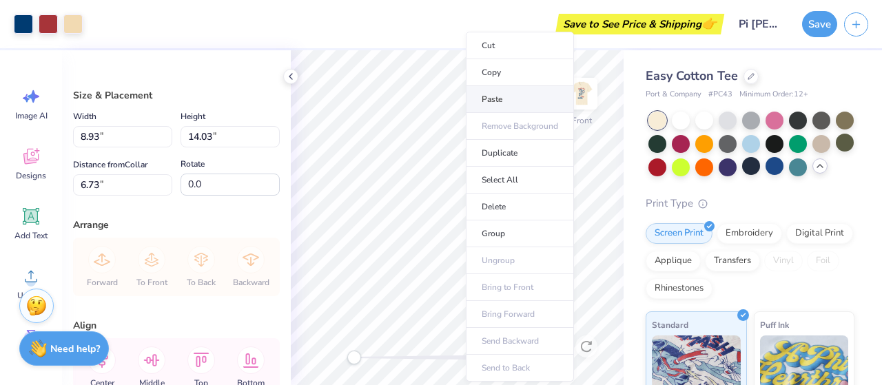
click at [486, 92] on li "Paste" at bounding box center [520, 99] width 108 height 27
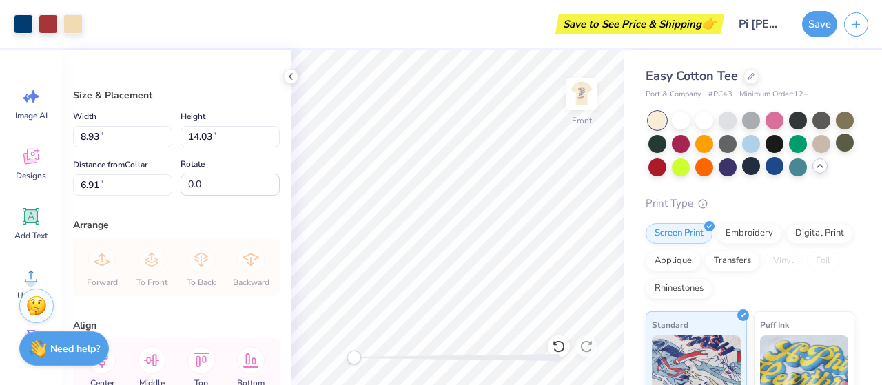
type input "4.03"
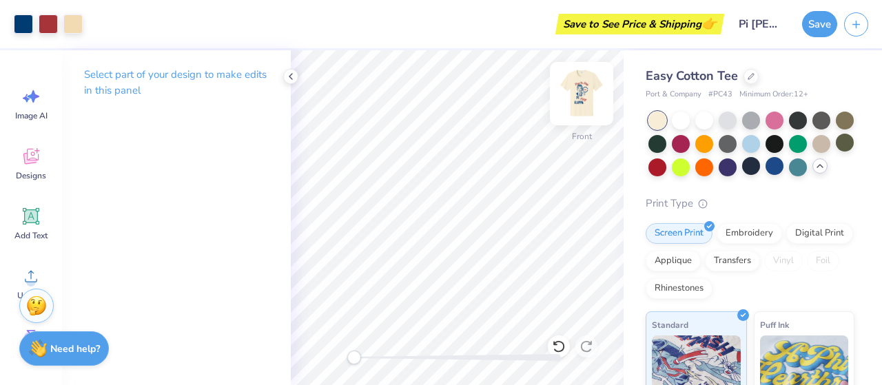
click at [575, 107] on img at bounding box center [581, 93] width 55 height 55
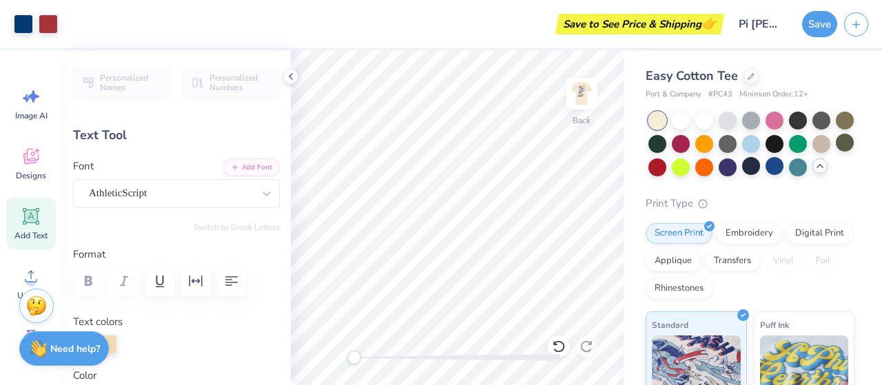
type input "0.0"
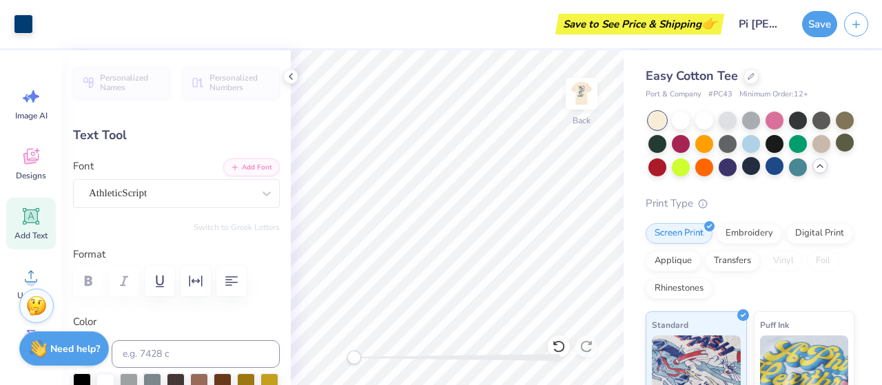
type input "0.68"
type input "0.77"
type input "6.94"
type input "3.76"
type input "1.08"
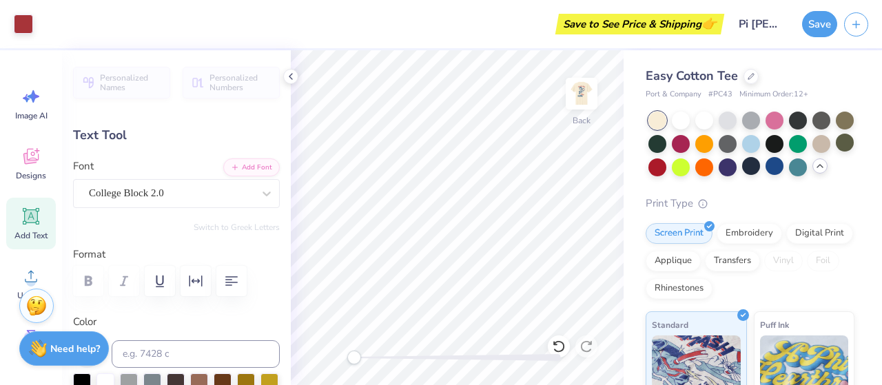
type input "1.92"
type input "0.68"
type input "0.77"
type input "3.42"
type input "0.0"
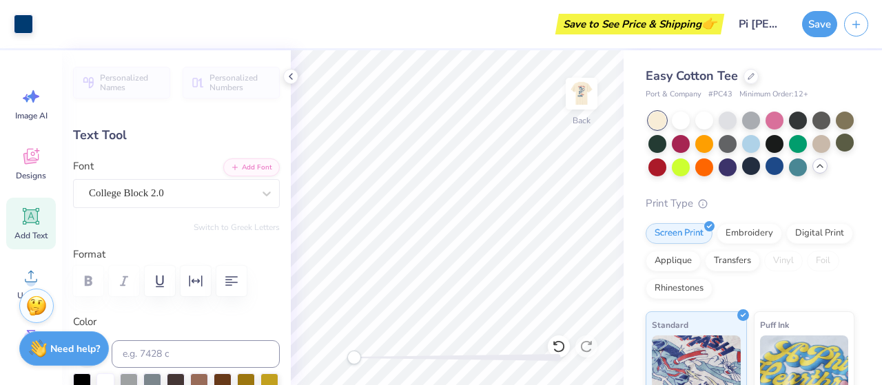
type input "2.36"
type input "8.26"
type input "0.0"
type input "0.81"
type input "0.88"
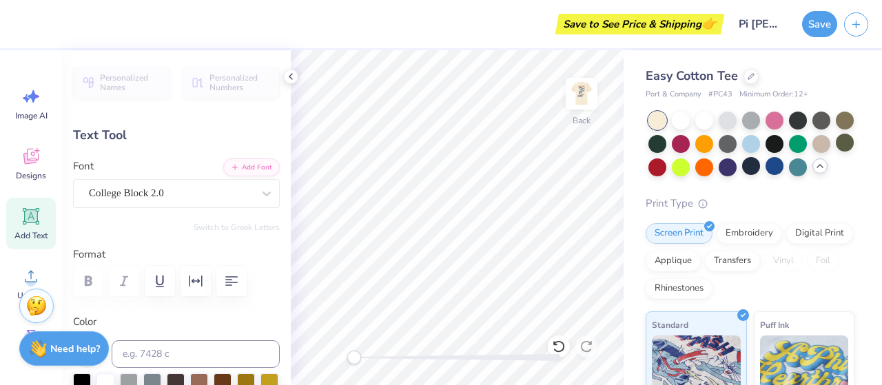
type input "2.95"
type input "0.0"
type input "3.76"
type input "1.08"
type input "4.18"
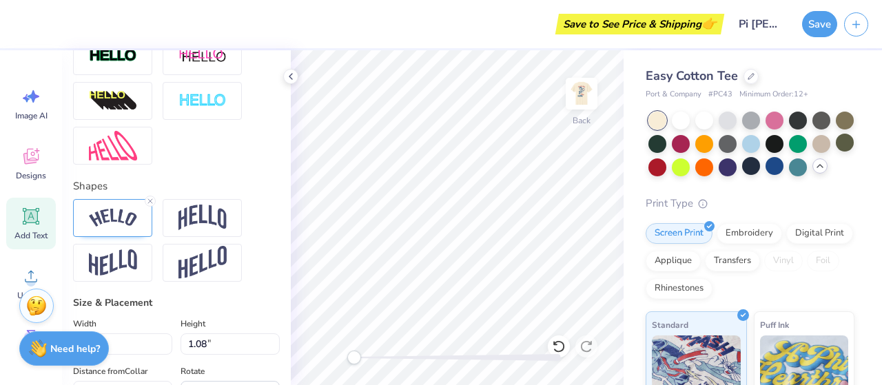
scroll to position [294, 0]
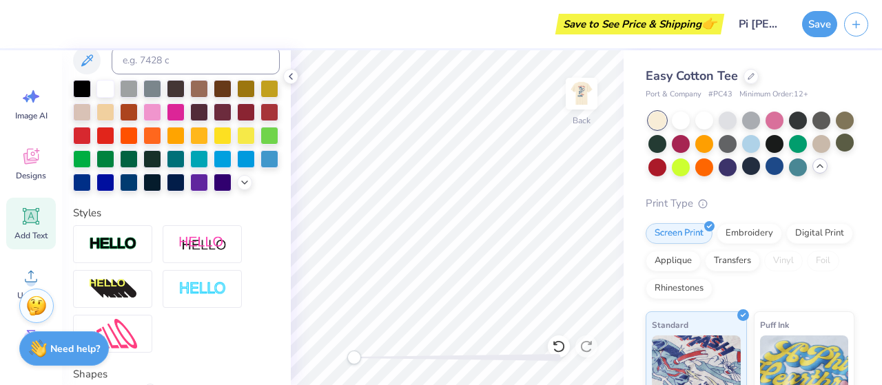
type input "2.36"
type input "0.92"
type input "8.42"
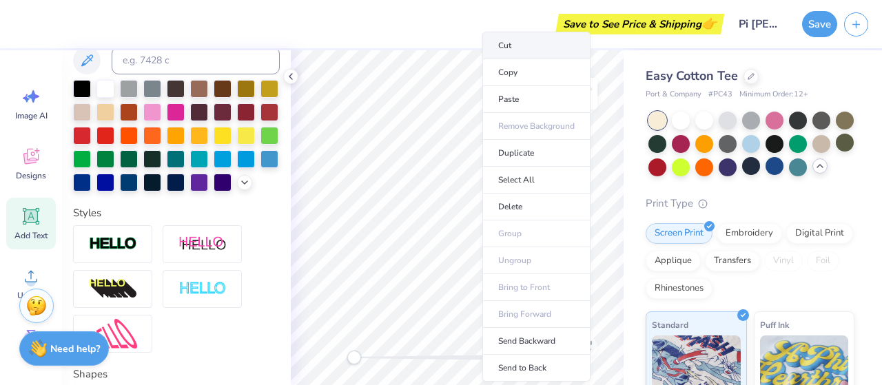
click at [518, 47] on li "Cut" at bounding box center [536, 46] width 108 height 28
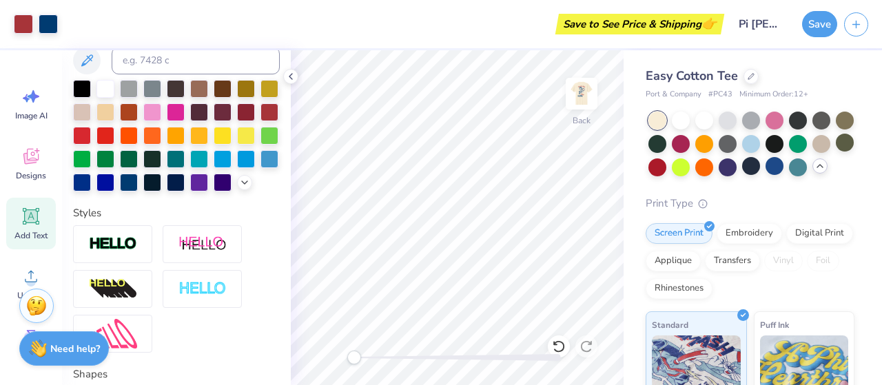
type input "0.0"
type input "3.76"
type input "1.08"
type input "4.18"
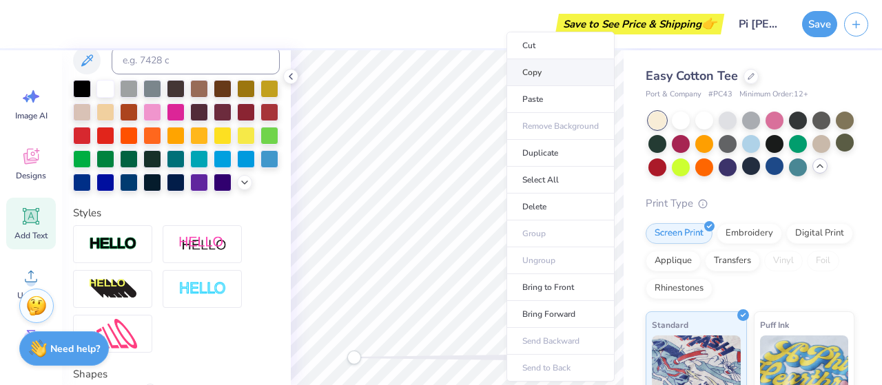
click at [537, 68] on li "Copy" at bounding box center [561, 72] width 108 height 27
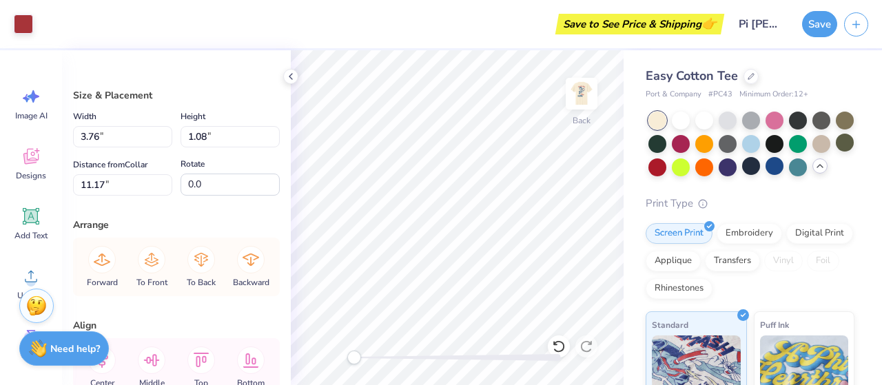
type input "11.17"
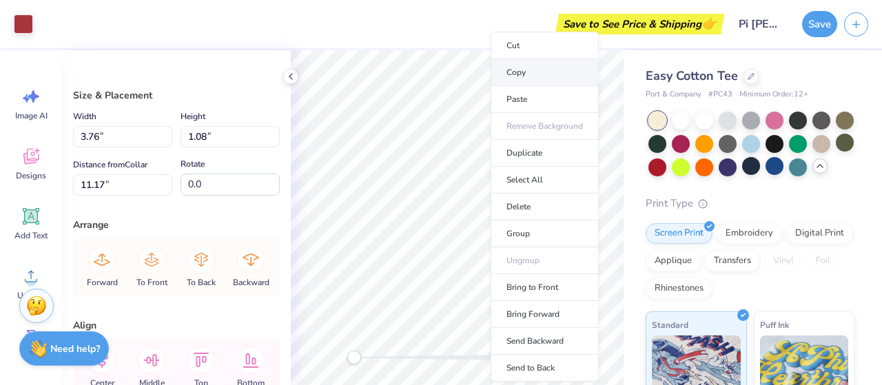
click at [527, 79] on li "Copy" at bounding box center [545, 72] width 108 height 27
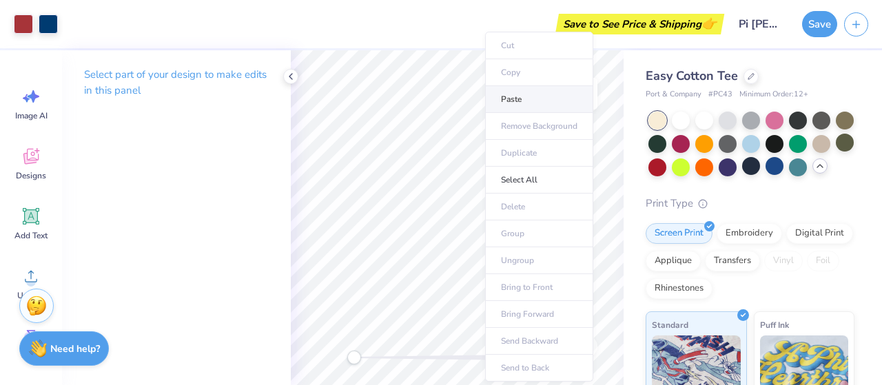
click at [504, 86] on ul "Cut Copy Paste Remove Background Duplicate Select All Delete Group Ungroup Brin…" at bounding box center [539, 207] width 108 height 350
click at [504, 86] on li "Paste" at bounding box center [539, 99] width 108 height 27
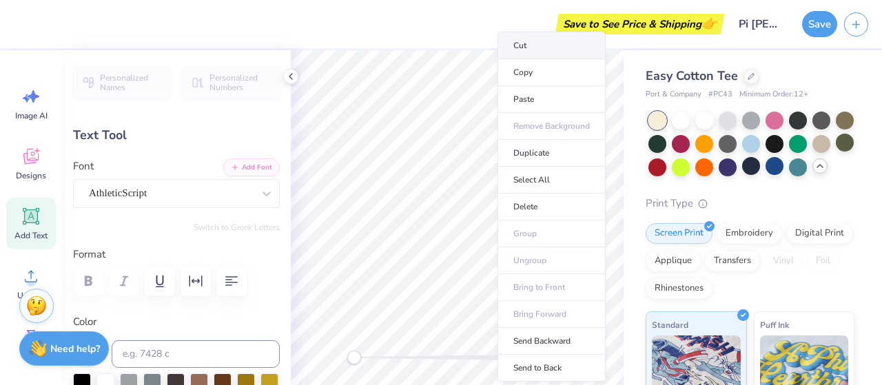
click at [529, 47] on li "Cut" at bounding box center [552, 46] width 108 height 28
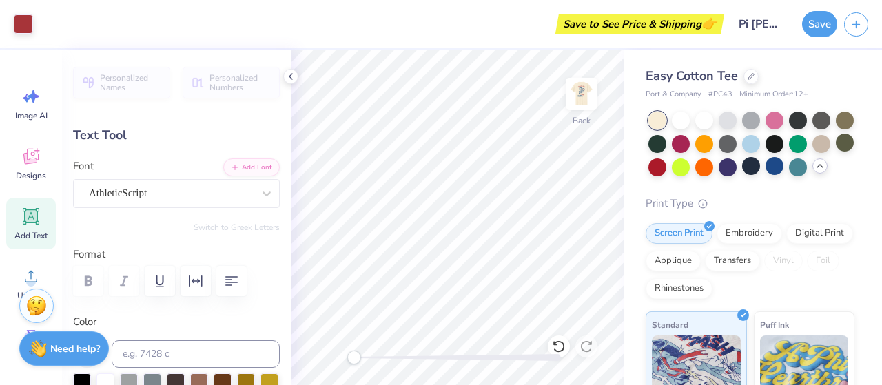
type input "0.84"
type textarea "D"
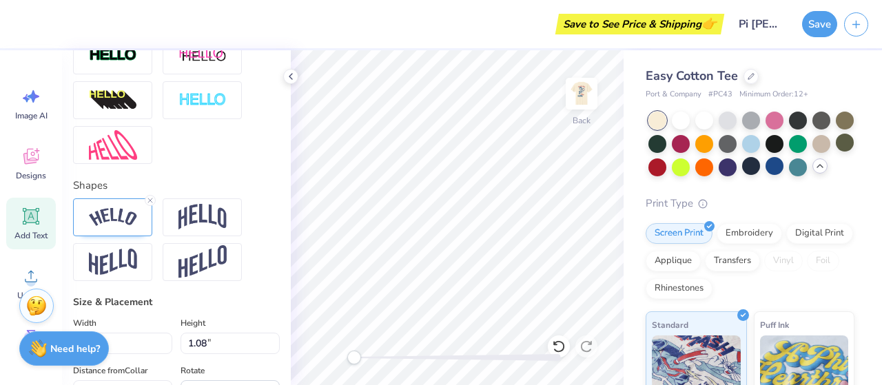
scroll to position [488, 0]
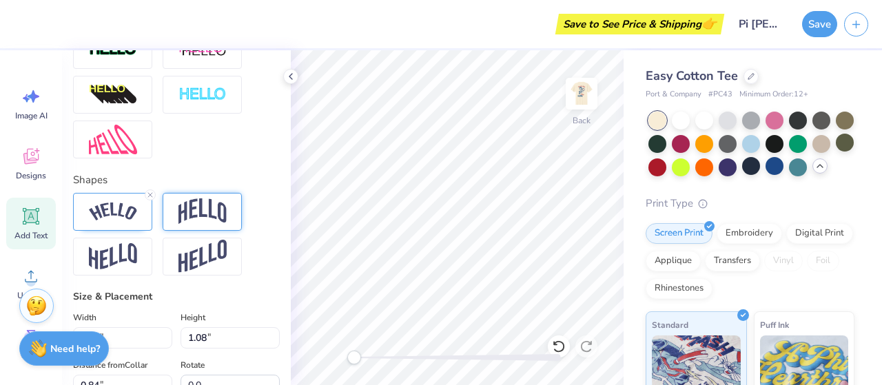
type textarea "PI Kappa"
click at [191, 225] on img at bounding box center [203, 211] width 48 height 26
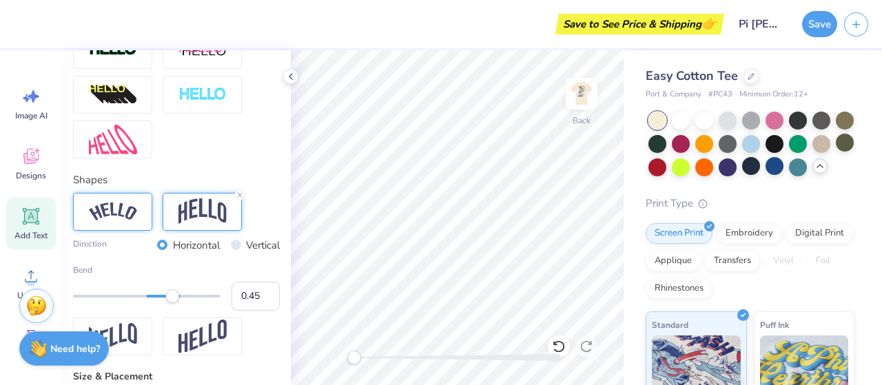
click at [137, 231] on div at bounding box center [112, 212] width 79 height 38
type input "0.81"
type input "0.88"
type input "8.47"
type input "-10.2"
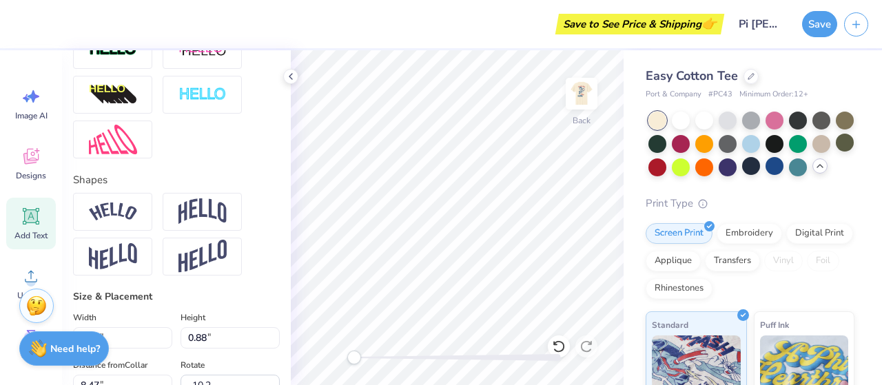
scroll to position [0, 0]
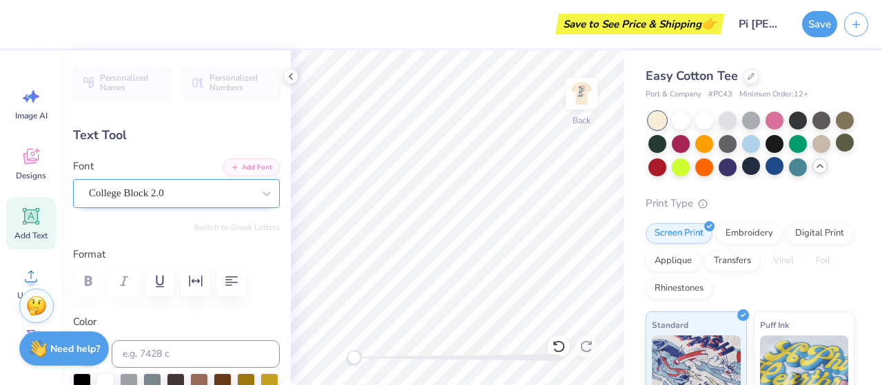
click at [147, 199] on div "College Block 2.0" at bounding box center [171, 193] width 167 height 21
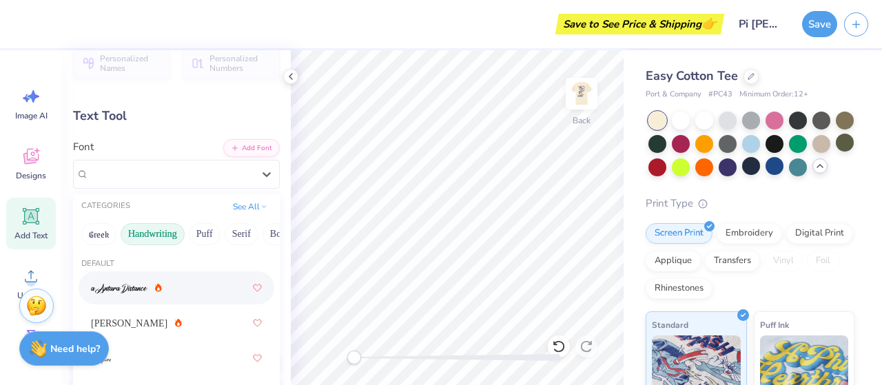
scroll to position [21, 0]
type input "3.48"
type input "0.96"
type input "1.97"
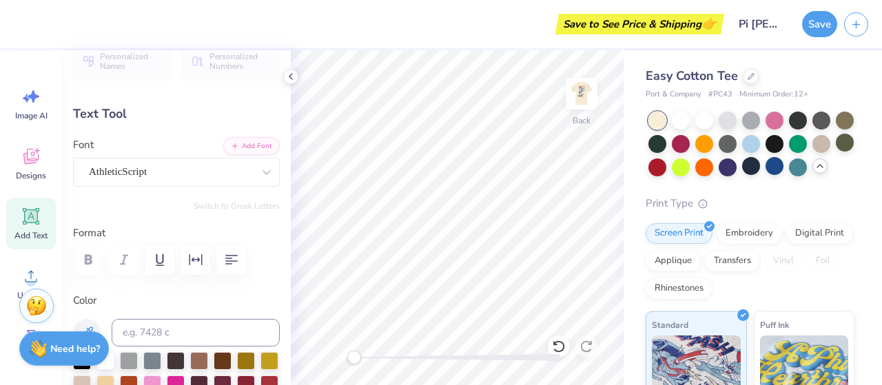
type input "0.0"
click at [136, 178] on div "AthleticScript" at bounding box center [171, 171] width 167 height 21
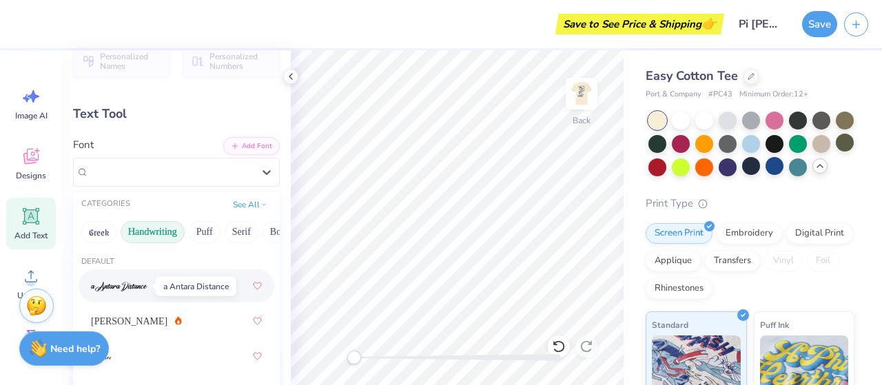
click at [143, 289] on img at bounding box center [119, 287] width 57 height 10
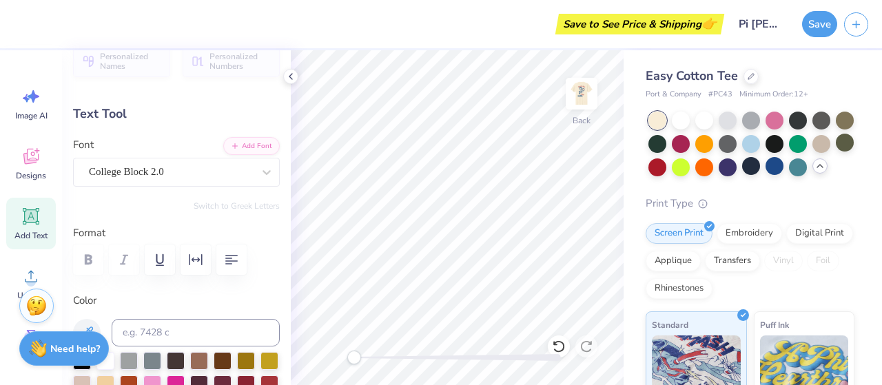
type input "0.81"
type input "0.88"
type input "8.47"
type input "-10.2"
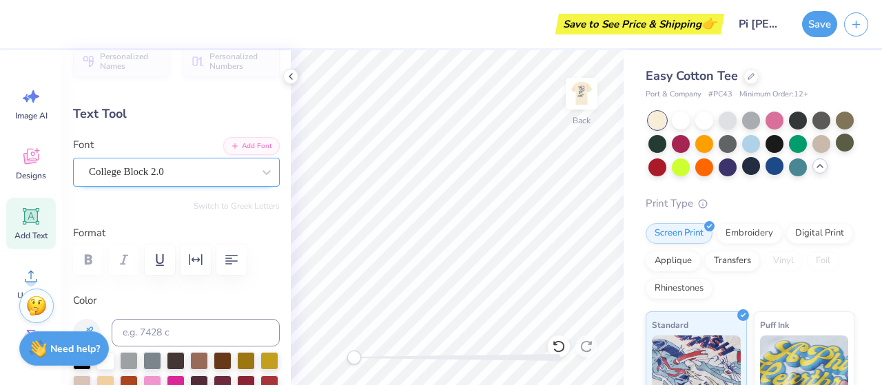
click at [237, 183] on div "College Block 2.0" at bounding box center [176, 172] width 207 height 29
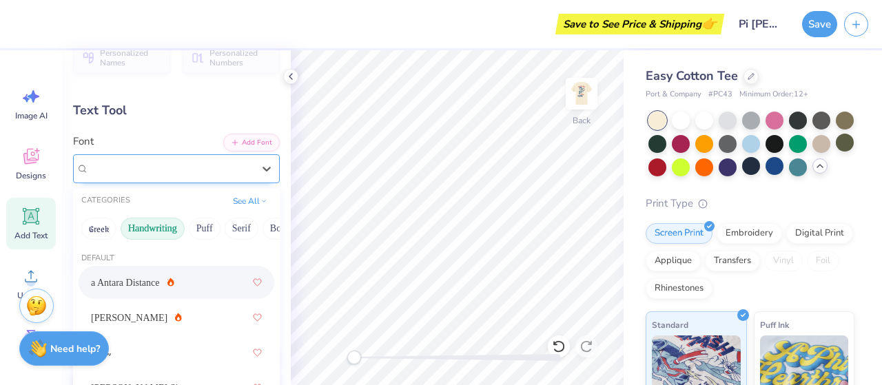
scroll to position [16, 0]
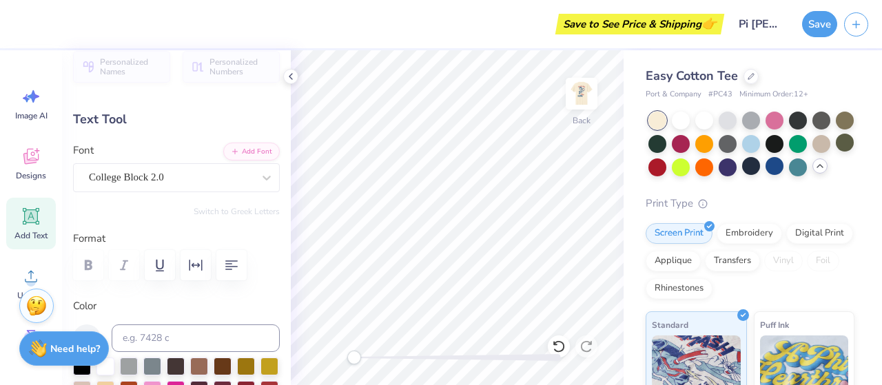
type input "3.67"
type input "1.04"
type input "1.95"
type input "0.0"
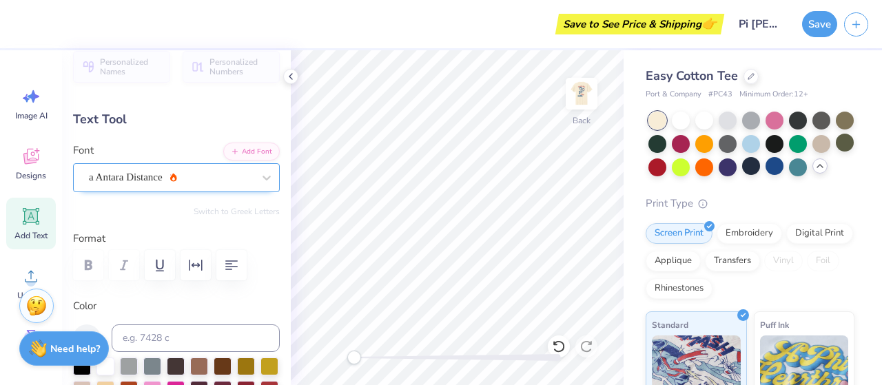
click at [230, 167] on div "a Antara Distance" at bounding box center [171, 177] width 167 height 21
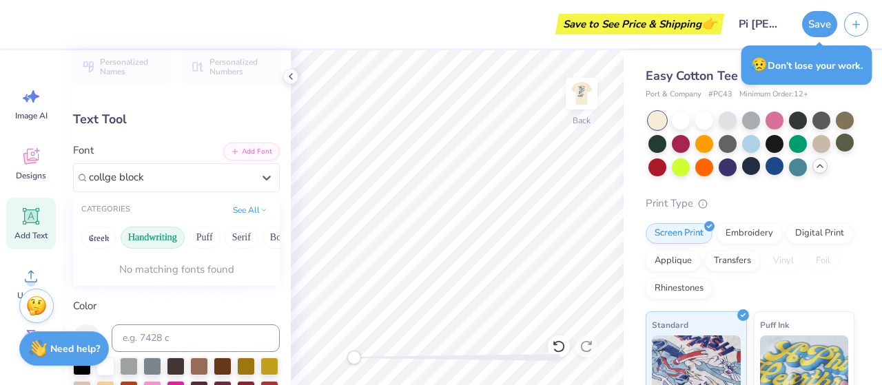
type input "collge block"
click at [106, 242] on button "Greek" at bounding box center [98, 238] width 35 height 22
click at [213, 237] on button "Puff" at bounding box center [205, 238] width 32 height 22
click at [236, 237] on button "Serif" at bounding box center [242, 238] width 34 height 22
click at [261, 205] on icon at bounding box center [264, 208] width 7 height 7
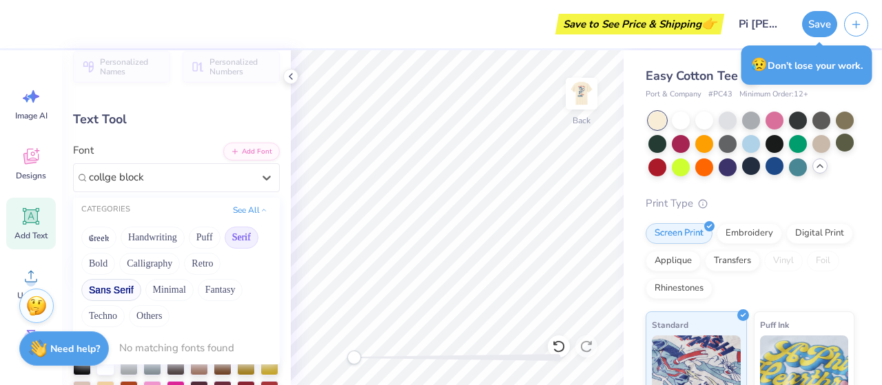
click at [131, 289] on button "Sans Serif" at bounding box center [111, 290] width 60 height 22
click at [170, 283] on button "Minimal" at bounding box center [169, 290] width 48 height 22
click at [225, 287] on button "Fantasy" at bounding box center [220, 290] width 45 height 22
click at [144, 314] on button "Others" at bounding box center [149, 316] width 41 height 22
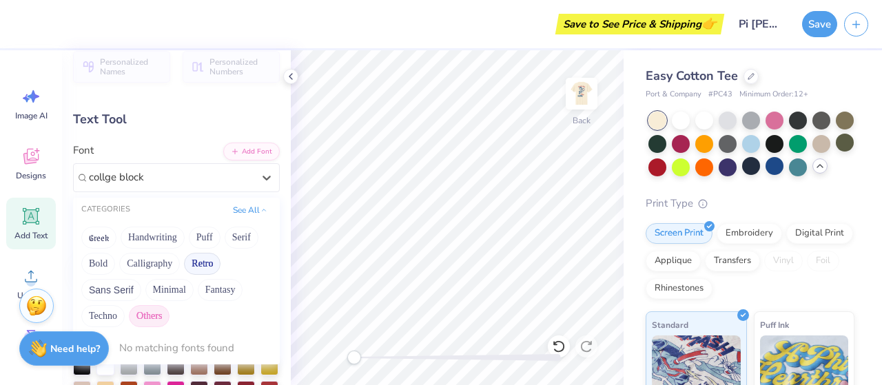
click at [192, 269] on button "Retro" at bounding box center [202, 264] width 37 height 22
click at [157, 269] on button "Calligraphy" at bounding box center [149, 264] width 61 height 22
click at [116, 314] on button "Techno" at bounding box center [102, 316] width 43 height 22
click at [261, 210] on icon at bounding box center [264, 208] width 7 height 7
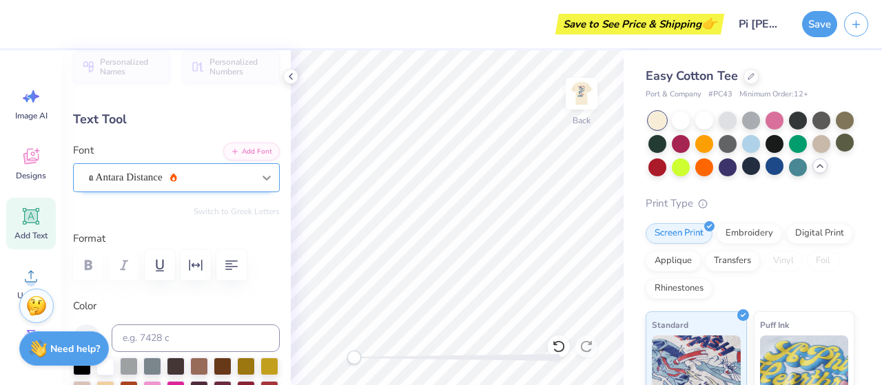
type input "0.81"
type input "0.88"
type input "8.47"
type input "-10.2"
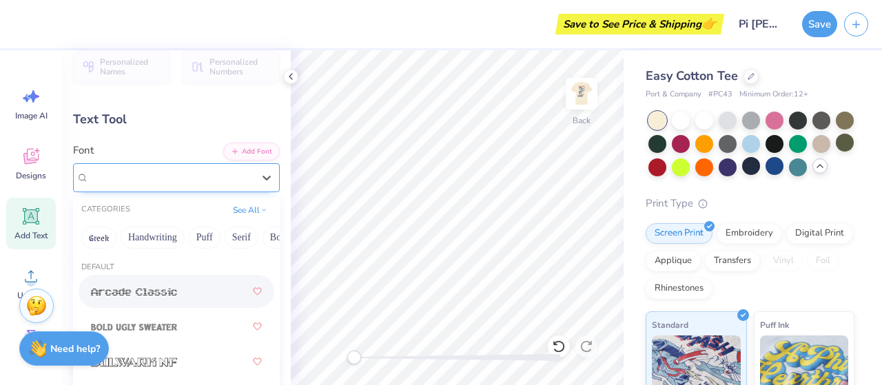
click at [164, 176] on div "College Block 2.0" at bounding box center [171, 177] width 167 height 21
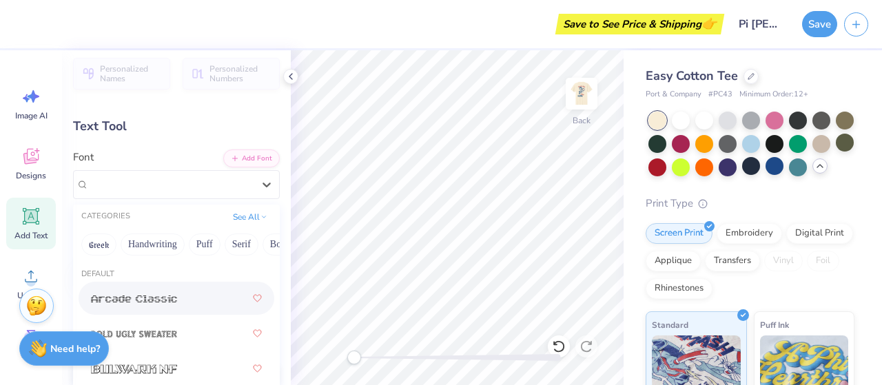
scroll to position [10, 0]
click at [238, 211] on button "See All" at bounding box center [250, 214] width 43 height 14
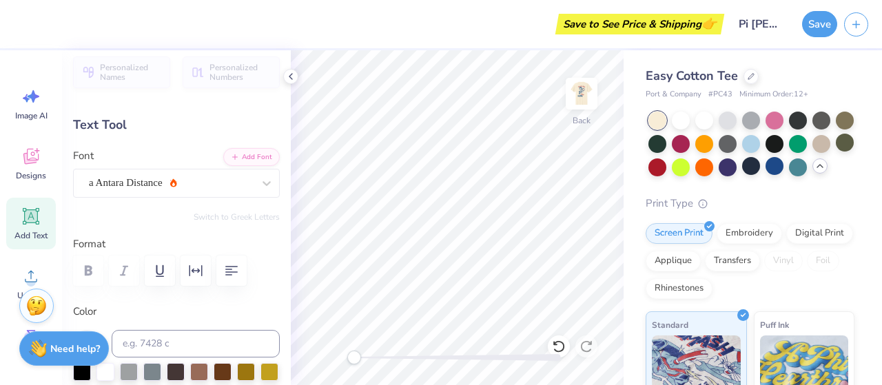
type input "3.67"
type input "1.04"
type input "1.95"
type input "0.0"
click at [121, 183] on div "a Antara Distance" at bounding box center [171, 182] width 167 height 21
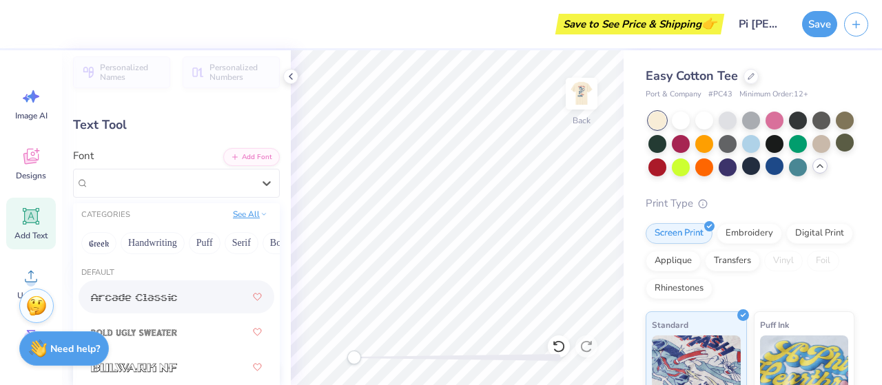
click at [231, 216] on button "See All" at bounding box center [250, 214] width 43 height 14
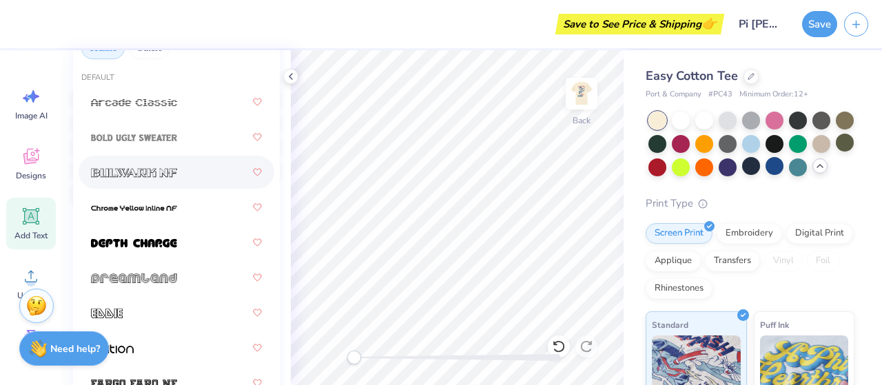
scroll to position [0, 0]
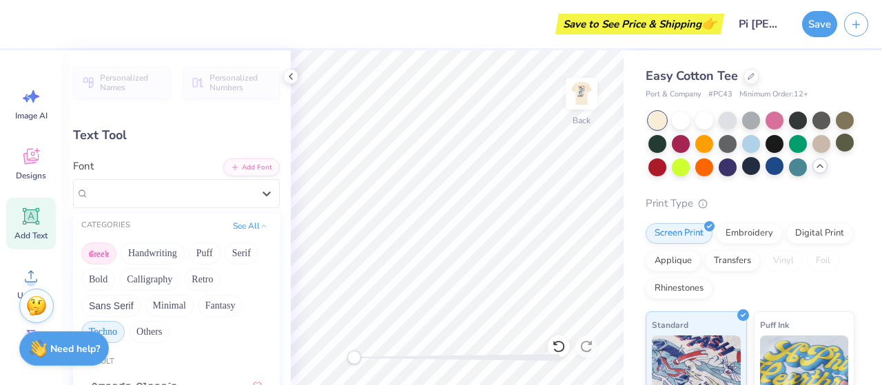
click at [109, 250] on button "Greek" at bounding box center [98, 254] width 35 height 22
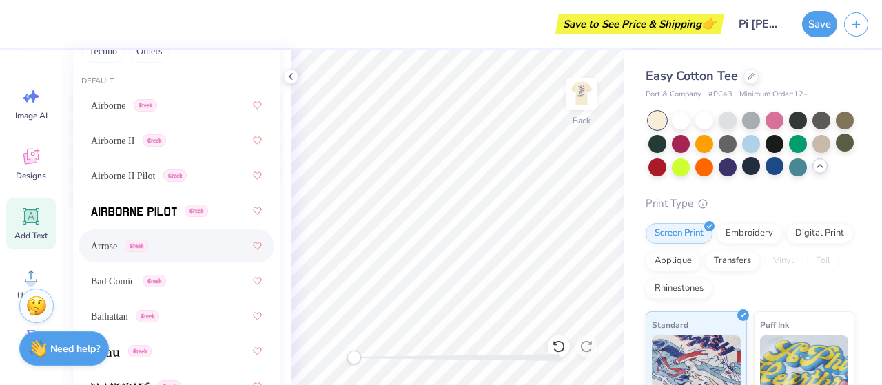
scroll to position [278, 0]
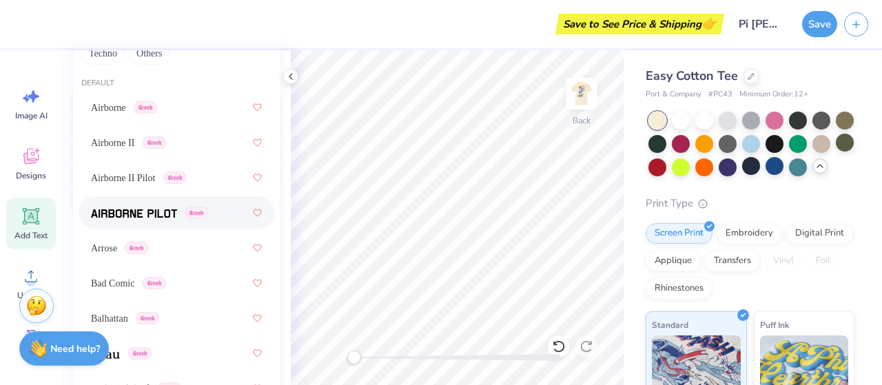
click at [154, 219] on span at bounding box center [134, 213] width 86 height 14
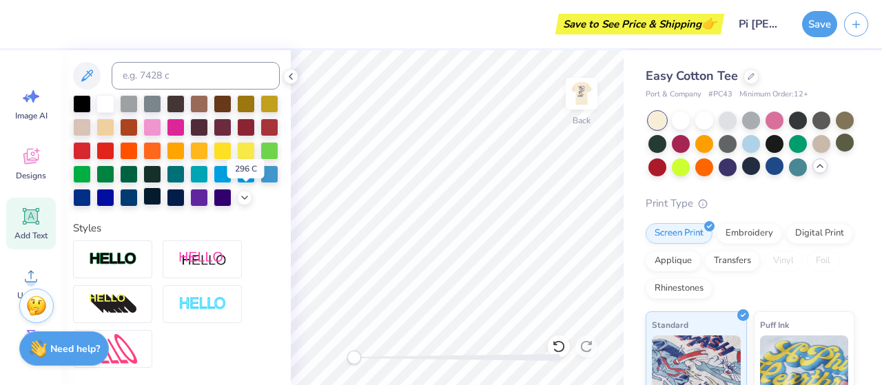
click at [161, 196] on div at bounding box center [152, 196] width 18 height 18
type input "3.76"
type input "1.08"
type input "3.00"
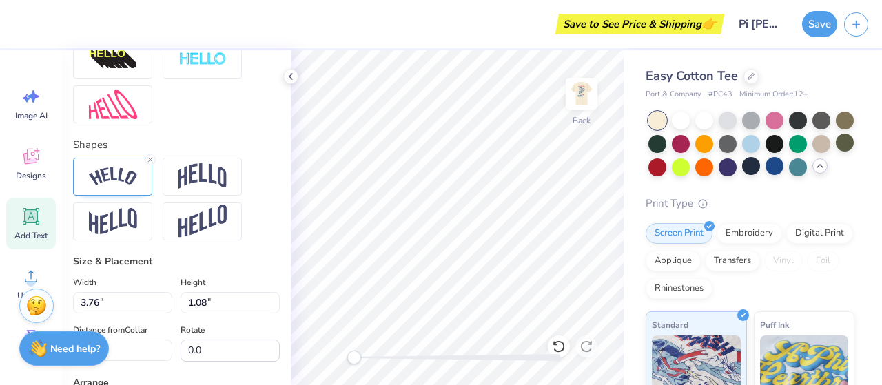
scroll to position [589, 0]
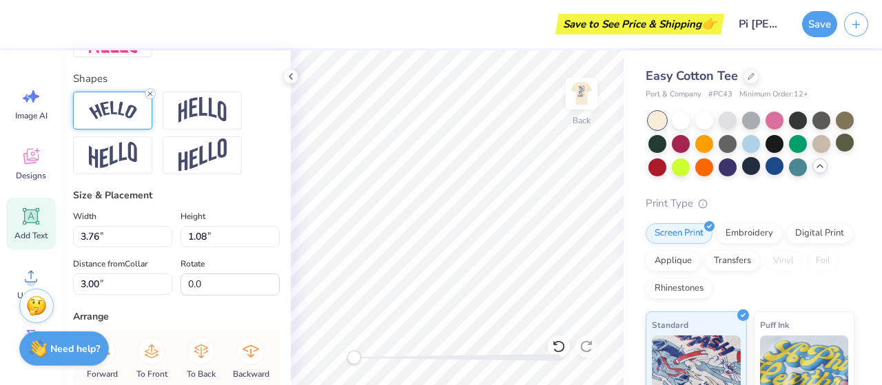
click at [152, 99] on div at bounding box center [150, 93] width 11 height 11
type input "0.81"
type input "0.88"
type input "8.47"
type input "-10.2"
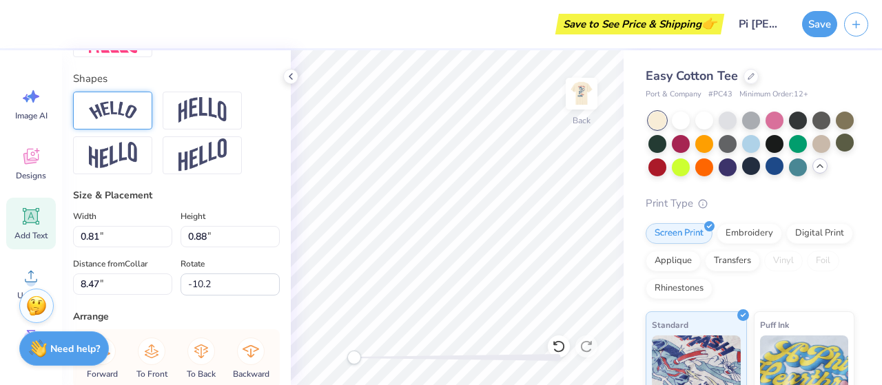
type input "0.57"
type input "0.61"
type input "8.73"
type input "3.07"
type input "3.34"
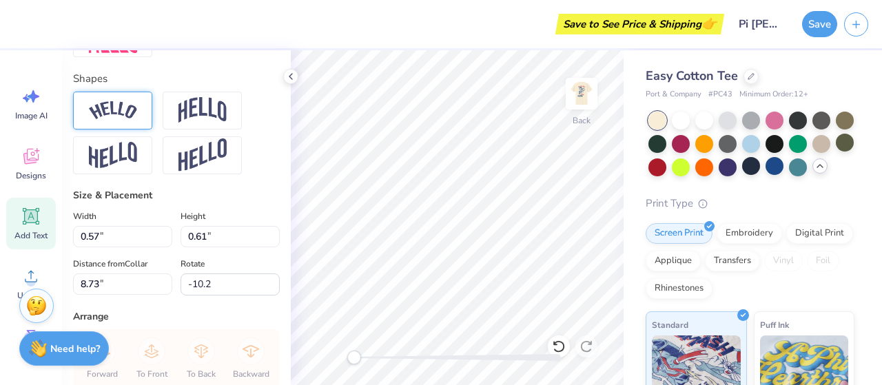
type input "6.00"
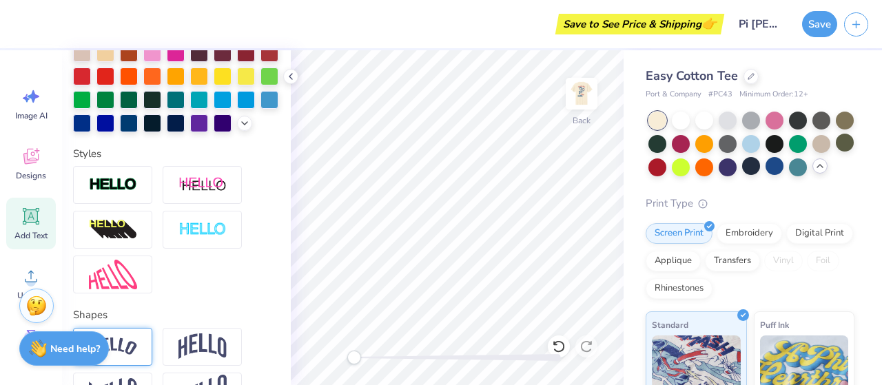
scroll to position [353, 0]
type textarea "PHI"
click at [142, 204] on div at bounding box center [112, 185] width 79 height 38
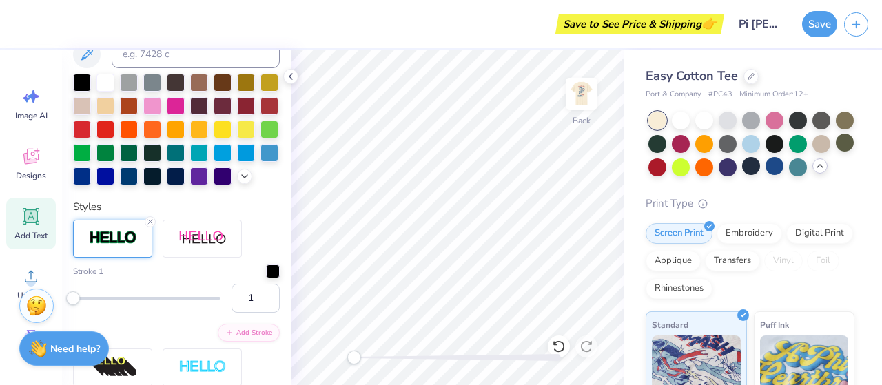
scroll to position [406, 0]
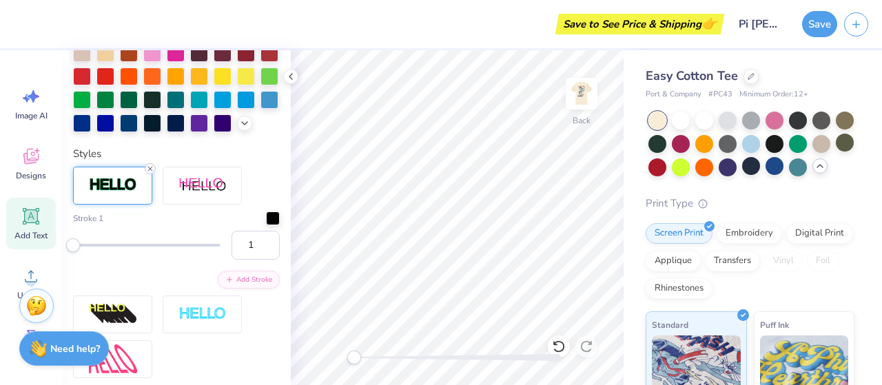
click at [148, 173] on icon at bounding box center [150, 169] width 8 height 8
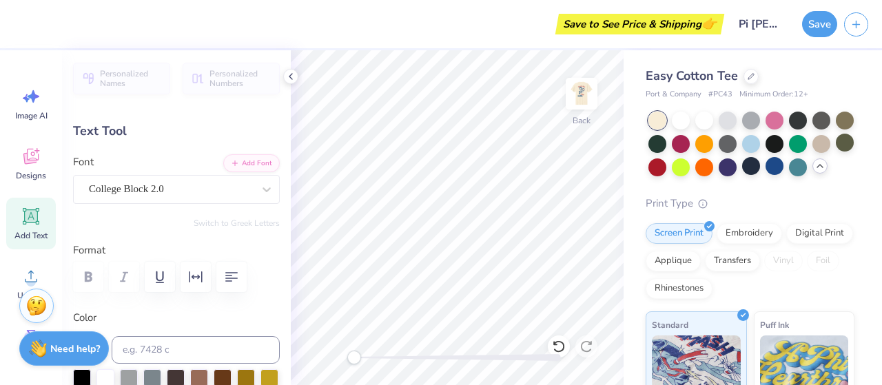
scroll to position [0, 0]
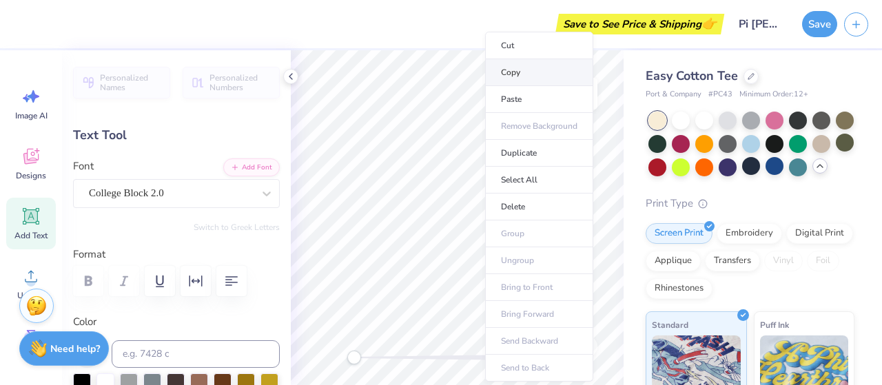
click at [520, 71] on li "Copy" at bounding box center [539, 72] width 108 height 27
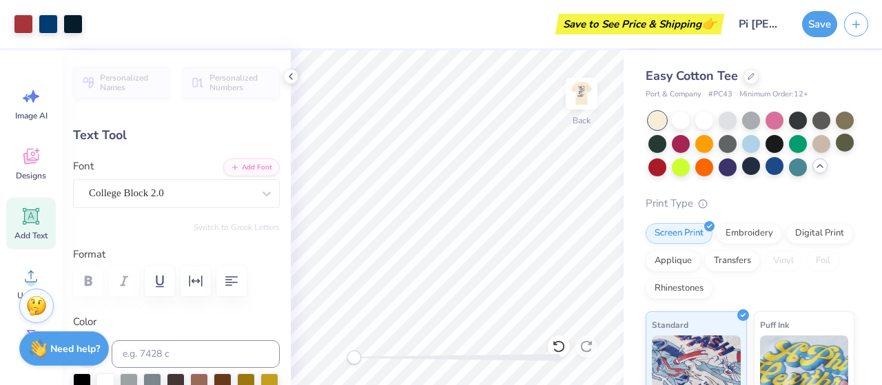
type input "0.0"
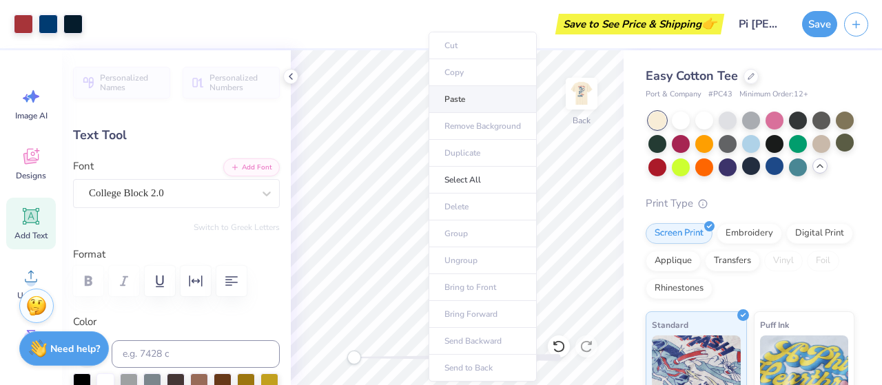
click at [477, 94] on li "Paste" at bounding box center [483, 99] width 108 height 27
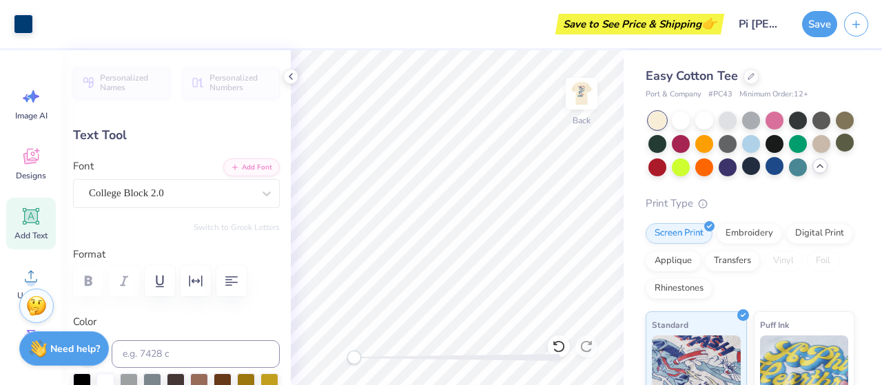
type input "5.02"
type input "3.69"
type input "16.45"
type input "-10.2"
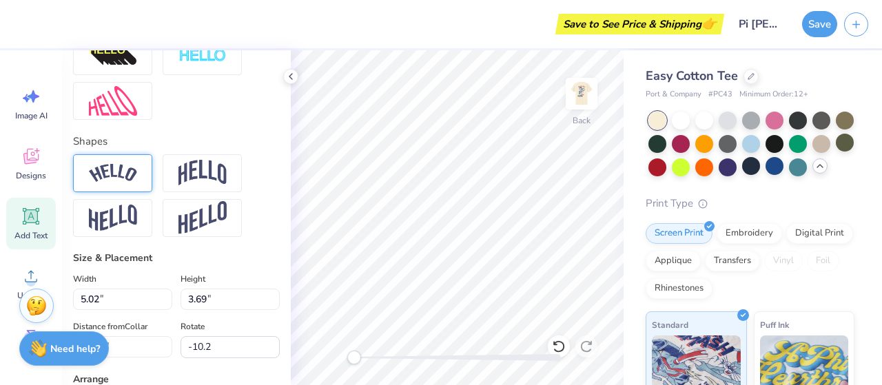
scroll to position [531, 0]
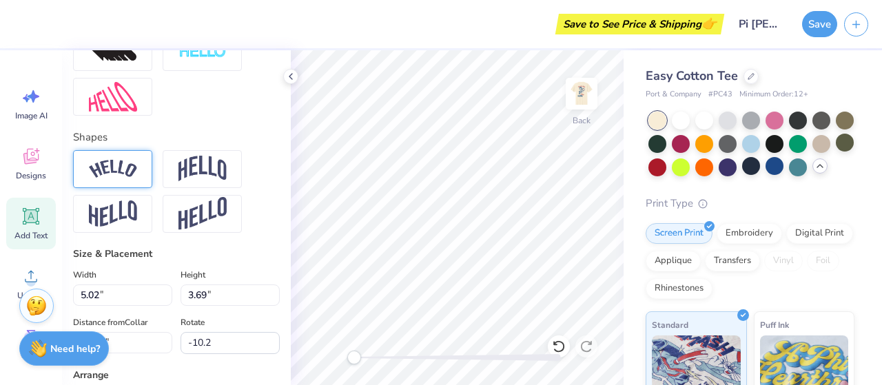
type textarea "PI KAPPA"
click at [132, 188] on div at bounding box center [112, 169] width 79 height 38
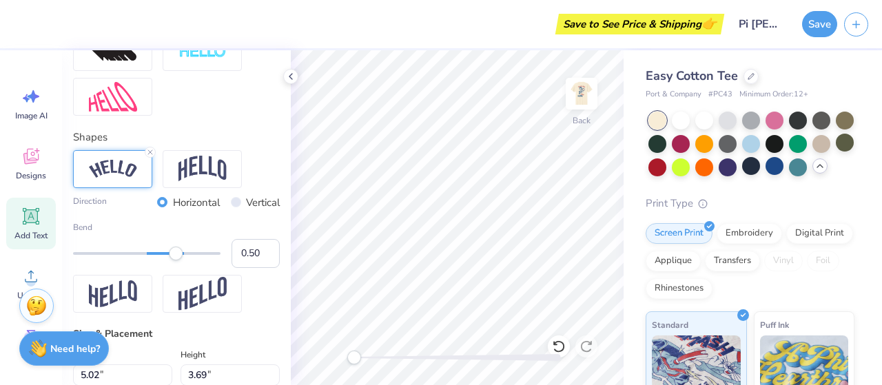
scroll to position [11, 3]
type input "0.0"
type input "14.91"
type input "5.80"
type input "15.76"
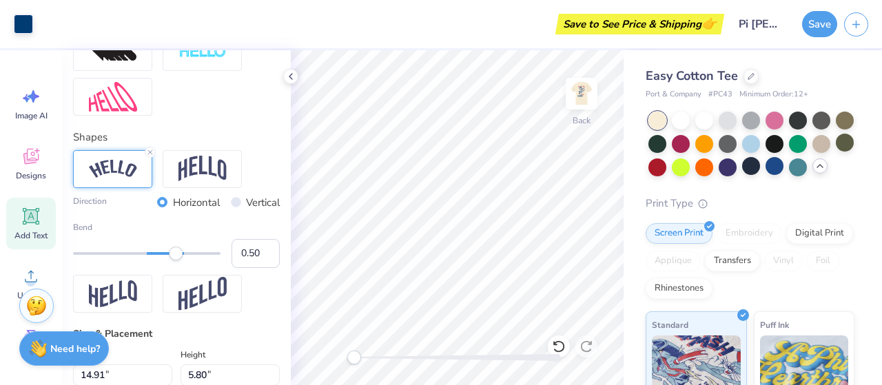
type input "-10.2"
type textarea "PI KAPPA"
type input "0.0"
type input "5.73"
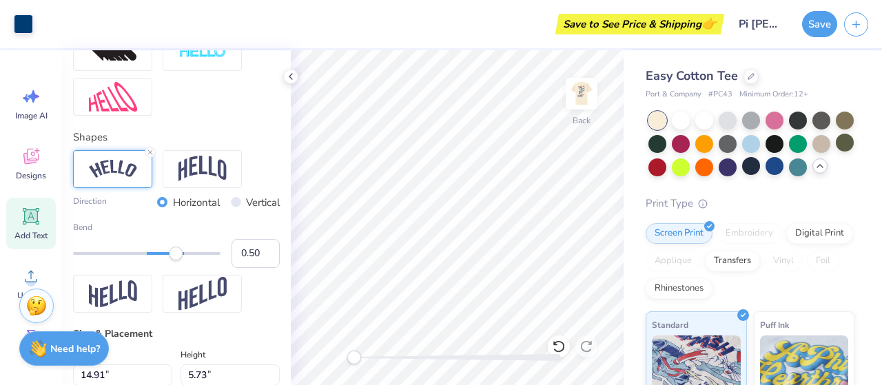
type input "15.81"
type input "-10.2"
type input "4.74"
type input "1.82"
type input "19.96"
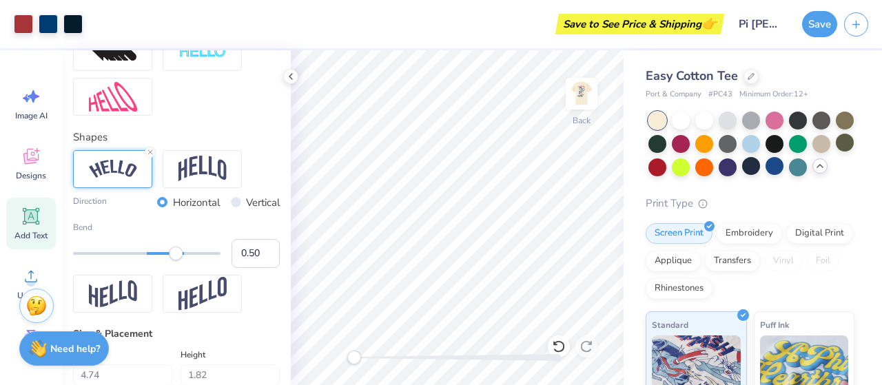
type input "0.0"
type input "4.22"
type input "1.07"
type input "2.00"
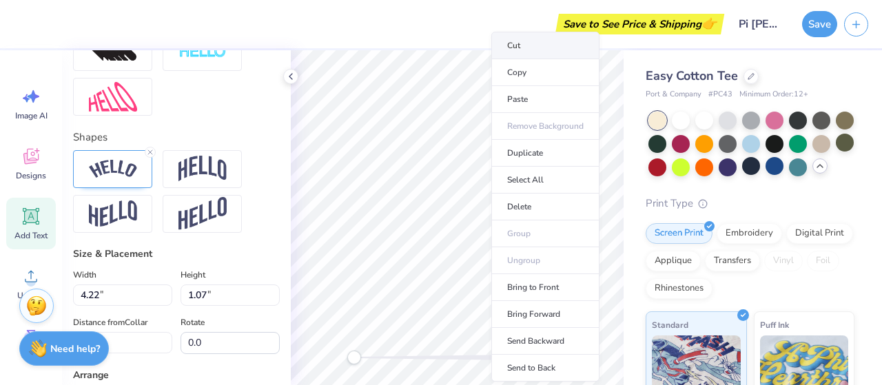
click at [527, 36] on li "Cut" at bounding box center [545, 46] width 108 height 28
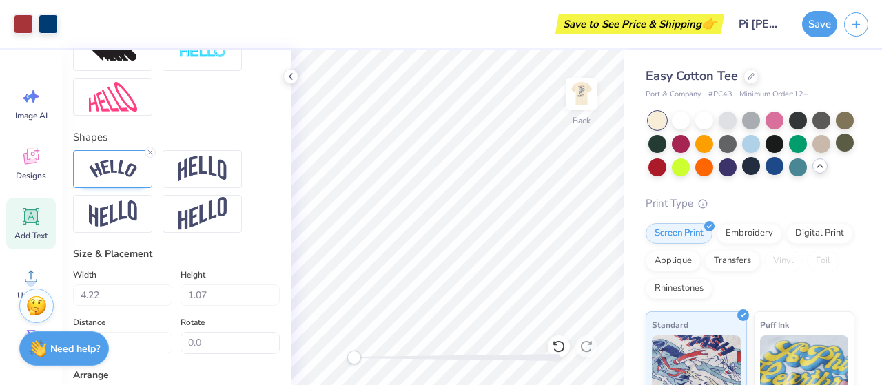
type input "4.74"
type input "1.82"
type input "19.96"
type input "0.0"
type input "1.18"
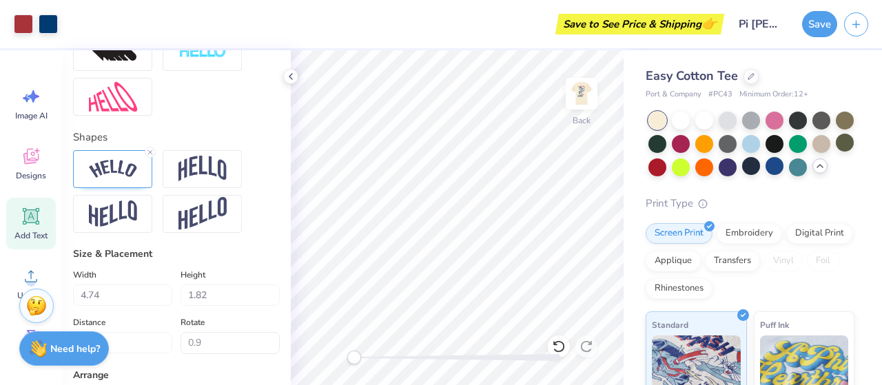
type input "0.0"
type input "4.84"
type input "1.46"
type input "1.26"
type input "0.0"
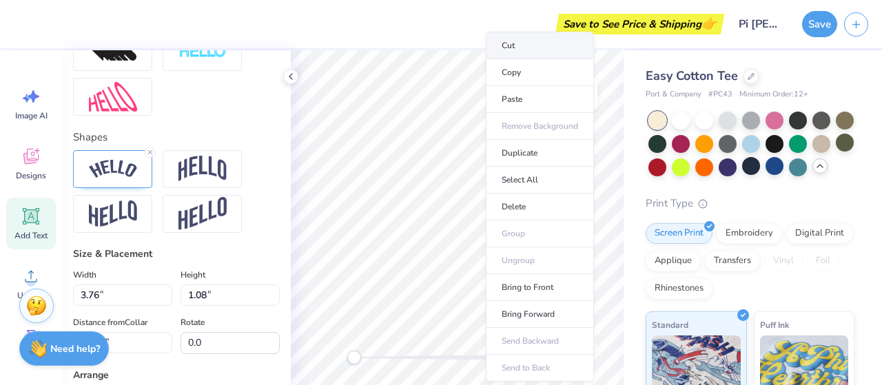
click at [516, 57] on li "Cut" at bounding box center [540, 46] width 108 height 28
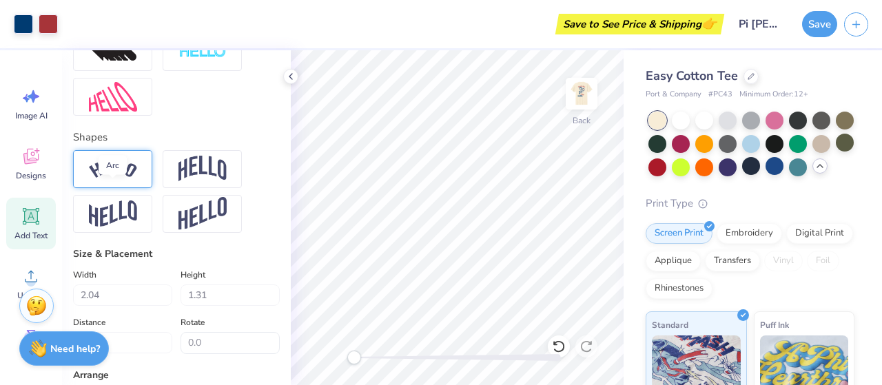
scroll to position [0, 0]
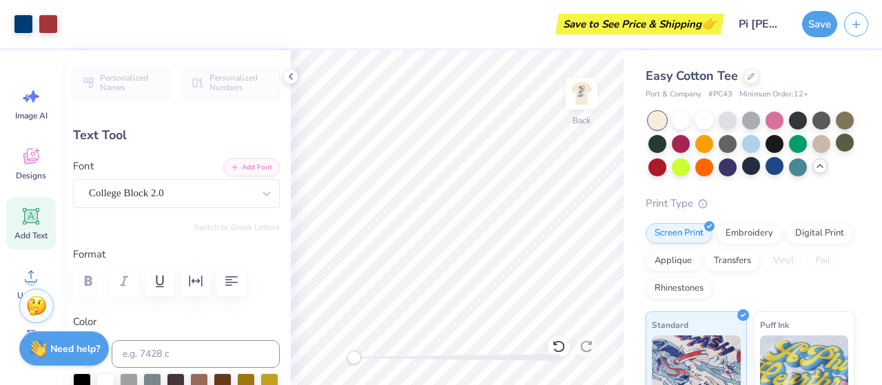
click at [90, 281] on div at bounding box center [176, 281] width 207 height 30
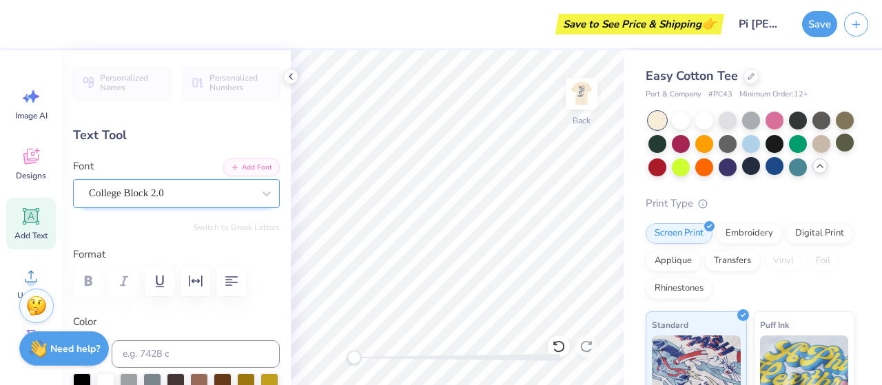
scroll to position [11, 1]
click at [93, 277] on div at bounding box center [176, 281] width 207 height 30
